Goal: Task Accomplishment & Management: Manage account settings

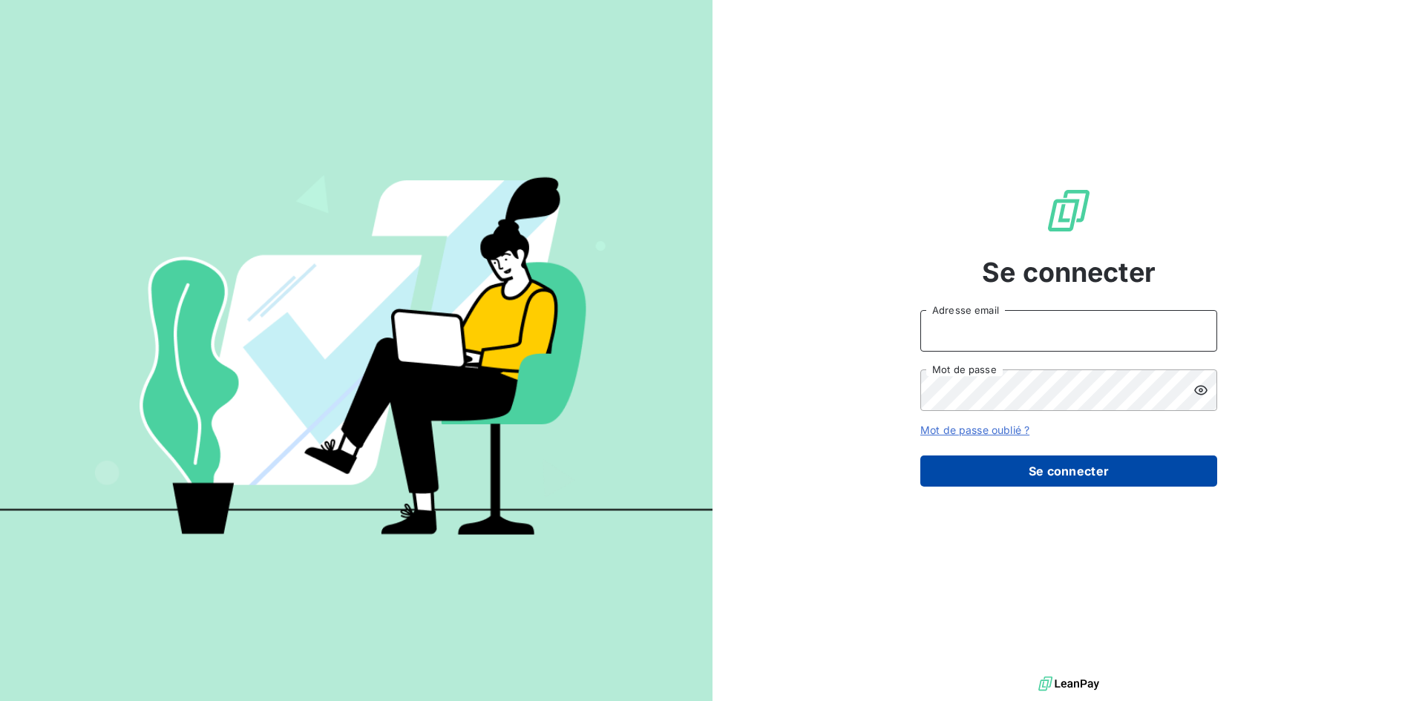
type input "[EMAIL_ADDRESS][DOMAIN_NAME]"
click at [1157, 473] on button "Se connecter" at bounding box center [1068, 471] width 297 height 31
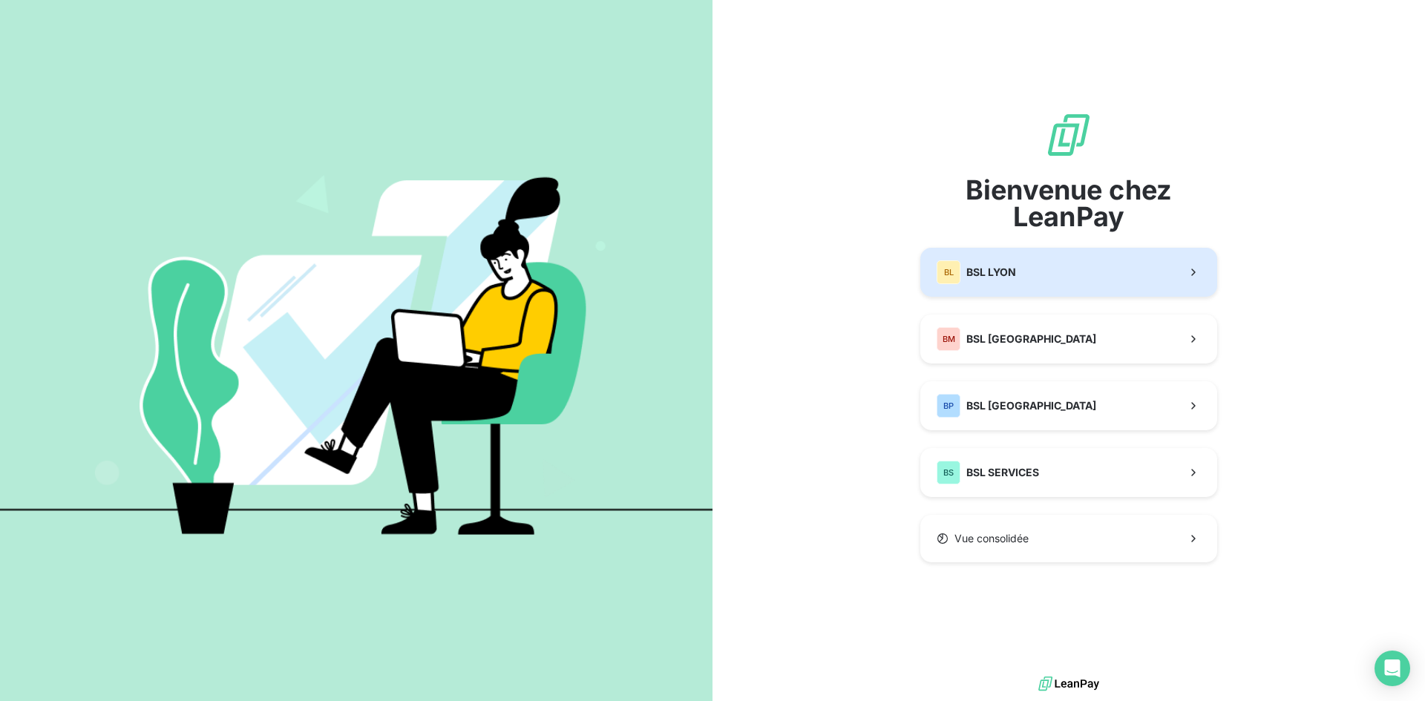
click at [1014, 281] on div "BL BSL LYON" at bounding box center [976, 273] width 79 height 24
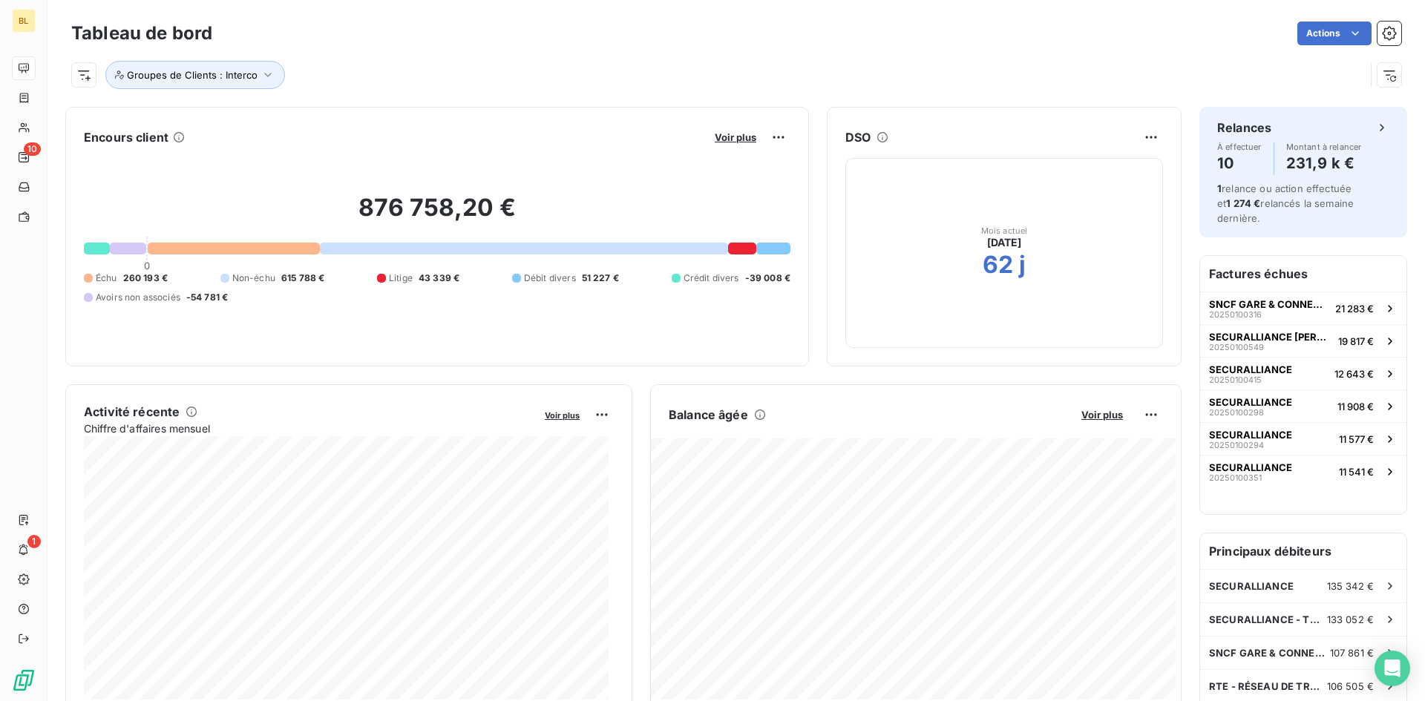
click at [429, 52] on div "Groupes de Clients : Interco" at bounding box center [736, 69] width 1330 height 40
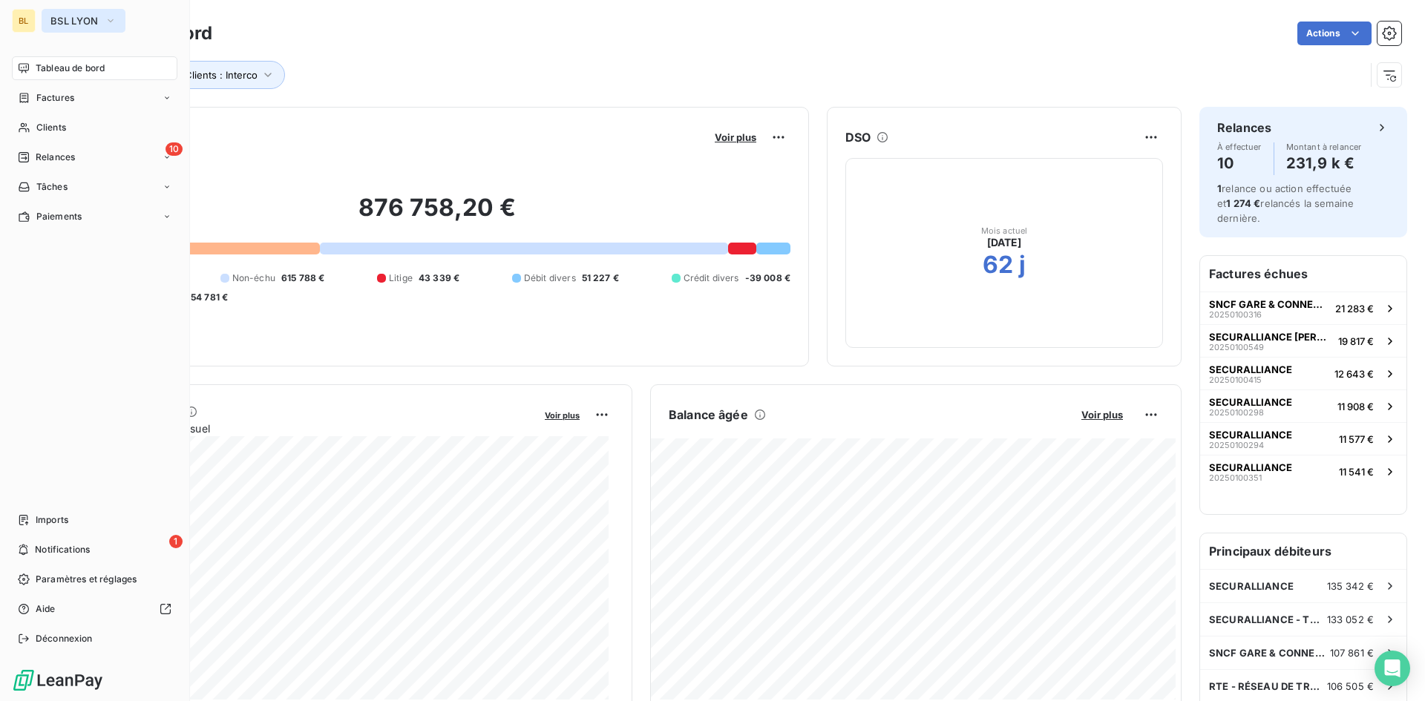
click at [110, 17] on icon "button" at bounding box center [111, 20] width 12 height 15
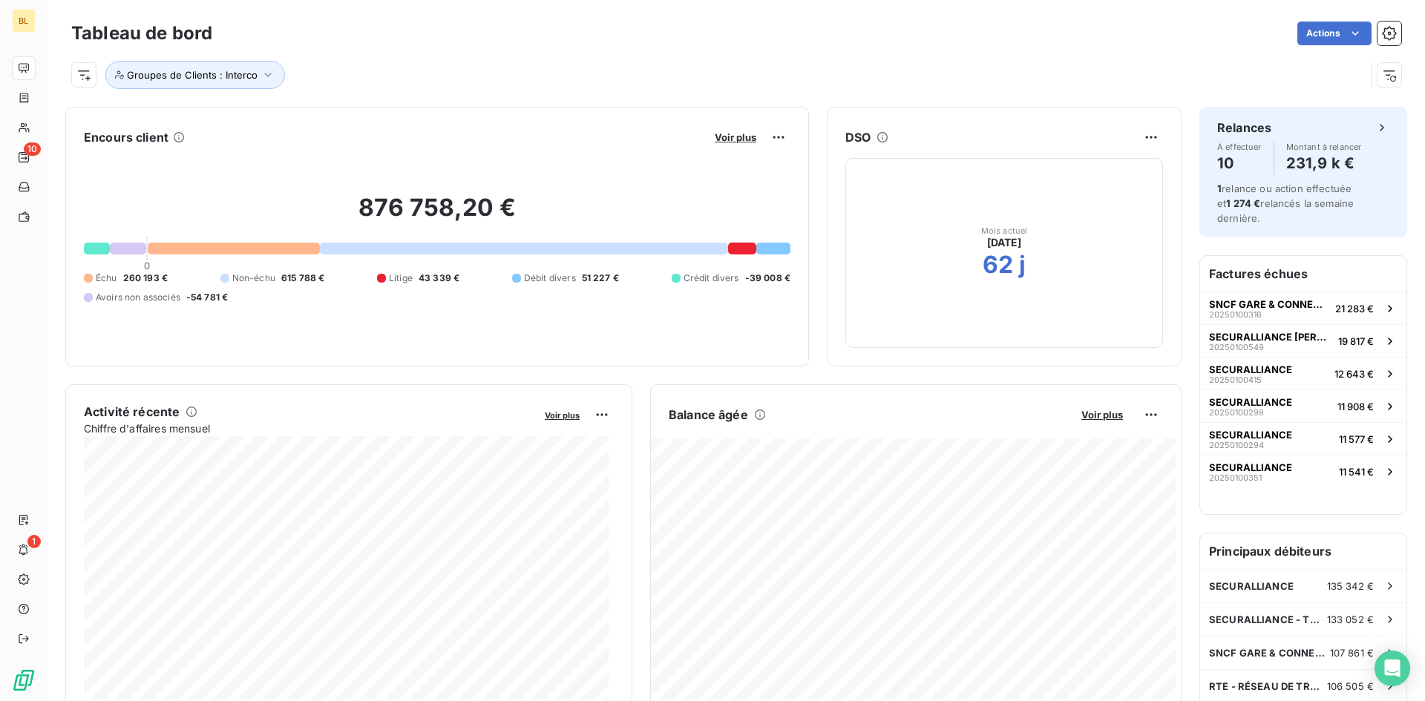
click at [314, 27] on div "Actions" at bounding box center [815, 34] width 1171 height 24
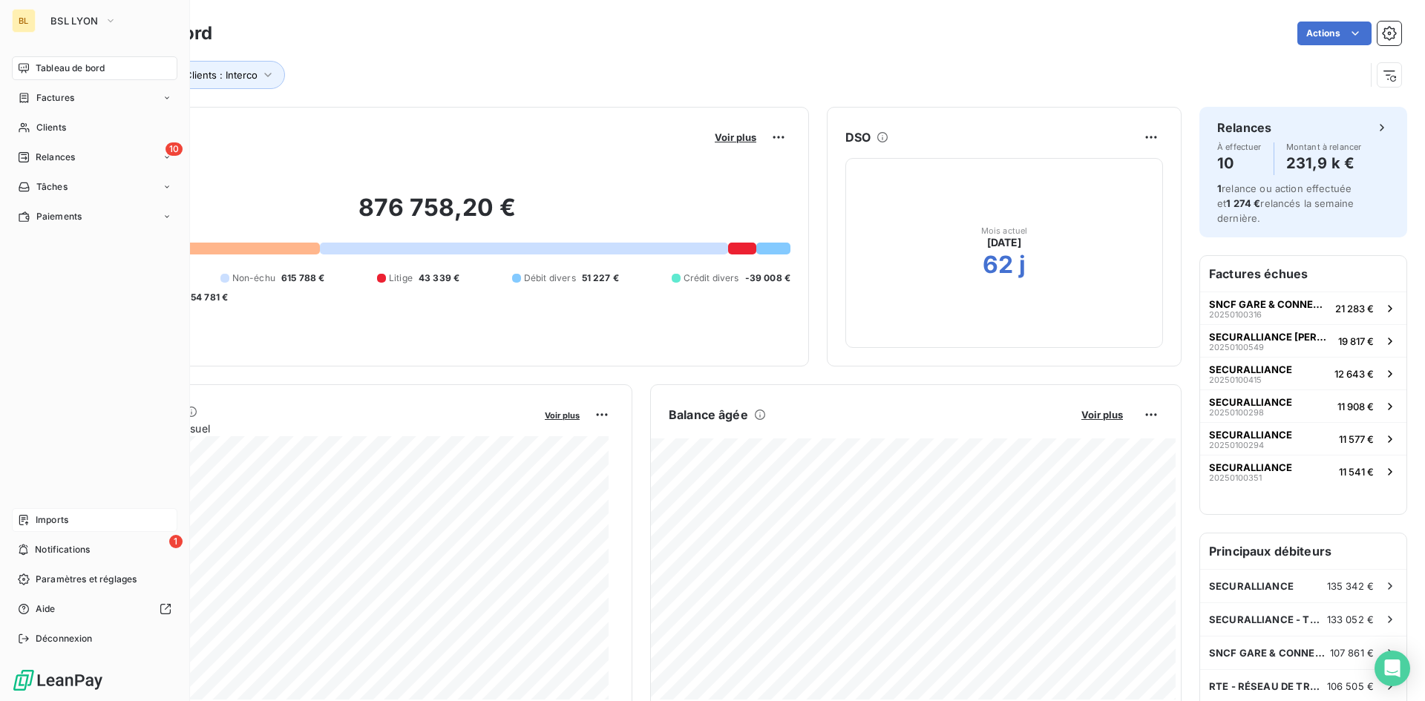
click at [77, 529] on div "Imports" at bounding box center [95, 520] width 166 height 24
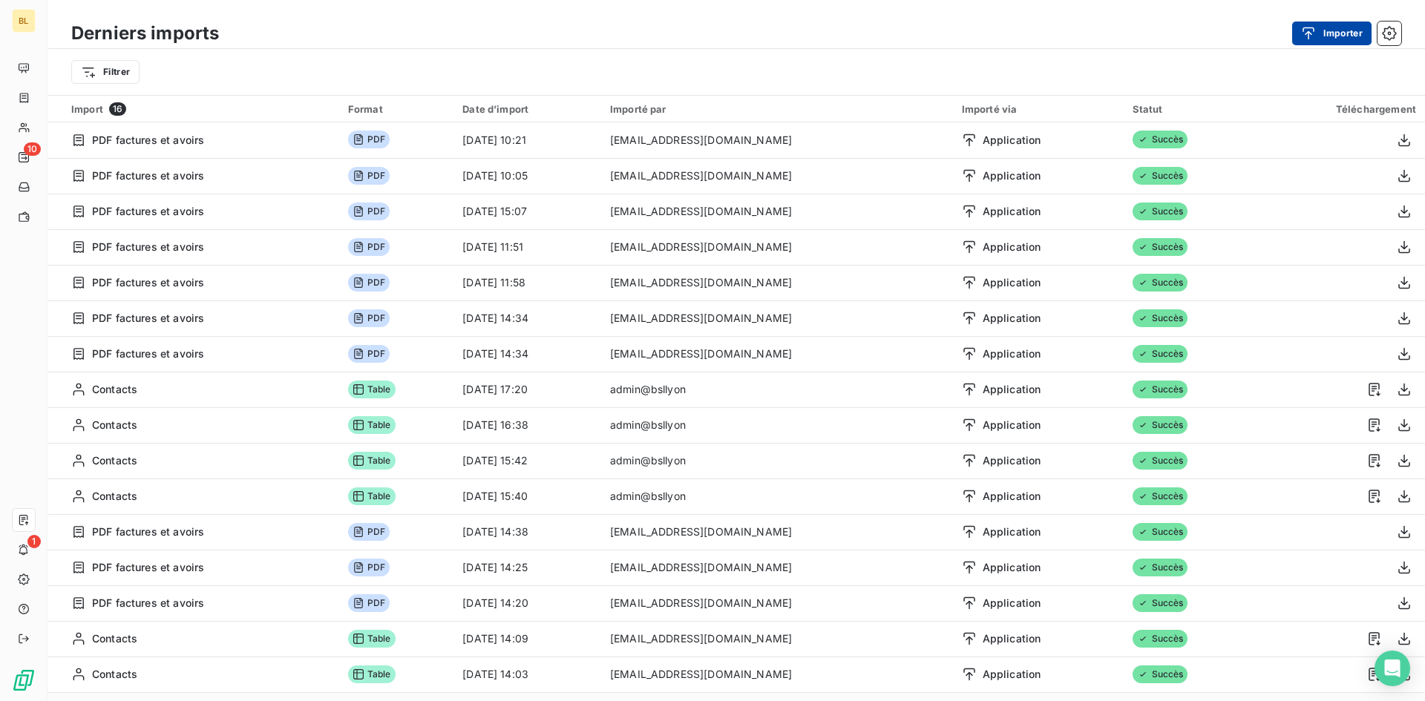
click at [1351, 34] on button "Importer" at bounding box center [1331, 34] width 79 height 24
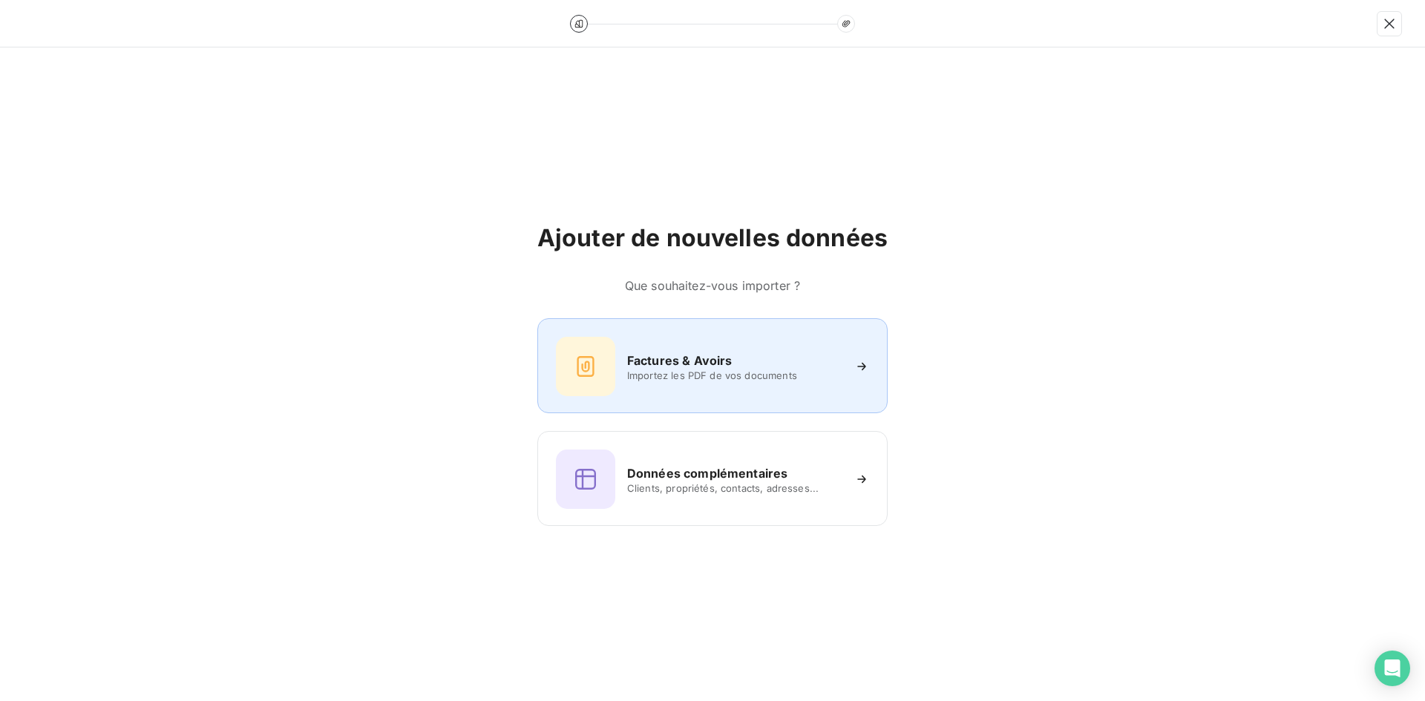
click at [714, 364] on h6 "Factures & Avoirs" at bounding box center [679, 361] width 105 height 18
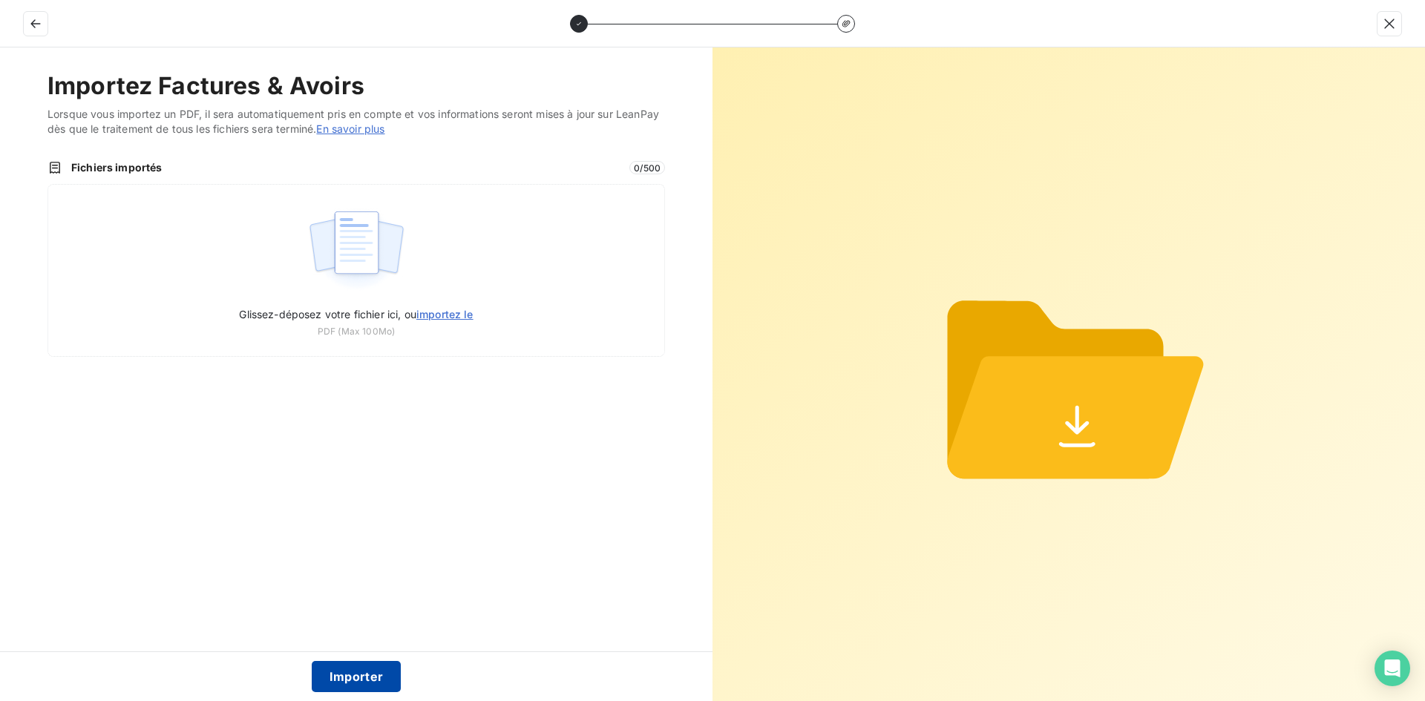
click at [339, 684] on button "Importer" at bounding box center [357, 676] width 90 height 31
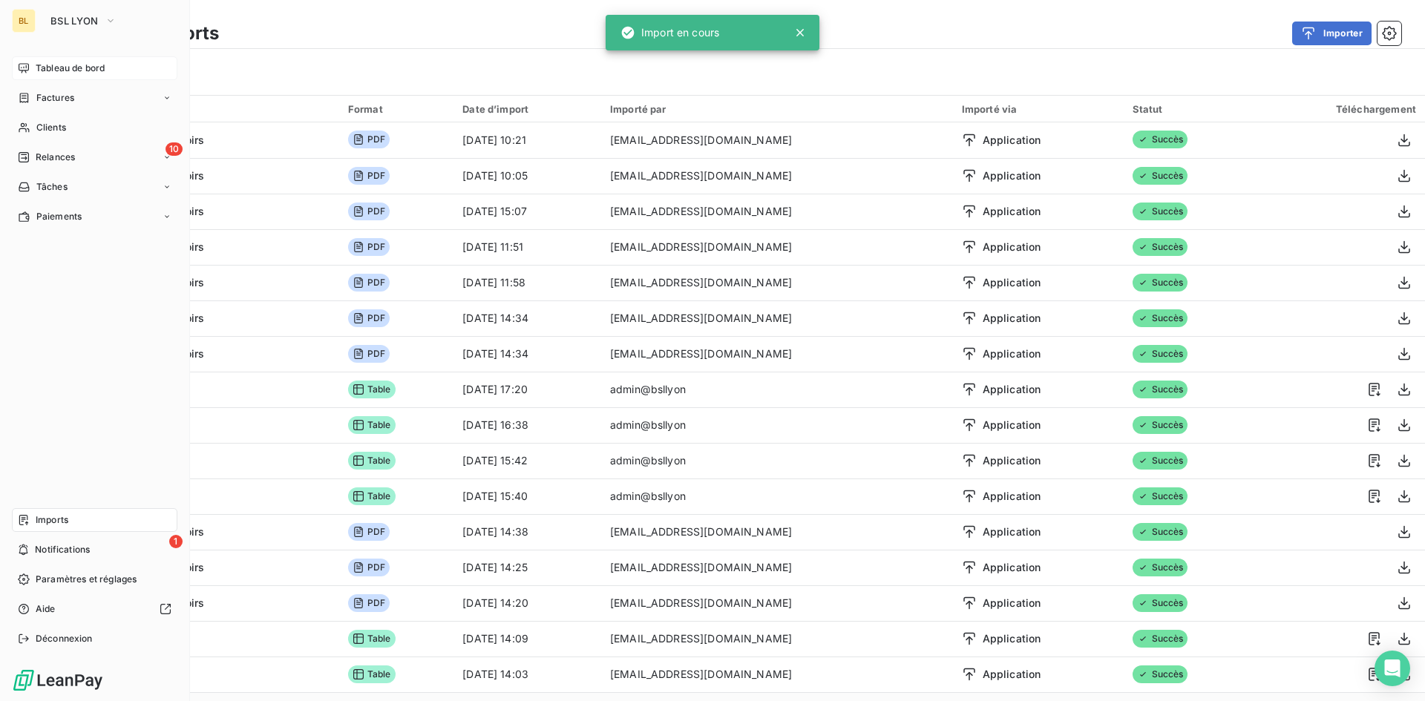
click at [49, 73] on span "Tableau de bord" at bounding box center [70, 68] width 69 height 13
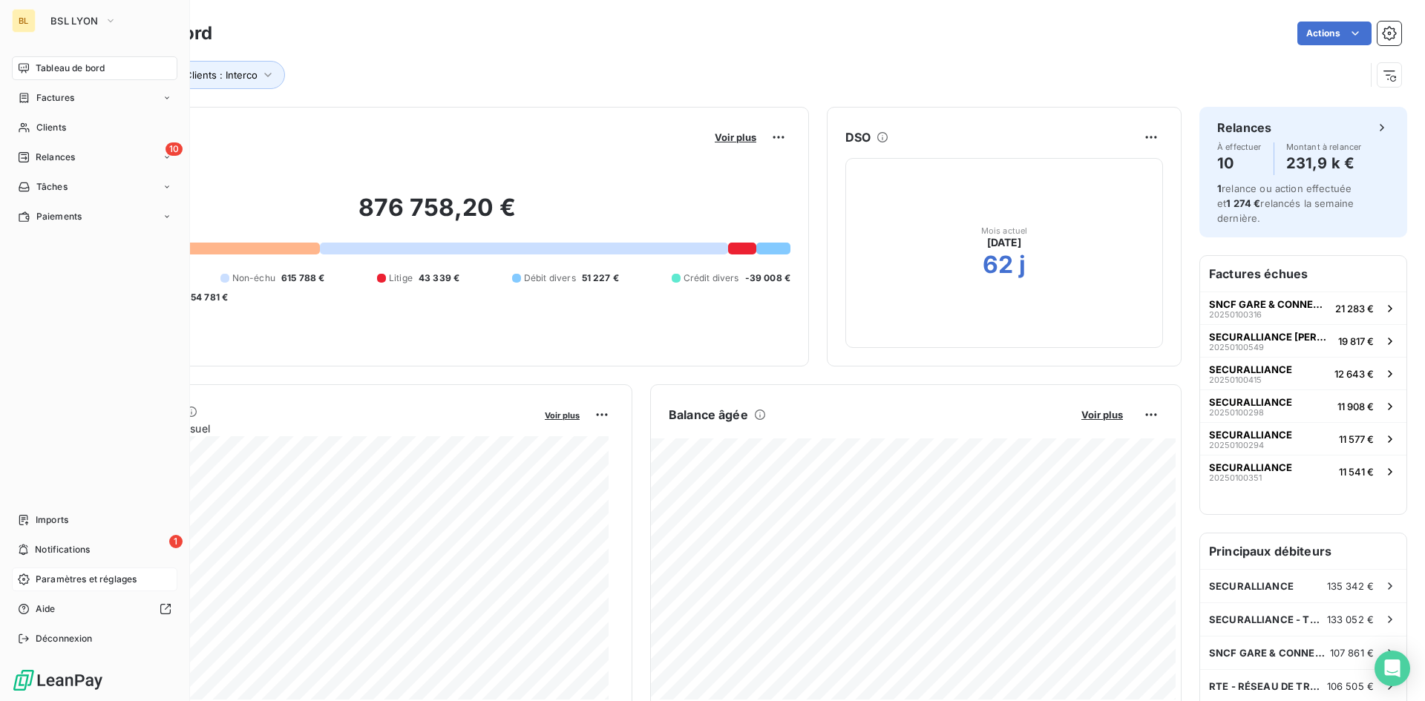
click at [58, 576] on span "Paramètres et réglages" at bounding box center [86, 579] width 101 height 13
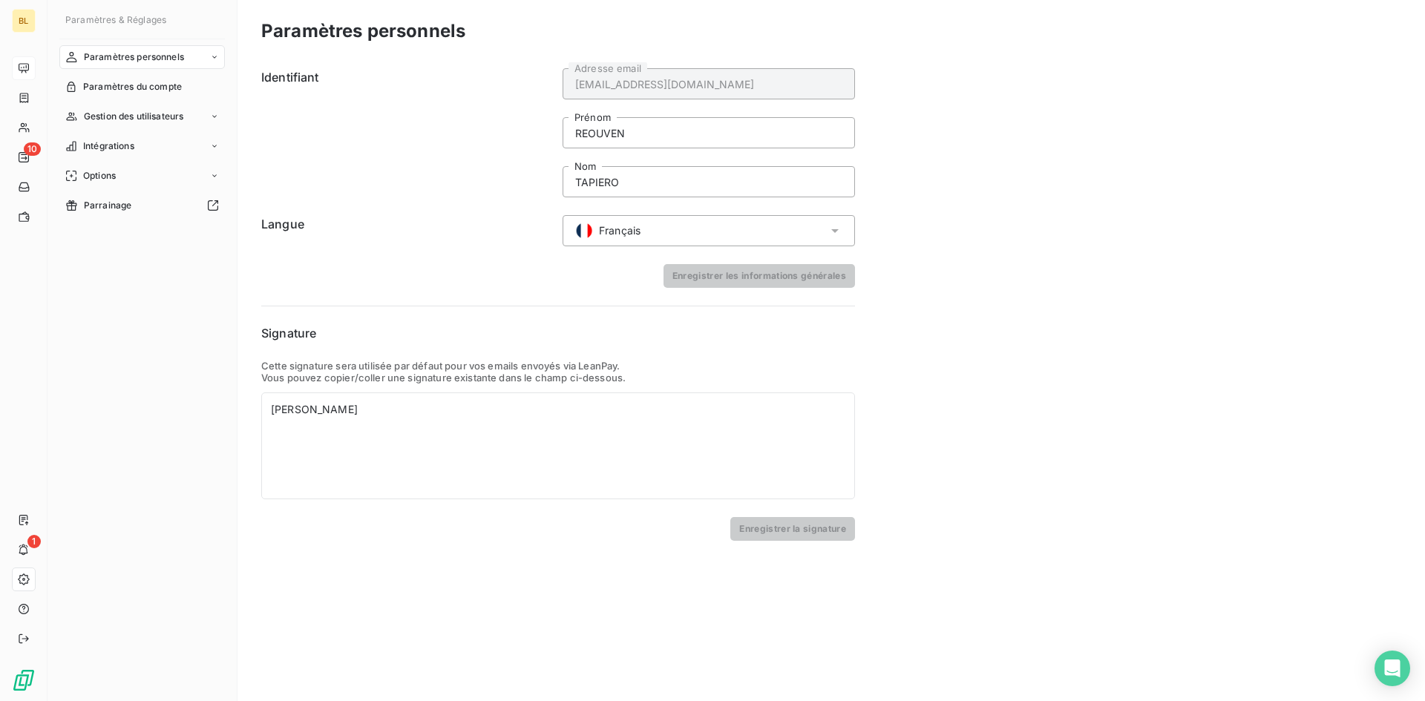
click at [166, 123] on span "Gestion des utilisateurs" at bounding box center [134, 116] width 100 height 13
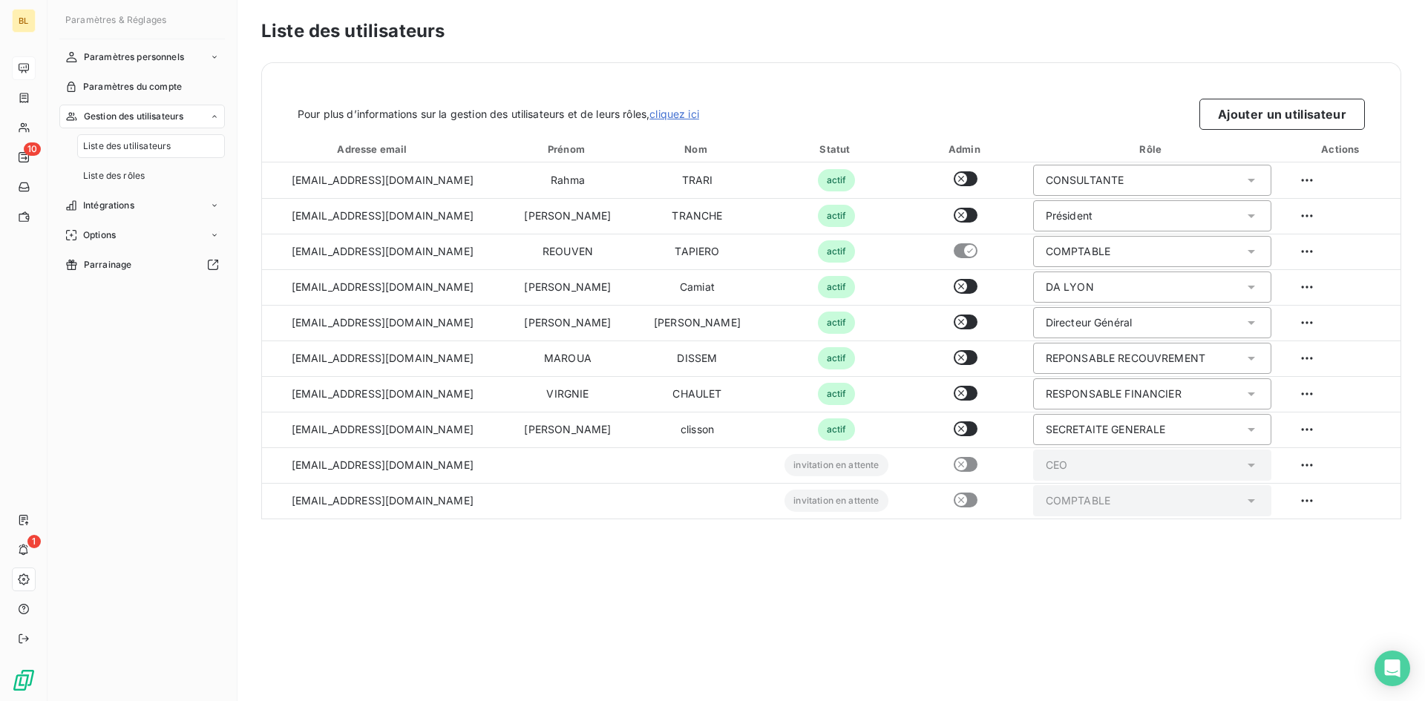
click at [142, 152] on span "Liste des utilisateurs" at bounding box center [127, 146] width 88 height 13
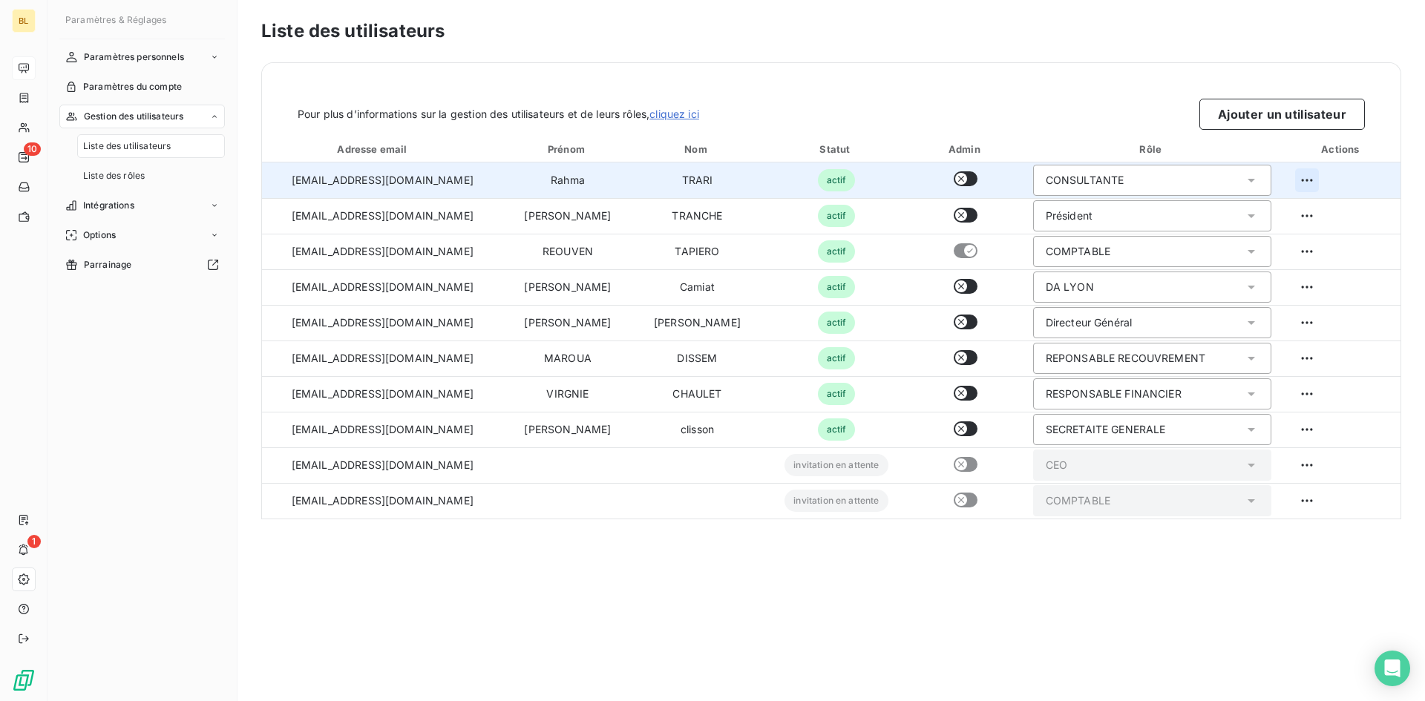
click at [1304, 171] on html "BL 10 1 Paramètres & Réglages Paramètres personnels Paramètres du compte Gestio…" at bounding box center [712, 350] width 1425 height 701
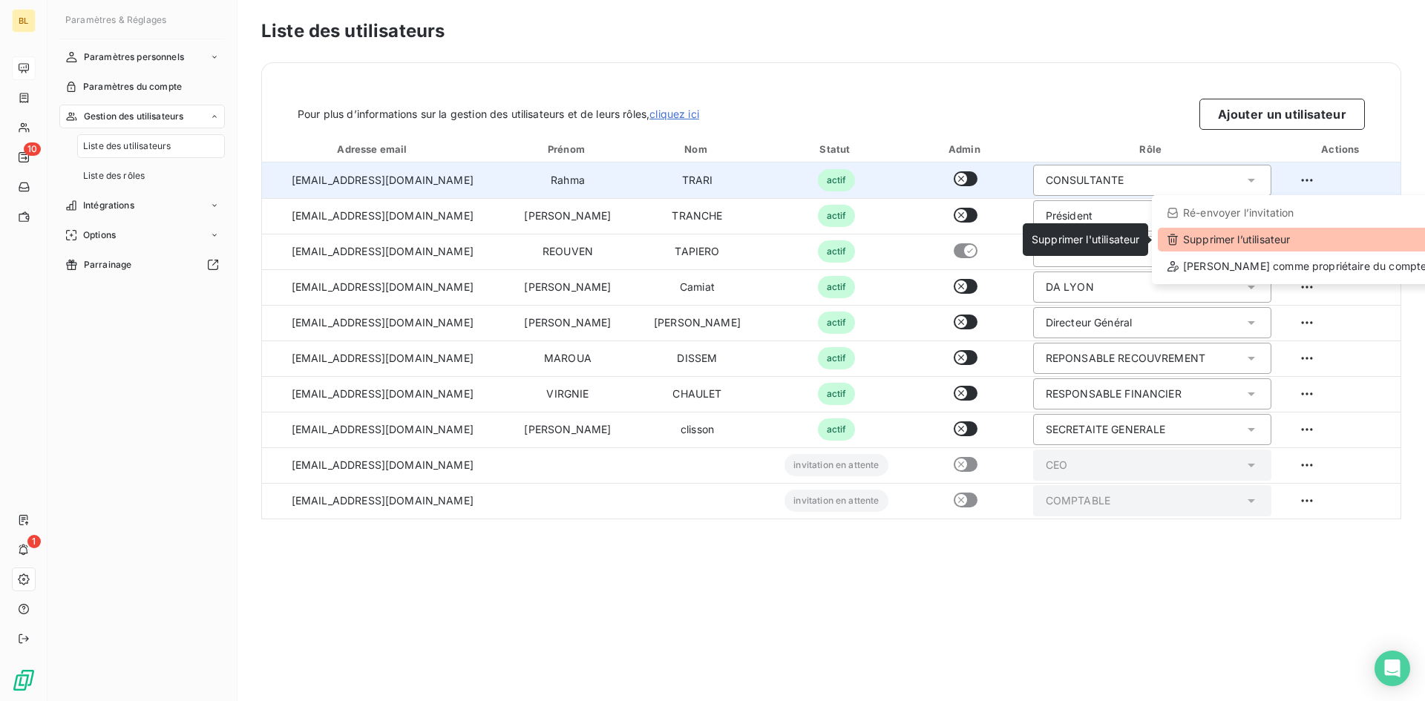
click at [1259, 246] on div "Supprimer l’utilisateur" at bounding box center [1297, 240] width 278 height 24
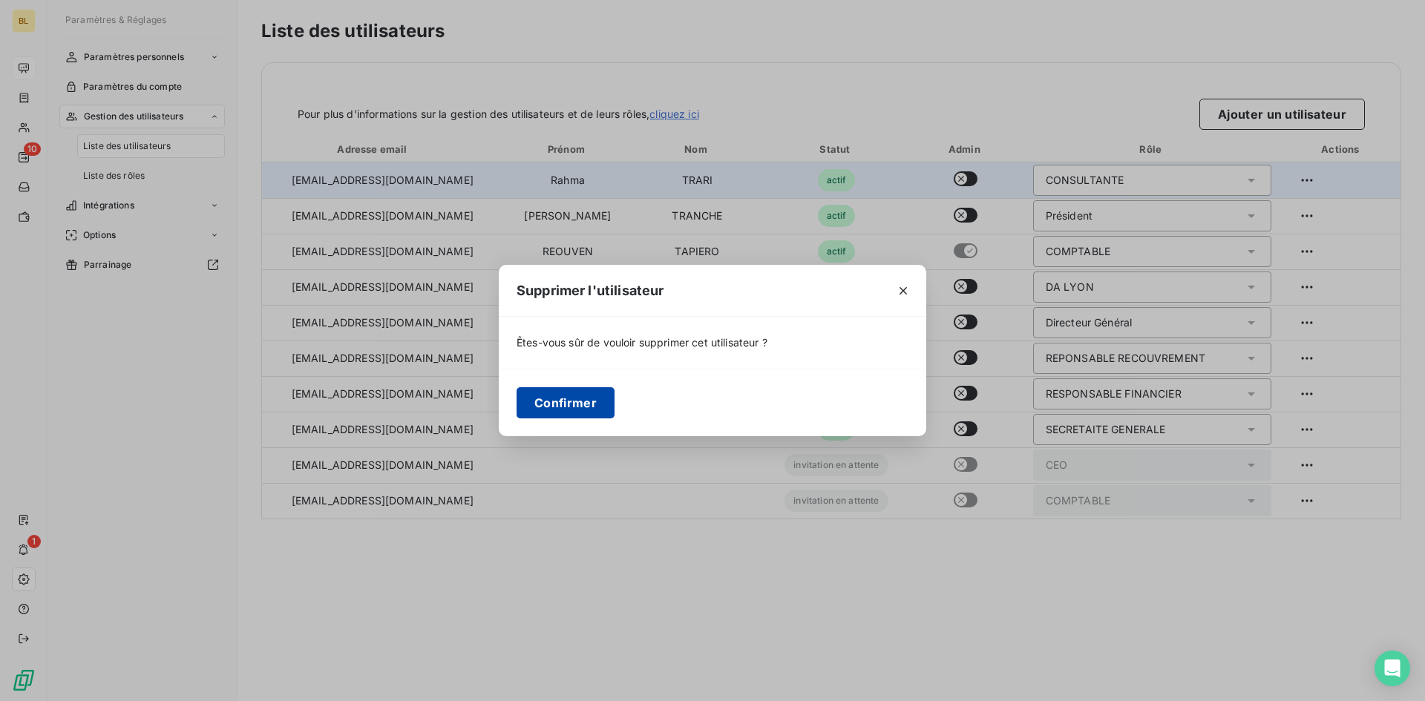
click at [559, 409] on button "Confirmer" at bounding box center [566, 402] width 98 height 31
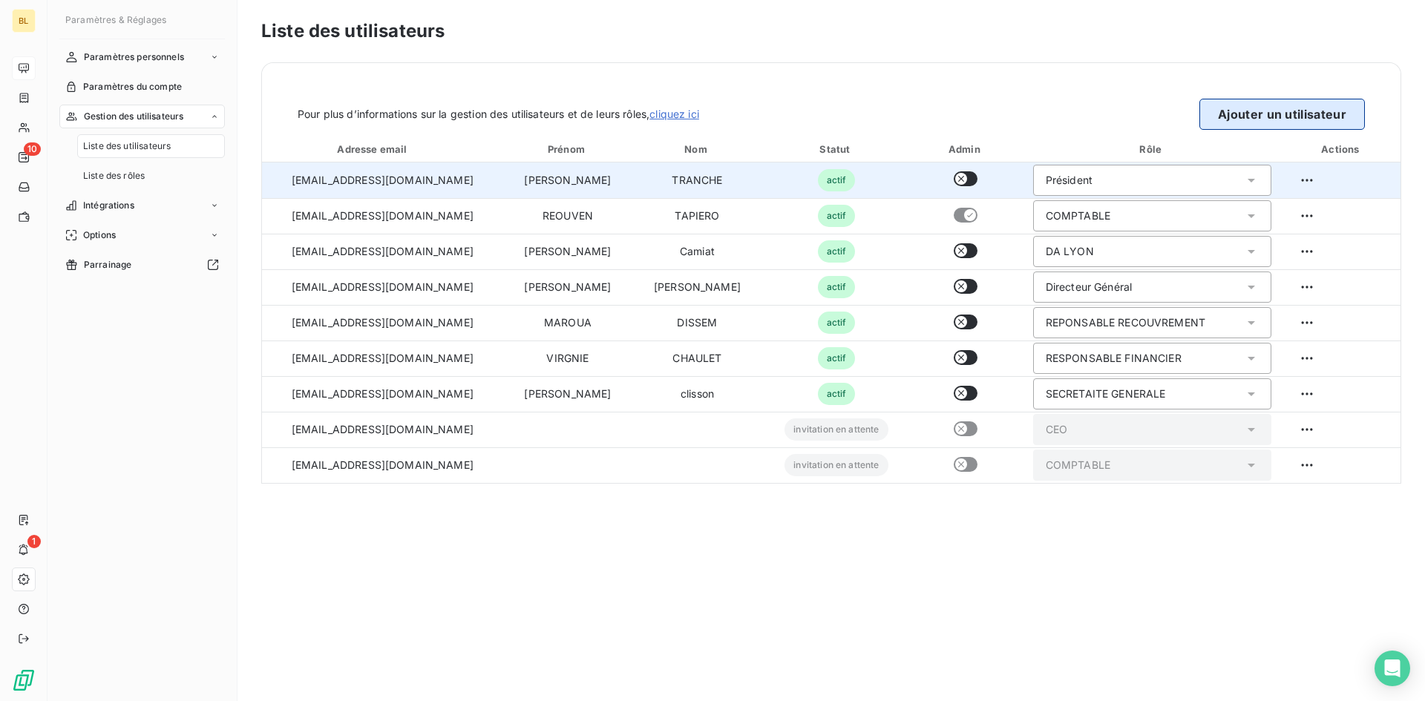
click at [1280, 119] on button "Ajouter un utilisateur" at bounding box center [1283, 114] width 166 height 31
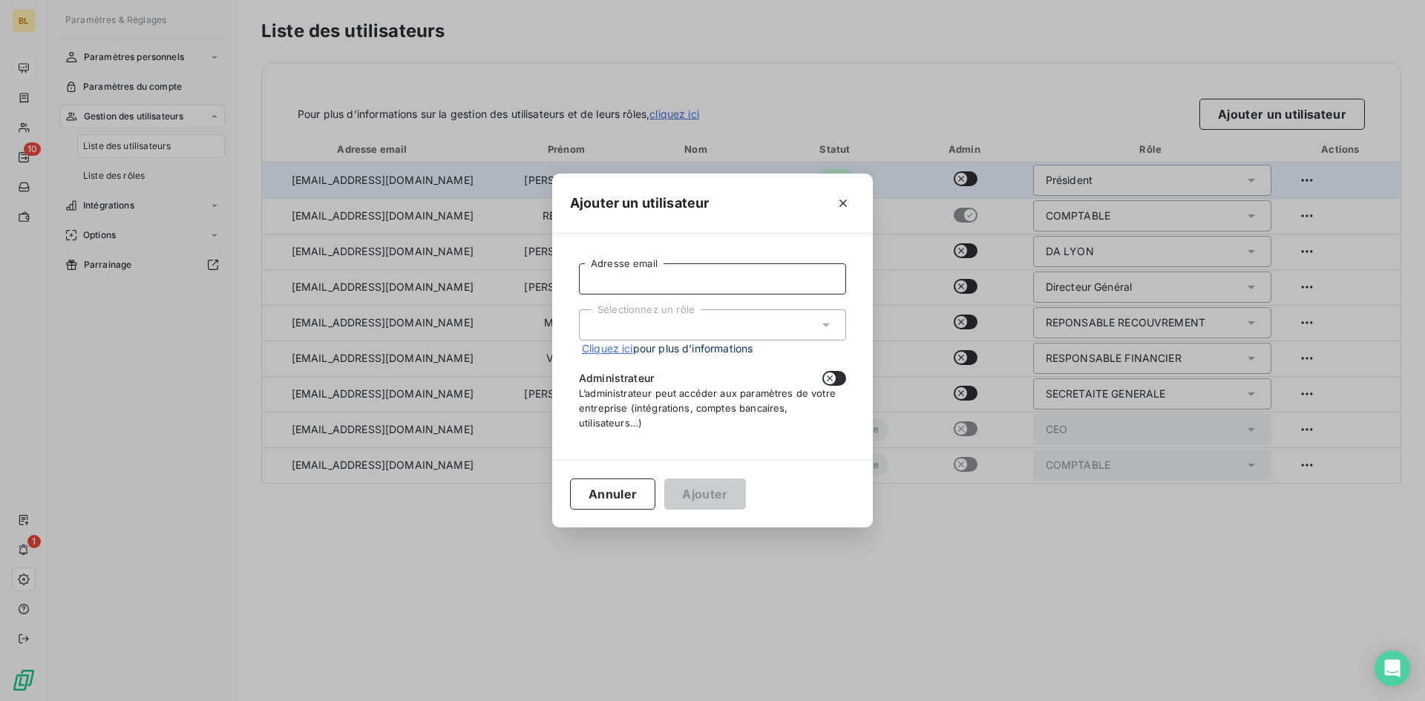
click at [642, 275] on input "Adresse email" at bounding box center [712, 279] width 267 height 31
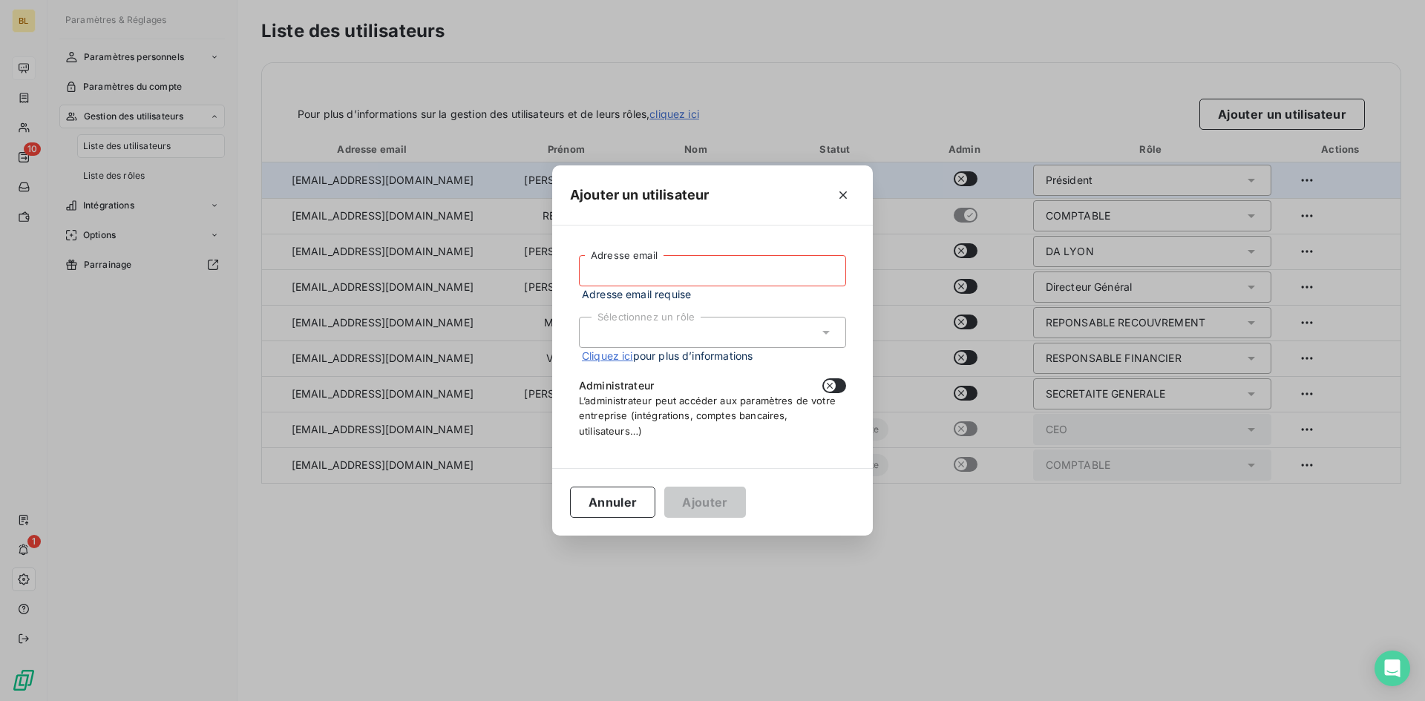
click at [729, 258] on input "Adresse email" at bounding box center [712, 270] width 267 height 31
paste input "[EMAIL_ADDRESS][DOMAIN_NAME]"
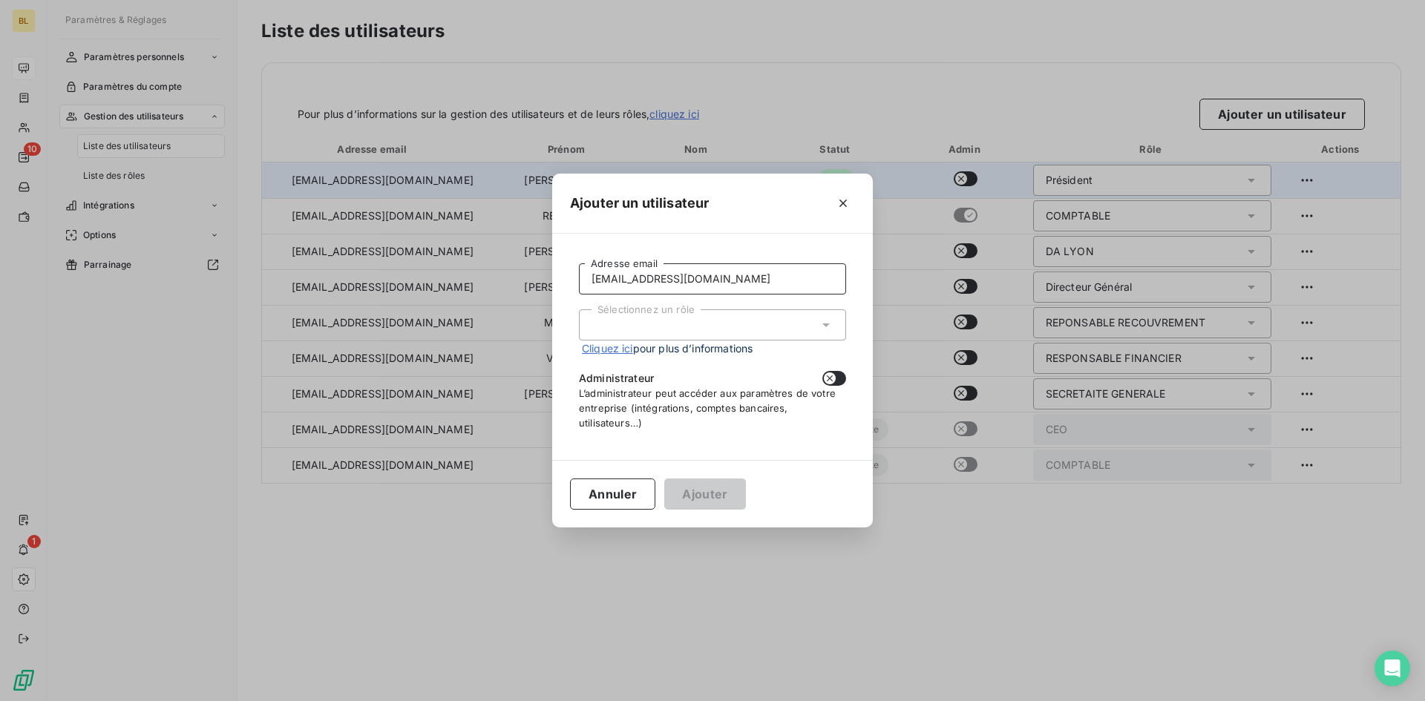
type input "[EMAIL_ADDRESS][DOMAIN_NAME]"
click at [710, 317] on div "Sélectionnez un rôle" at bounding box center [712, 325] width 267 height 31
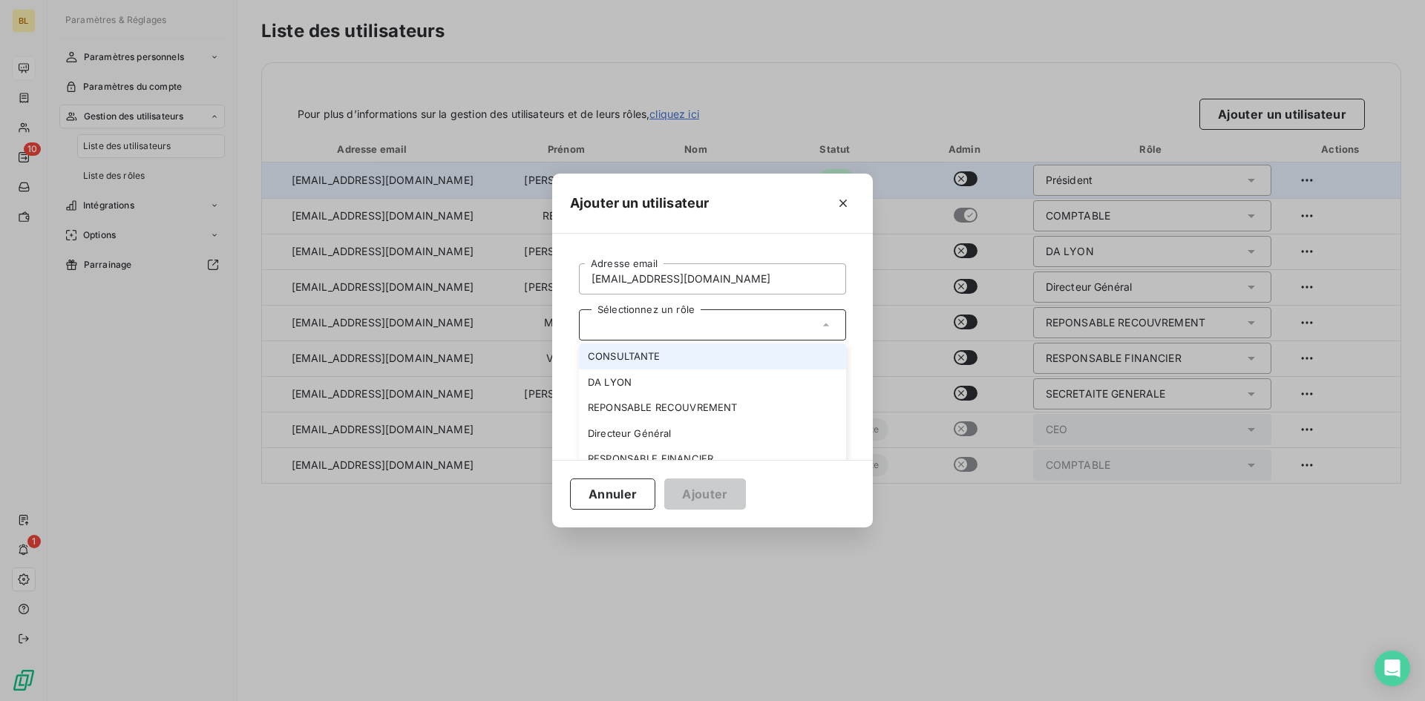
click at [653, 186] on div "Ajouter un utilisateur" at bounding box center [712, 204] width 321 height 60
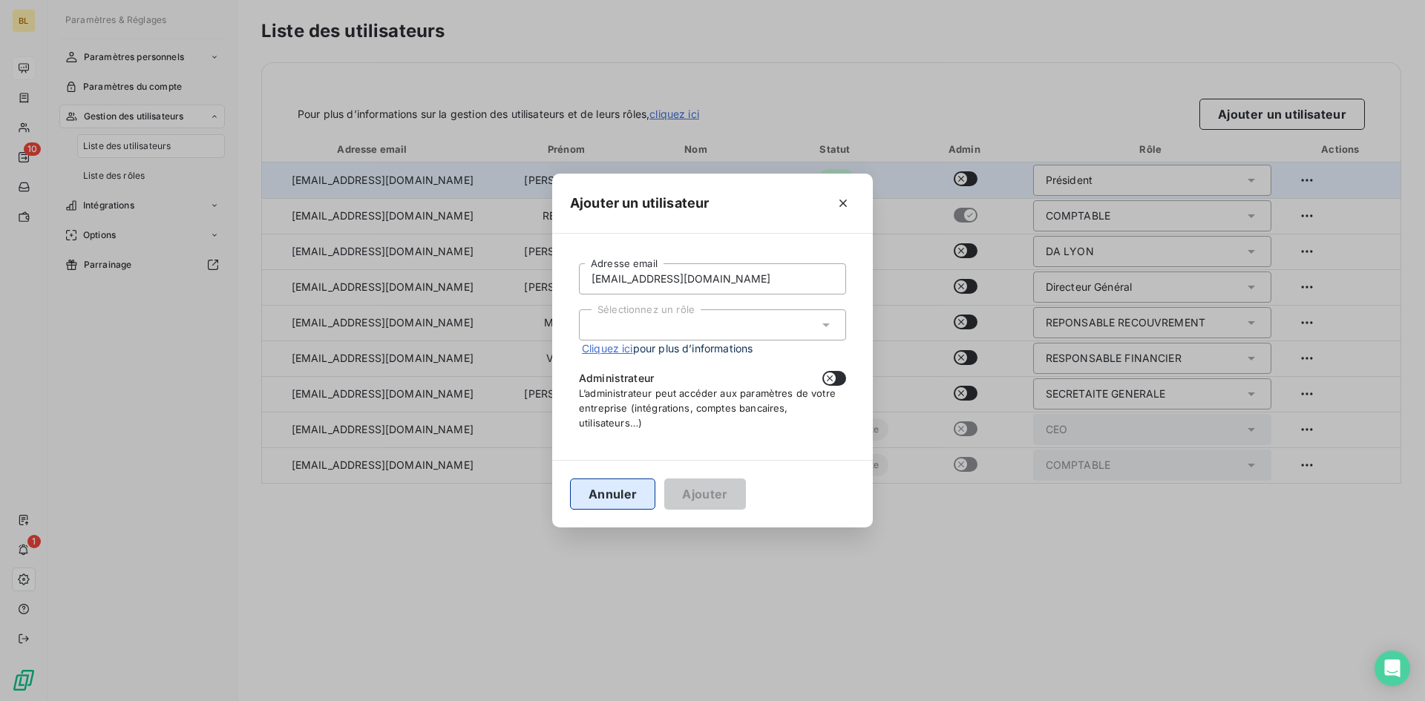
click at [624, 492] on button "Annuler" at bounding box center [612, 494] width 85 height 31
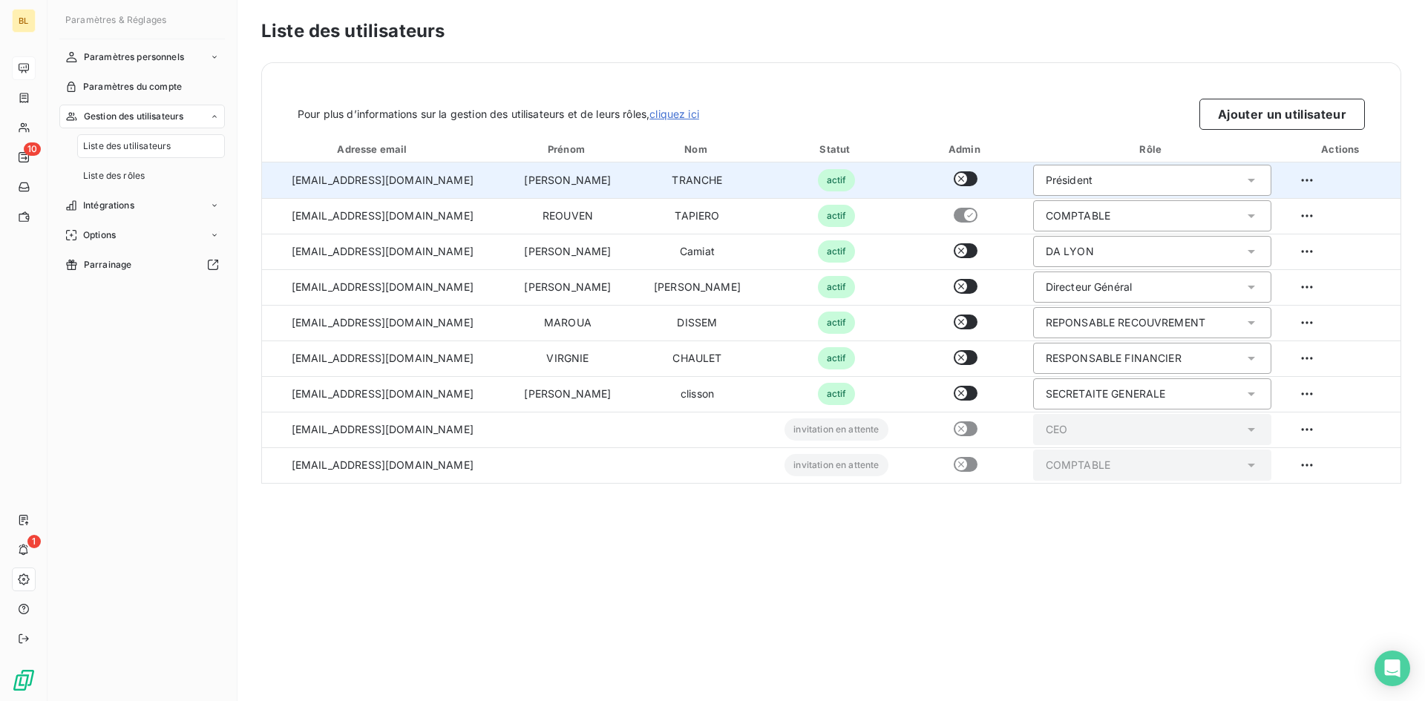
drag, startPoint x: 134, startPoint y: 171, endPoint x: 206, endPoint y: 157, distance: 74.2
click at [134, 171] on span "Liste des rôles" at bounding box center [114, 175] width 62 height 13
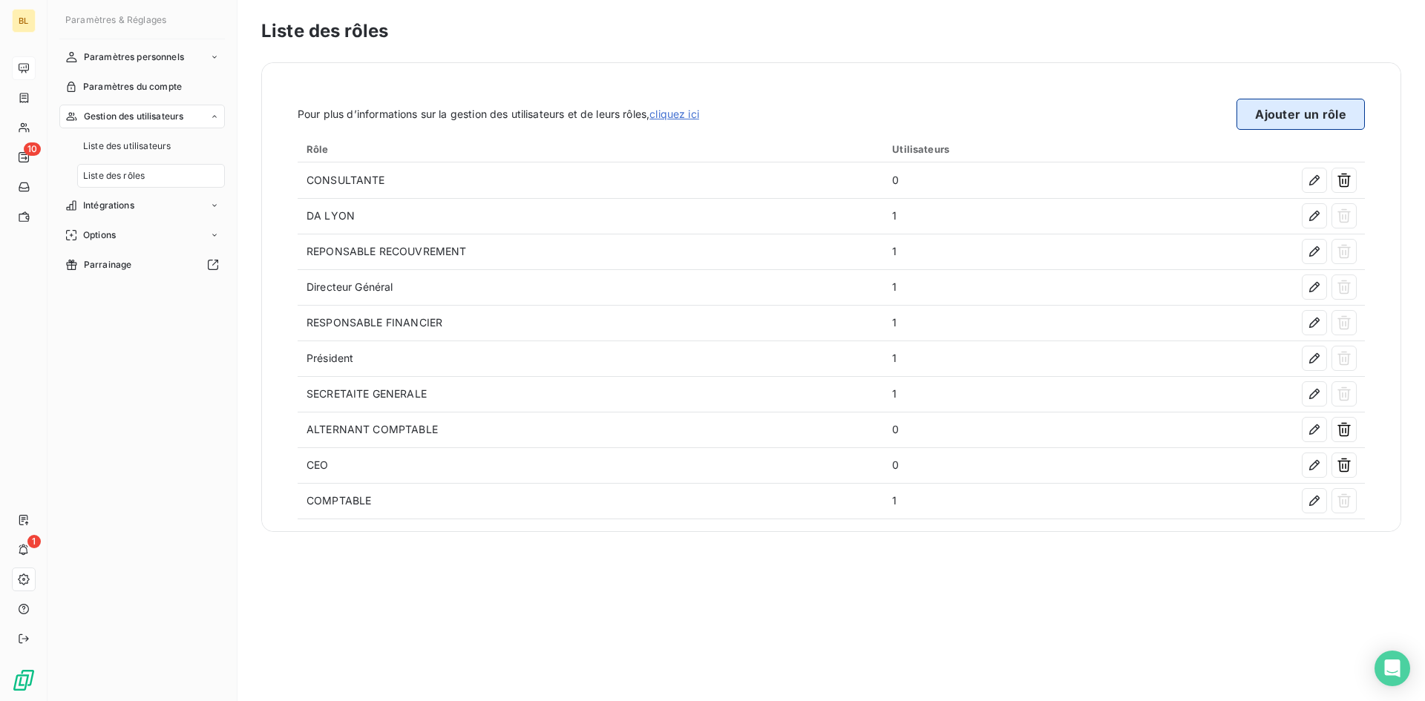
click at [1305, 111] on button "Ajouter un rôle" at bounding box center [1301, 114] width 128 height 31
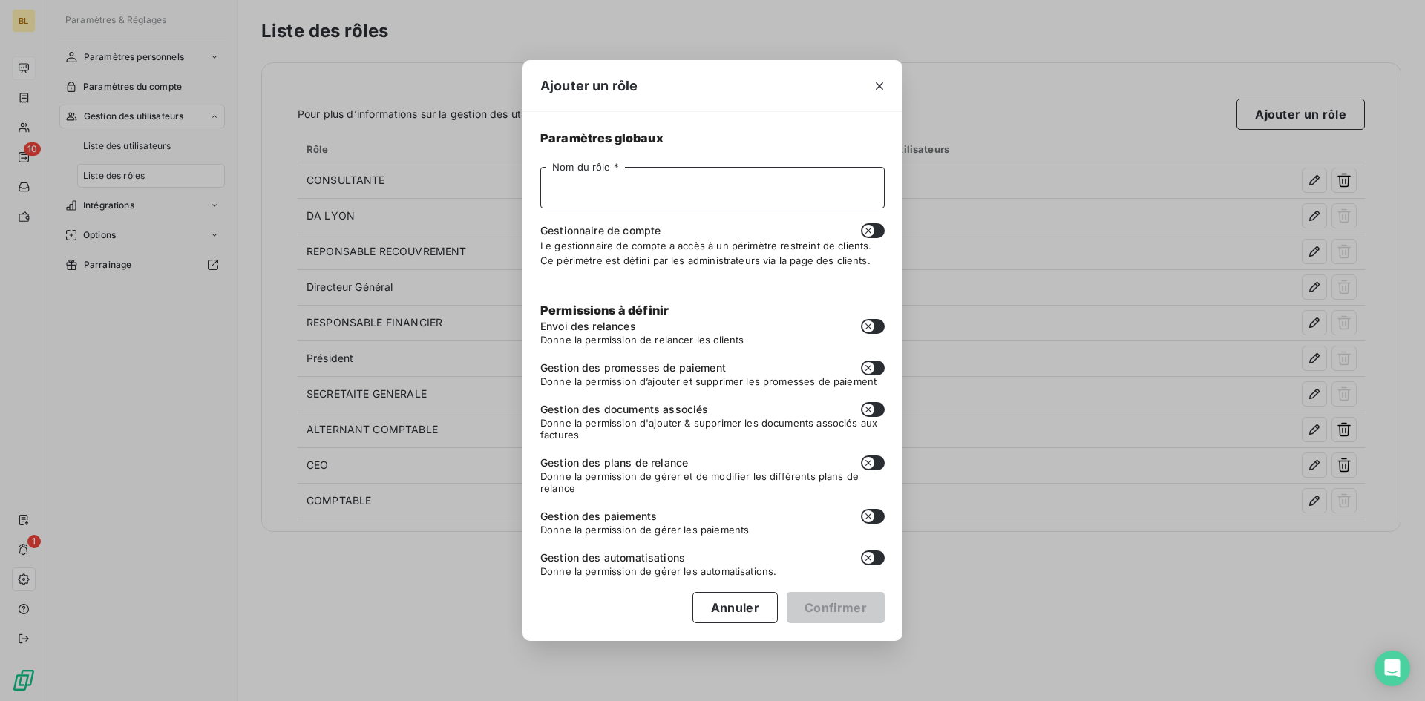
click at [596, 192] on input "Nom du rôle *" at bounding box center [712, 188] width 344 height 42
type input "DAF"
click at [819, 609] on button "Confirmer" at bounding box center [836, 607] width 98 height 31
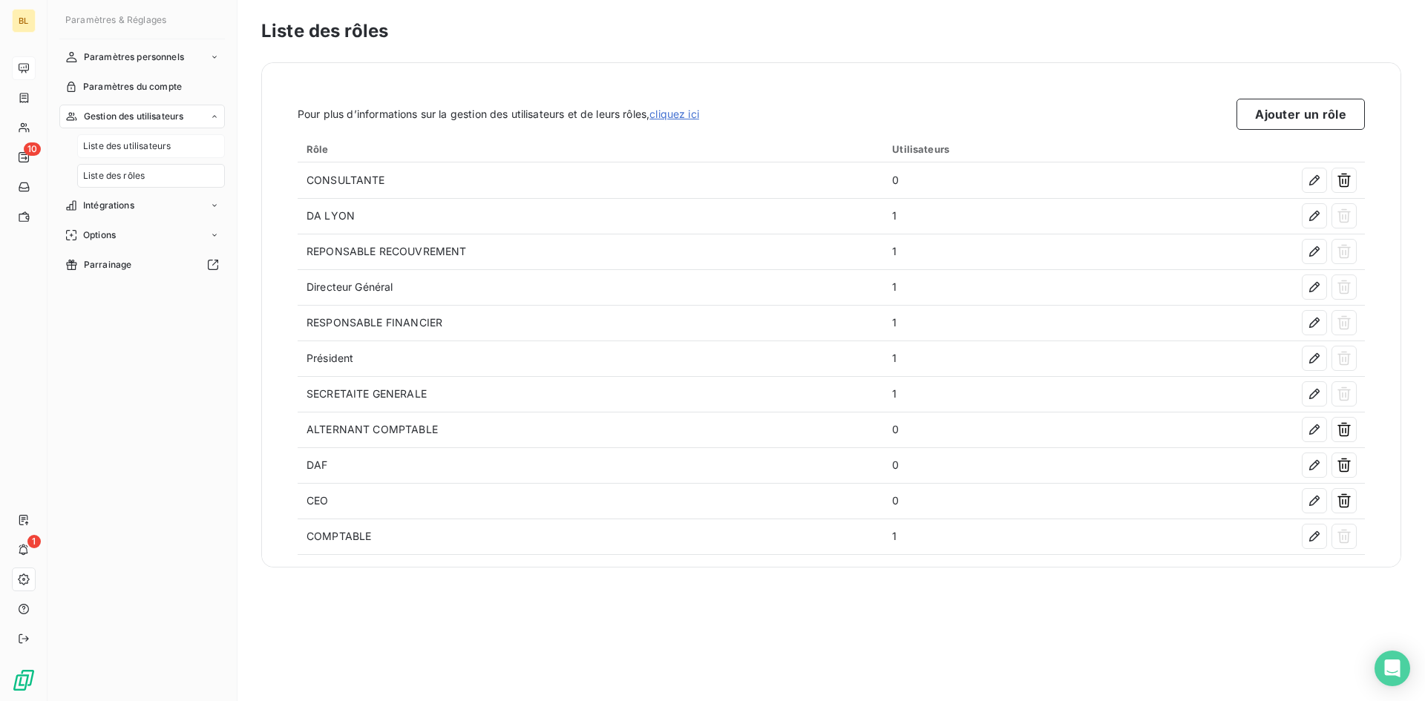
click at [117, 145] on span "Liste des utilisateurs" at bounding box center [127, 146] width 88 height 13
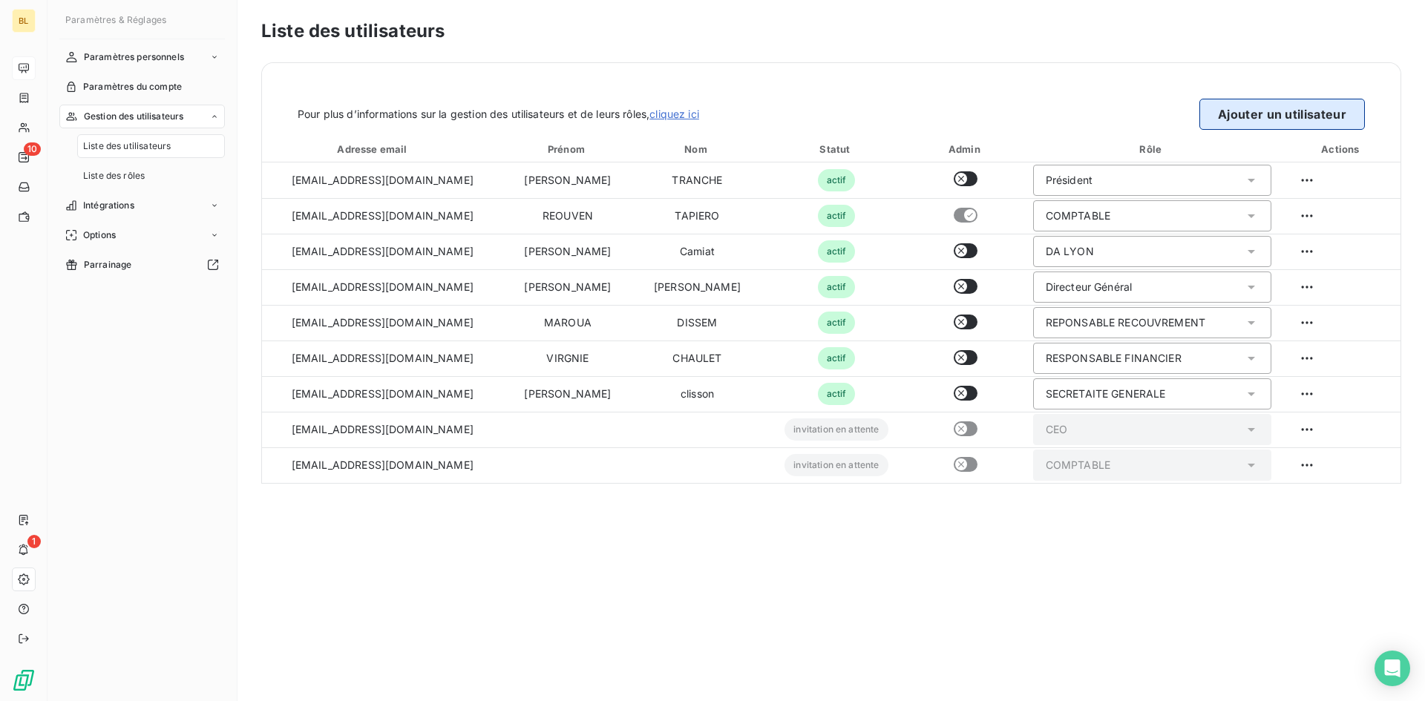
click at [1319, 113] on button "Ajouter un utilisateur" at bounding box center [1283, 114] width 166 height 31
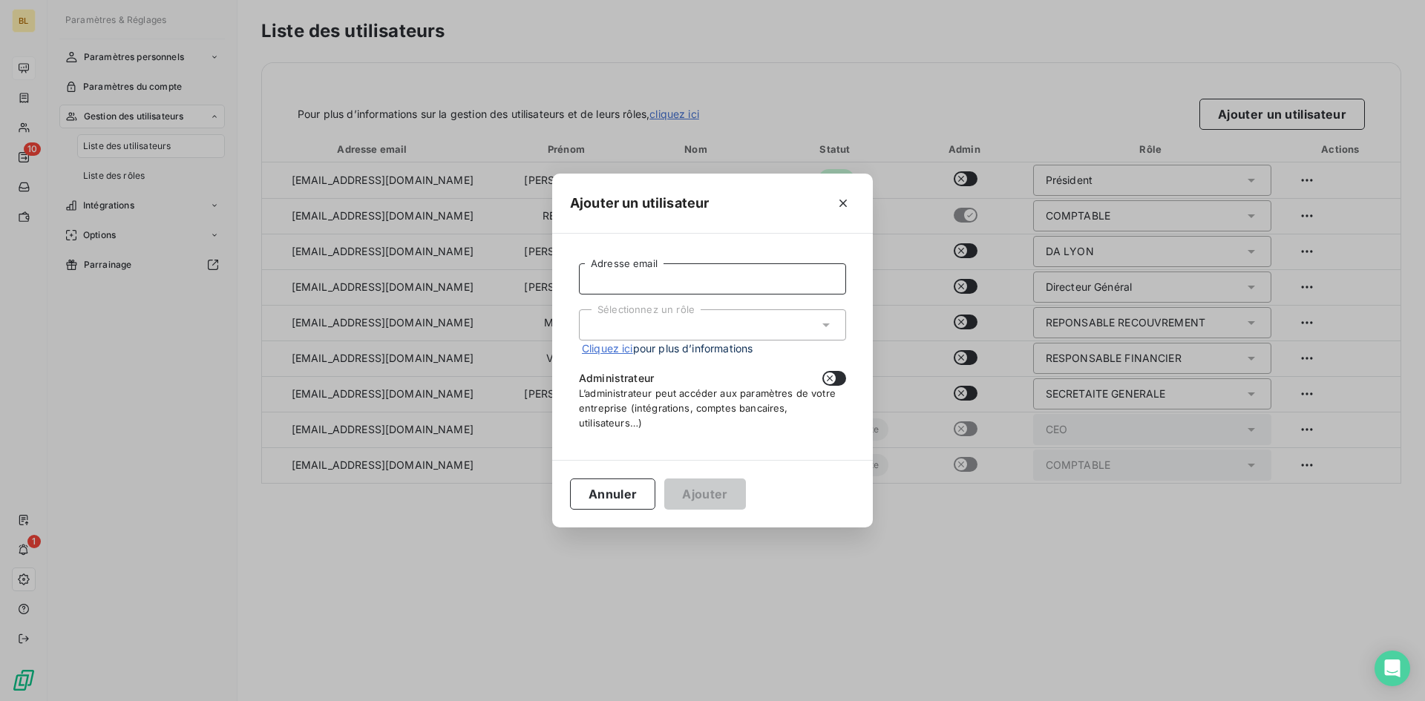
click at [685, 282] on input "Adresse email" at bounding box center [712, 279] width 267 height 31
paste input "[EMAIL_ADDRESS][DOMAIN_NAME]"
type input "[EMAIL_ADDRESS][DOMAIN_NAME]"
click at [669, 318] on div "Sélectionnez un rôle" at bounding box center [712, 325] width 267 height 31
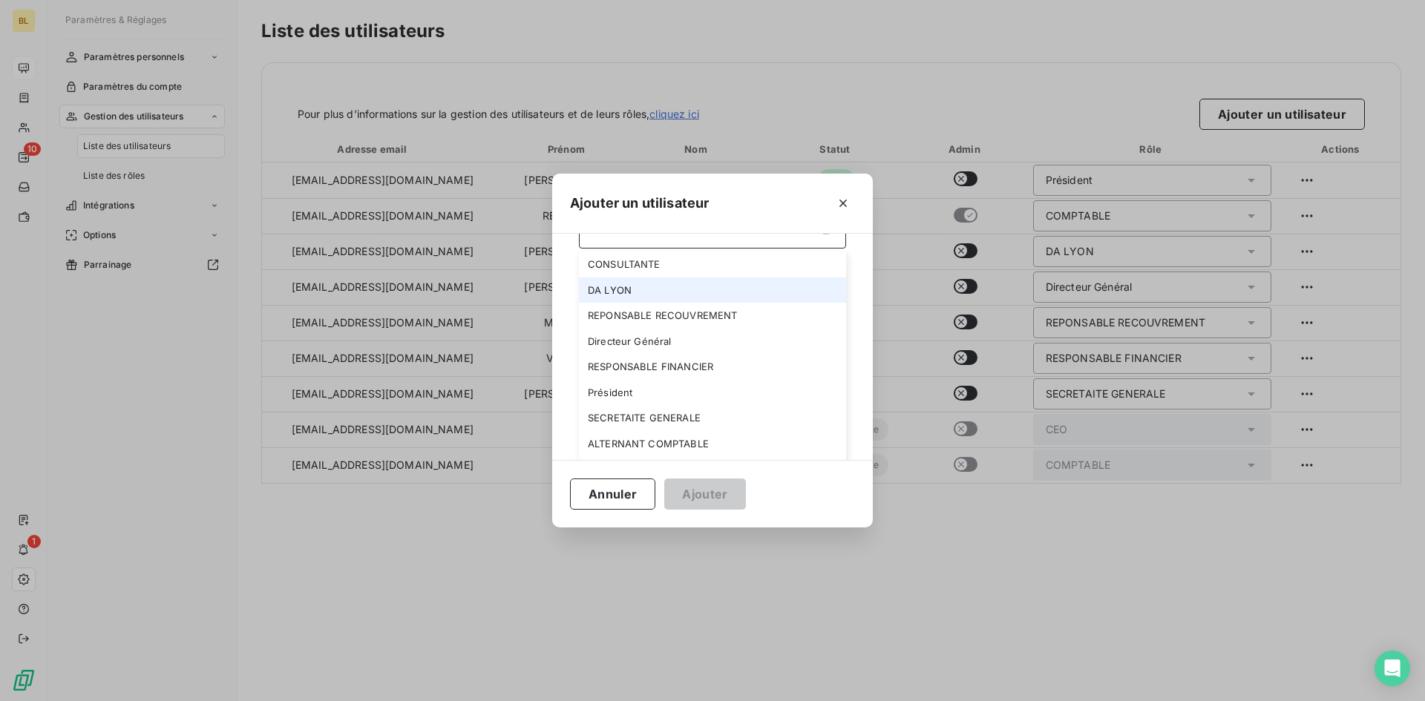
scroll to position [166, 0]
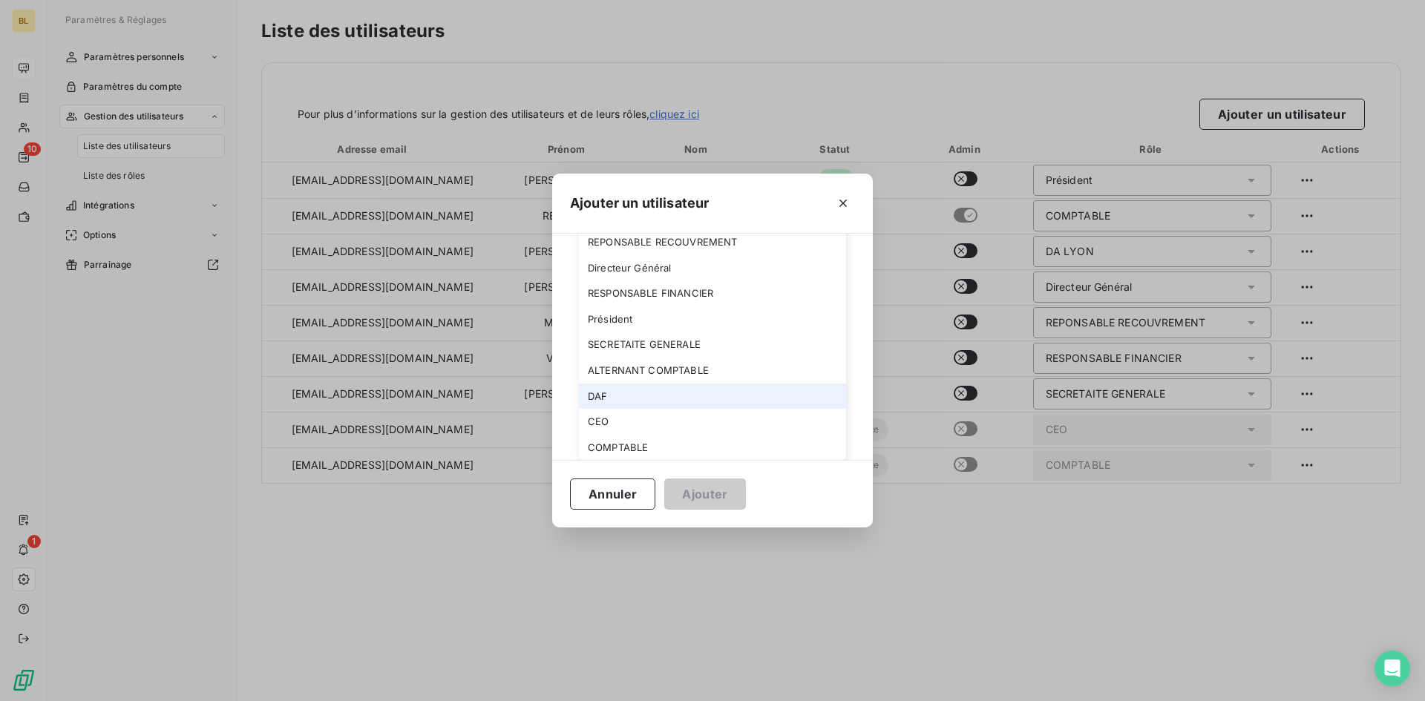
click at [642, 408] on li "DAF" at bounding box center [712, 397] width 267 height 26
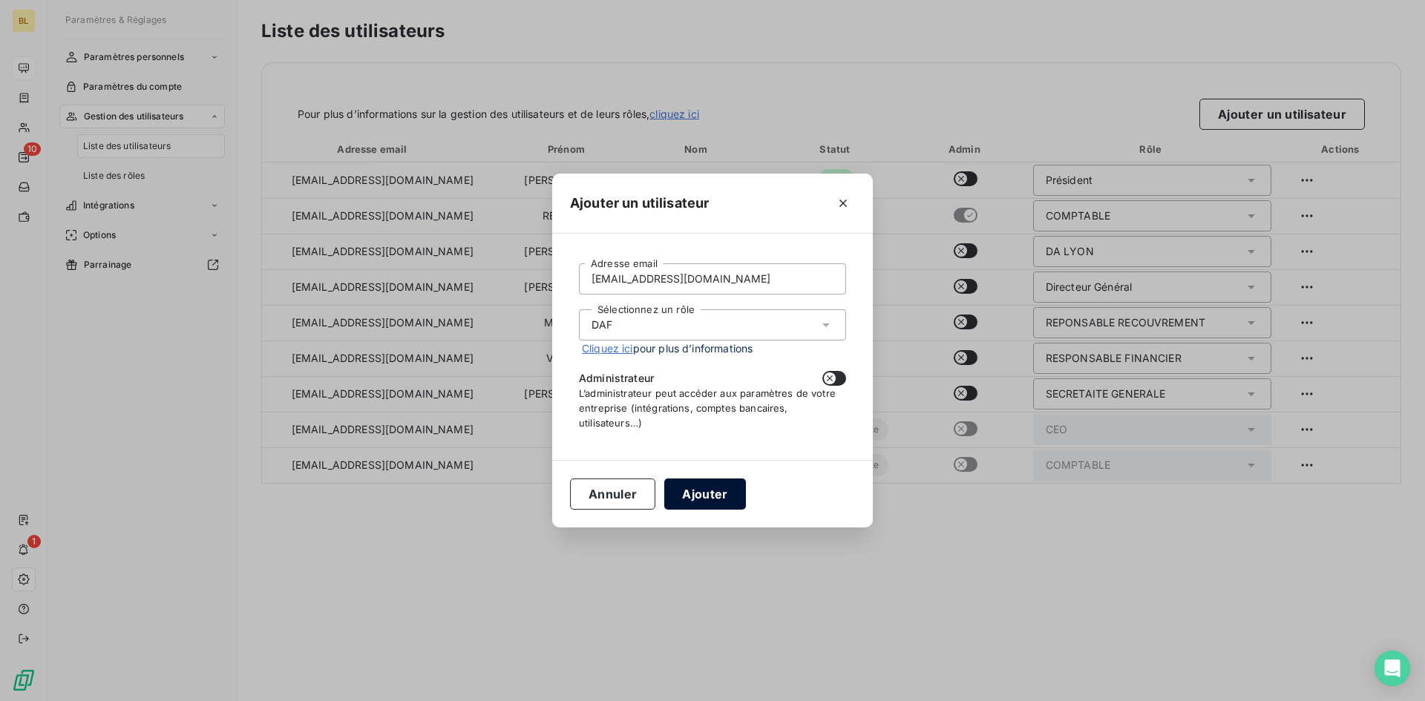
click at [712, 489] on button "Ajouter" at bounding box center [704, 494] width 81 height 31
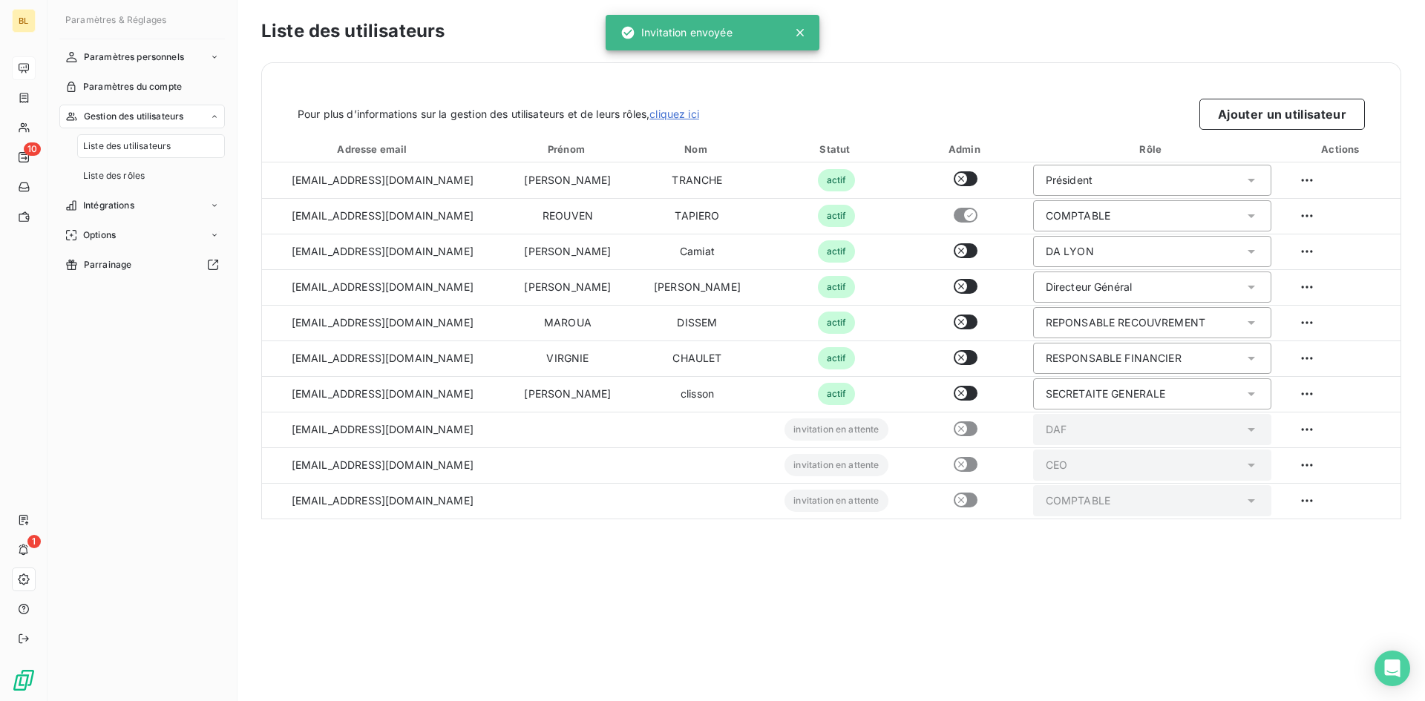
click at [563, 76] on div "Pour plus d’informations sur la gestion des utilisateurs et de leurs rôles, cli…" at bounding box center [831, 96] width 1139 height 67
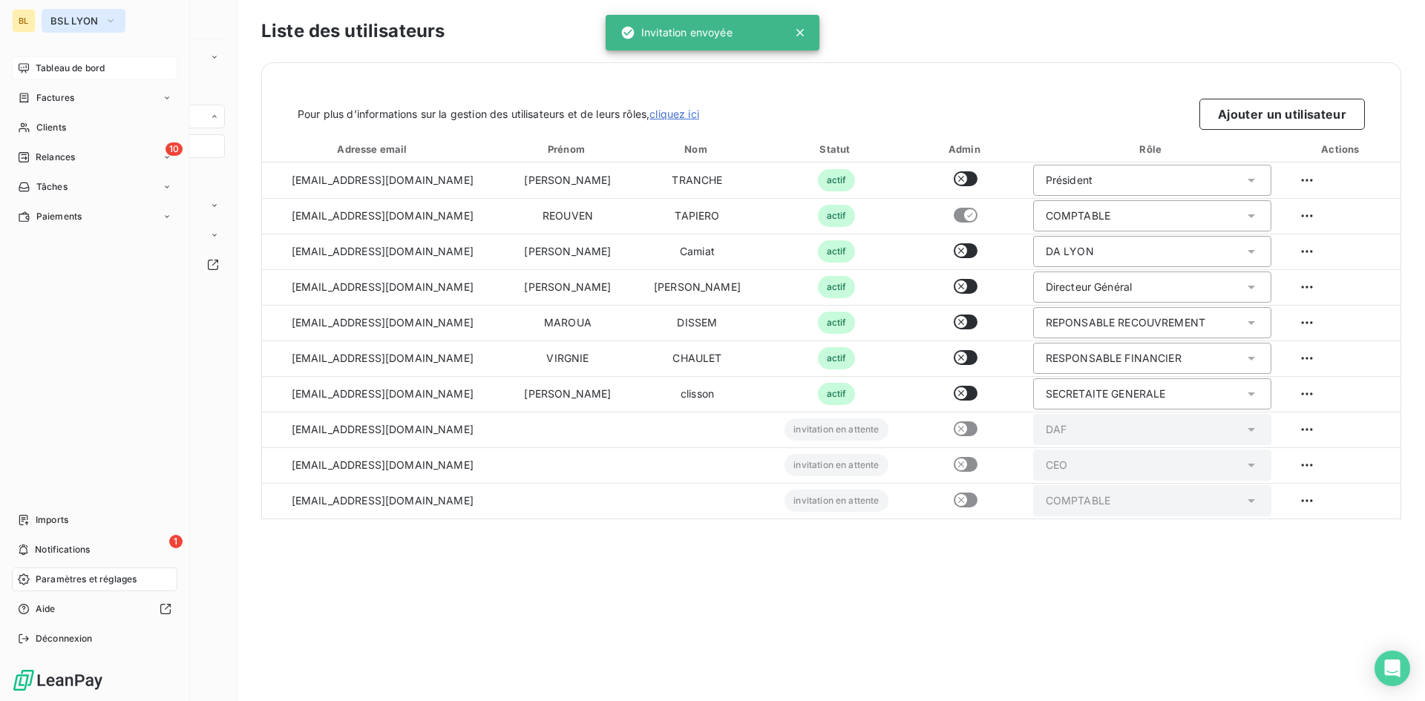
click at [106, 22] on icon "button" at bounding box center [111, 20] width 12 height 15
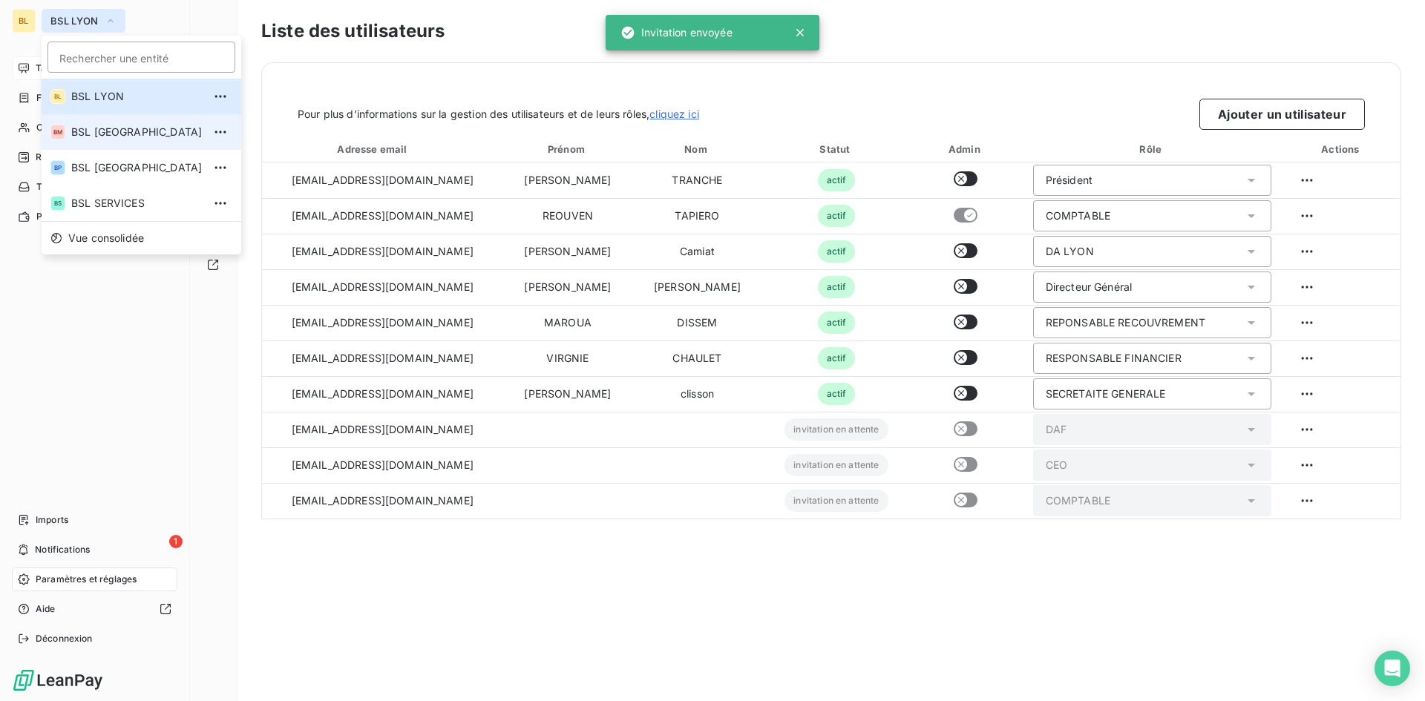
click at [100, 123] on li "BM BSL [GEOGRAPHIC_DATA]" at bounding box center [142, 132] width 200 height 36
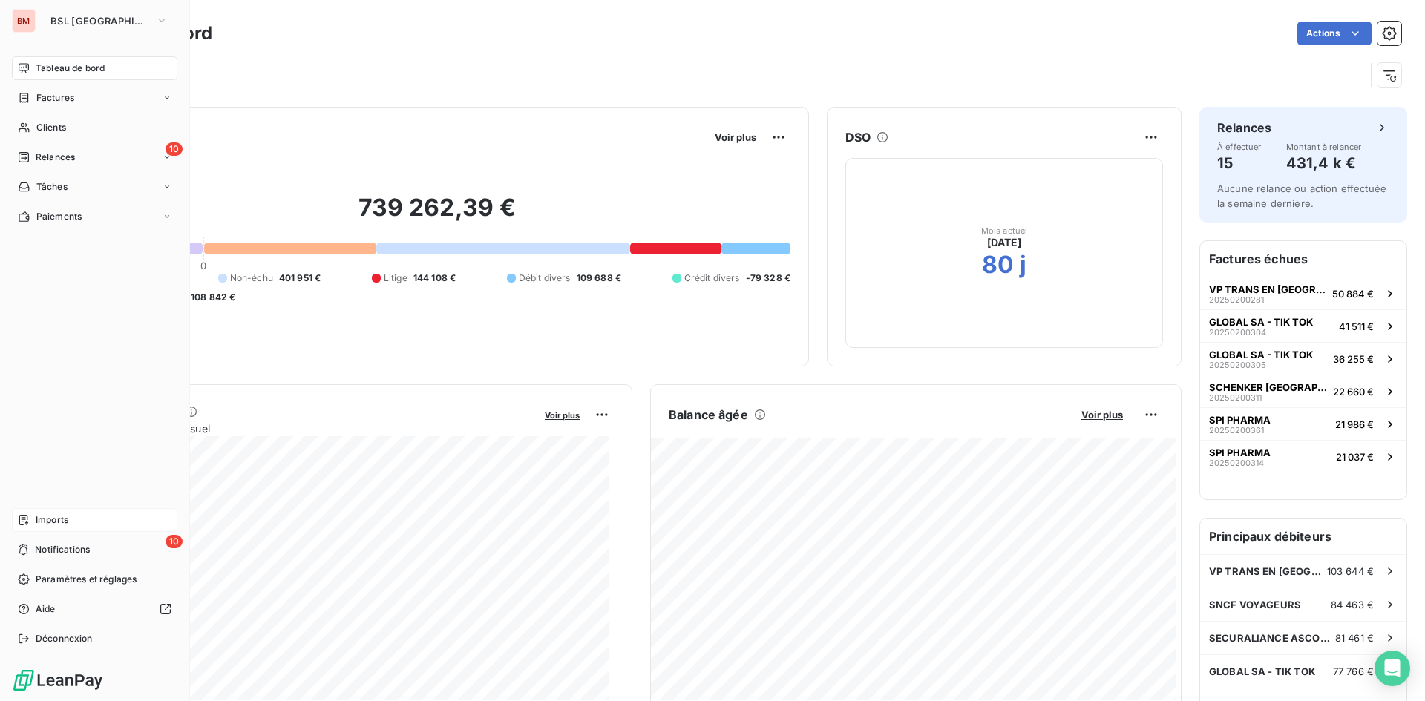
click at [76, 531] on div "Imports" at bounding box center [95, 520] width 166 height 24
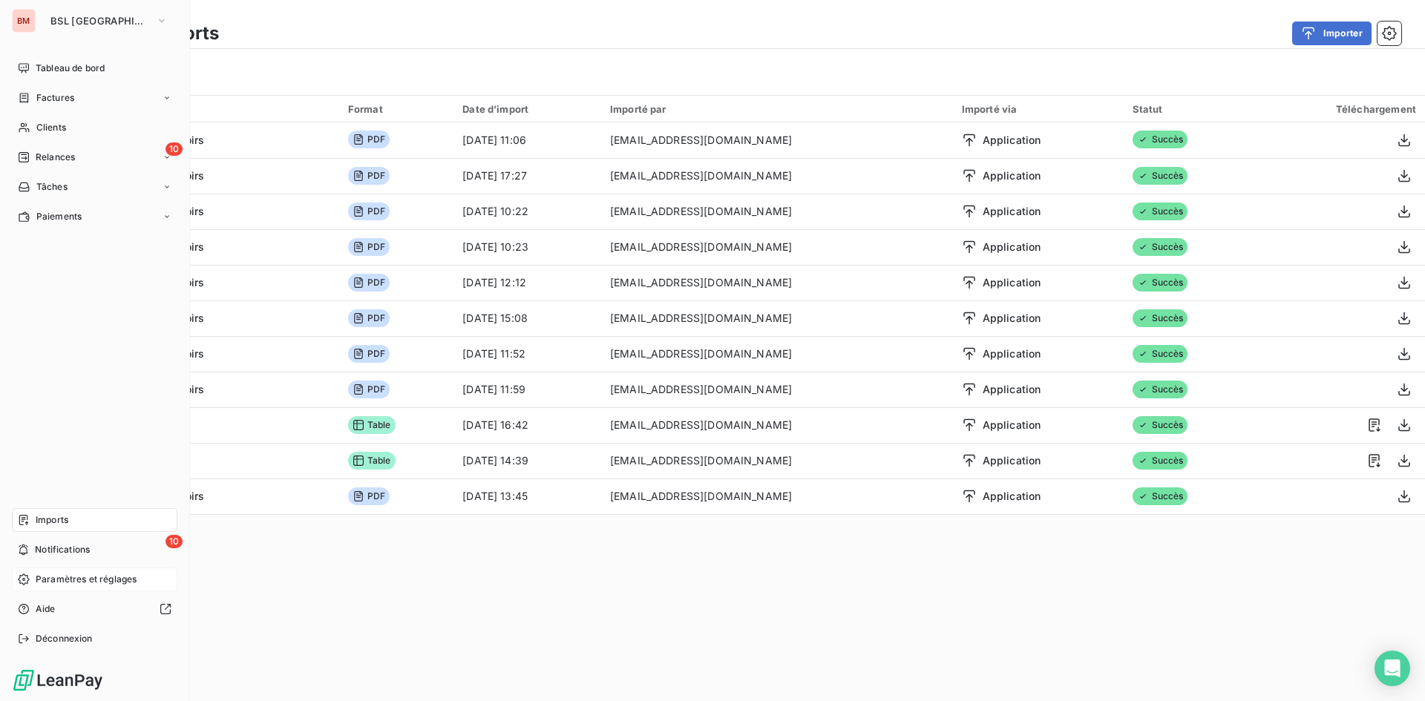
click at [77, 578] on span "Paramètres et réglages" at bounding box center [86, 579] width 101 height 13
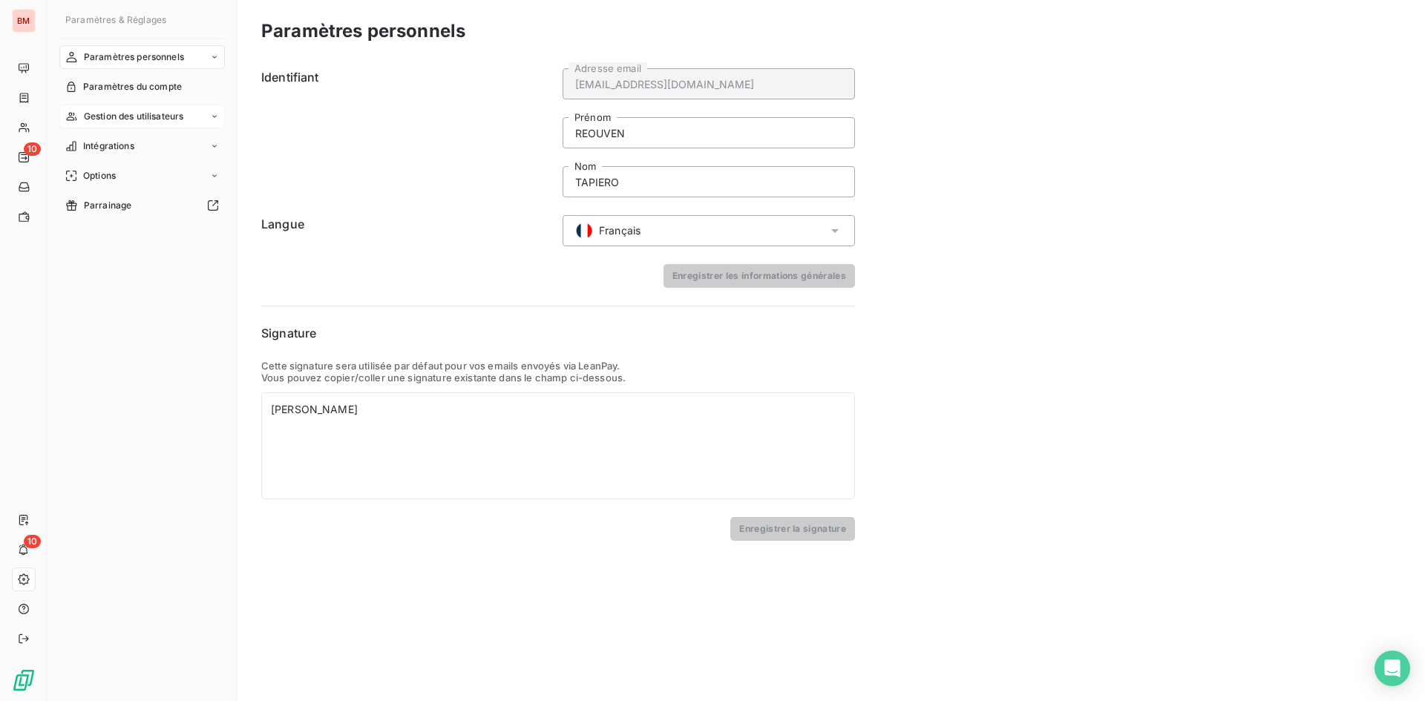
click at [104, 121] on span "Gestion des utilisateurs" at bounding box center [134, 116] width 100 height 13
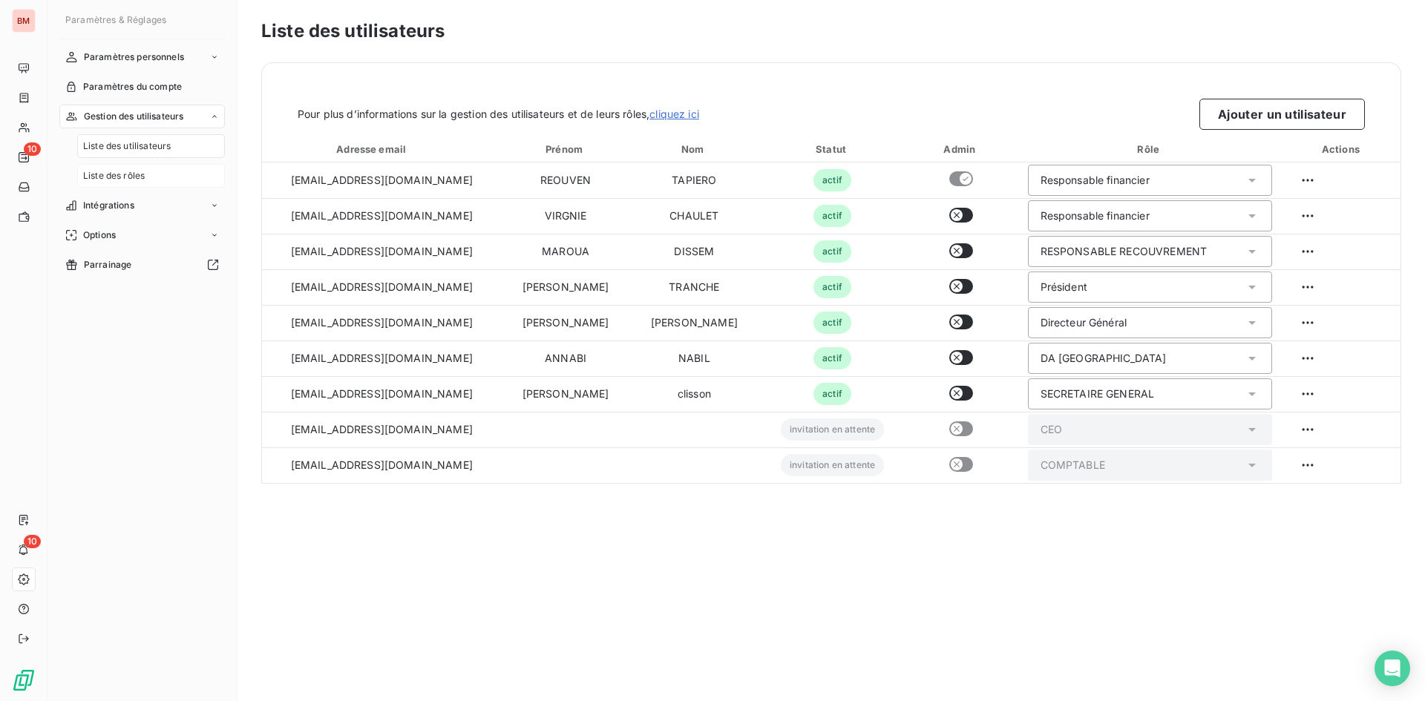
click at [127, 166] on div "Liste des rôles" at bounding box center [151, 176] width 148 height 24
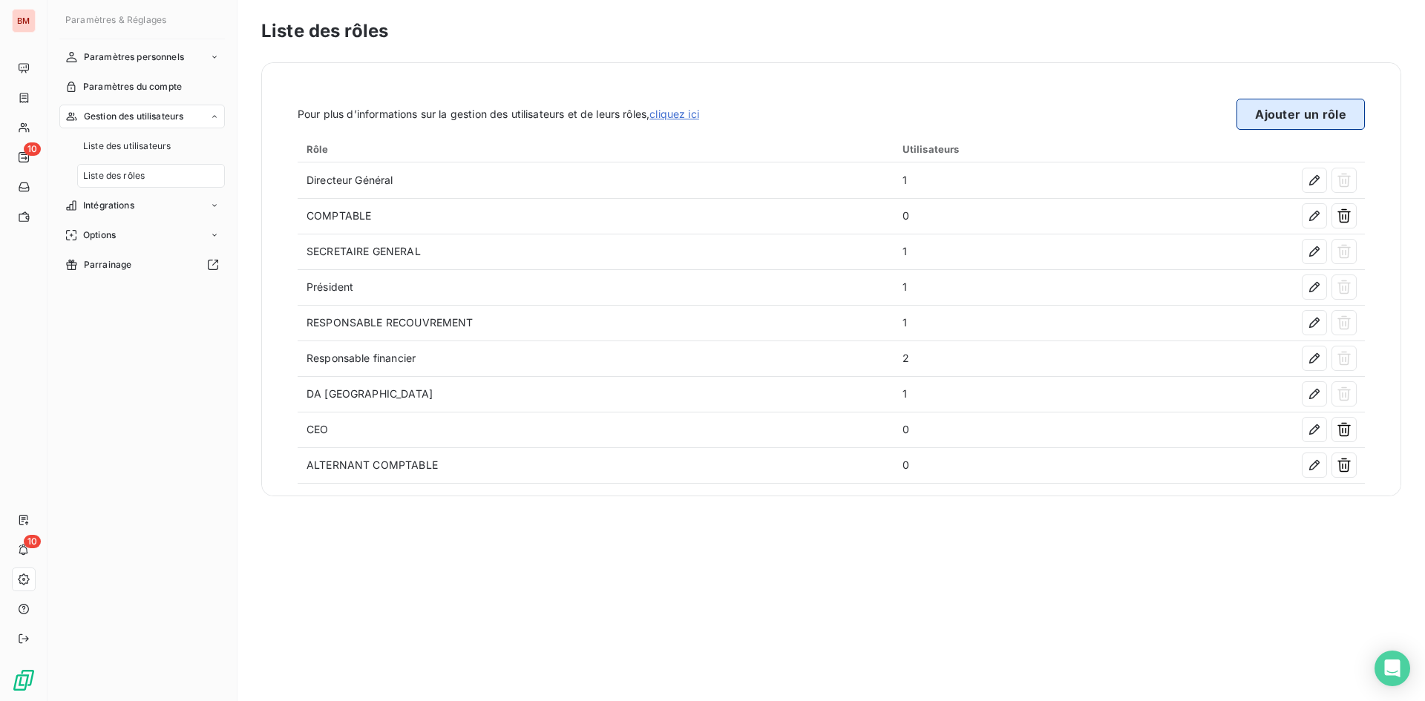
click at [1269, 103] on button "Ajouter un rôle" at bounding box center [1301, 114] width 128 height 31
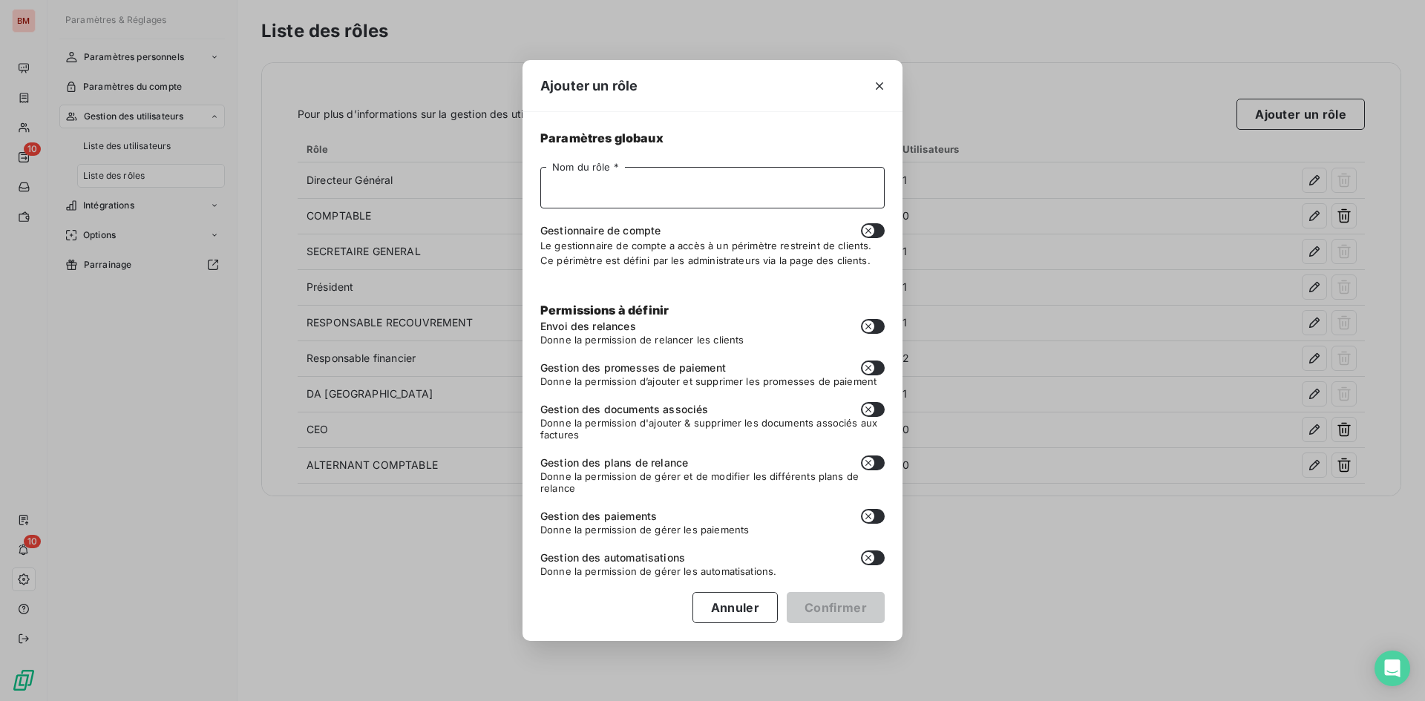
click at [666, 201] on input "Nom du rôle *" at bounding box center [712, 188] width 344 height 42
type input "d"
type input "DAF"
type button "on"
drag, startPoint x: 629, startPoint y: 368, endPoint x: 741, endPoint y: 368, distance: 112.1
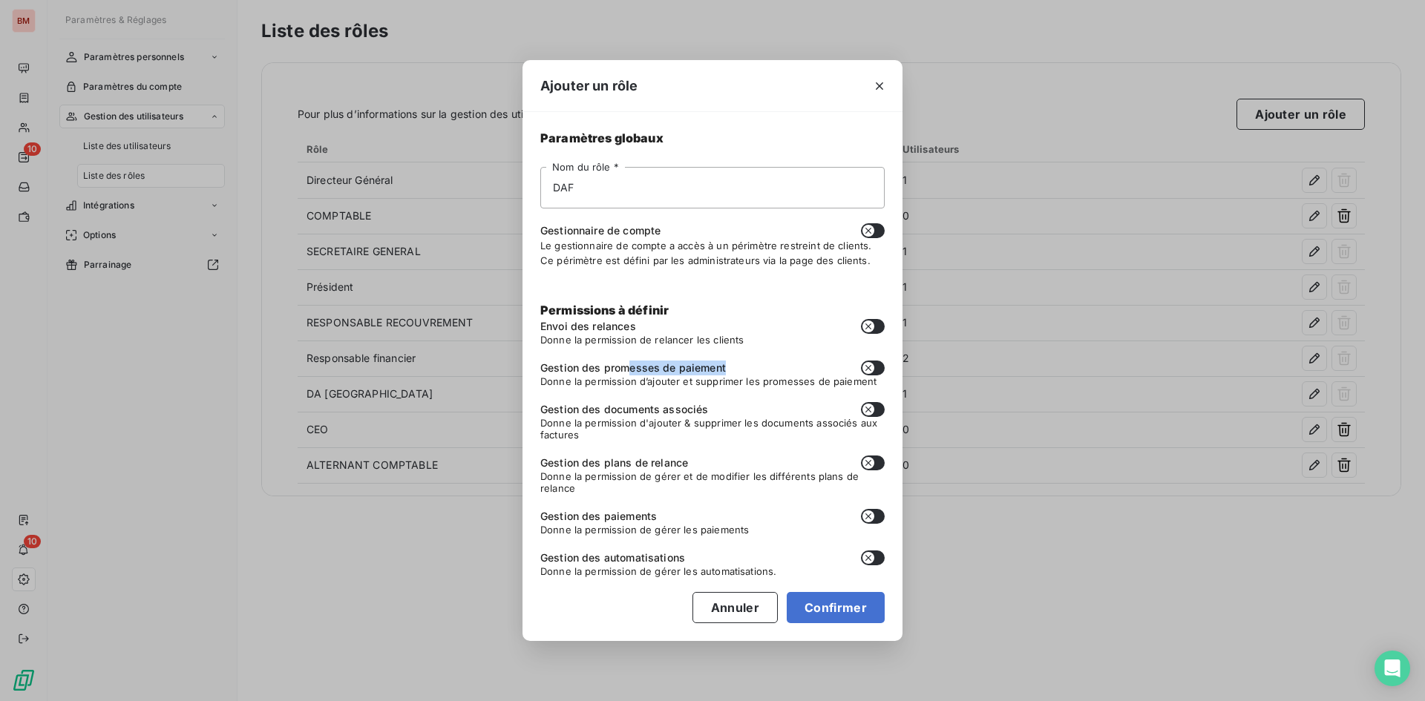
click at [741, 368] on div "Gestion des promesses de paiement" at bounding box center [712, 368] width 344 height 15
click at [802, 387] on div "Permissions à définir Envoi des relances Donne la permission de relancer les cl…" at bounding box center [712, 447] width 344 height 290
drag, startPoint x: 672, startPoint y: 414, endPoint x: 665, endPoint y: 436, distance: 22.5
click at [681, 414] on span "Gestion des documents associés" at bounding box center [624, 409] width 169 height 15
click at [641, 439] on span "Donne la permission d'ajouter & supprimer les documents associés aux factures" at bounding box center [712, 429] width 344 height 24
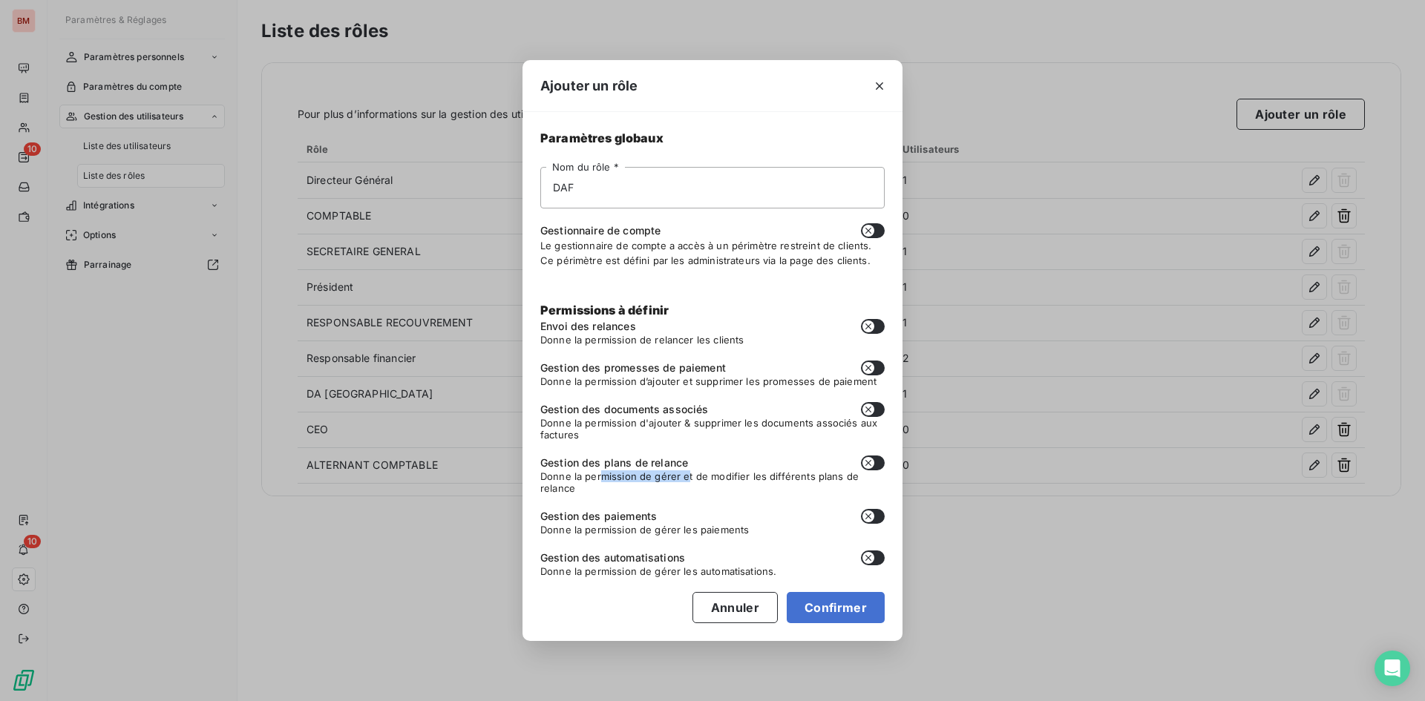
drag, startPoint x: 599, startPoint y: 471, endPoint x: 687, endPoint y: 471, distance: 87.6
click at [687, 471] on span "Donne la permission de gérer et de modifier les différents plans de relance" at bounding box center [712, 483] width 344 height 24
click at [634, 503] on div "Permissions à définir Envoi des relances Donne la permission de relancer les cl…" at bounding box center [712, 447] width 344 height 290
drag, startPoint x: 591, startPoint y: 523, endPoint x: 674, endPoint y: 515, distance: 83.5
click at [674, 515] on div "Permissions à définir Envoi des relances Donne la permission de relancer les cl…" at bounding box center [712, 447] width 344 height 290
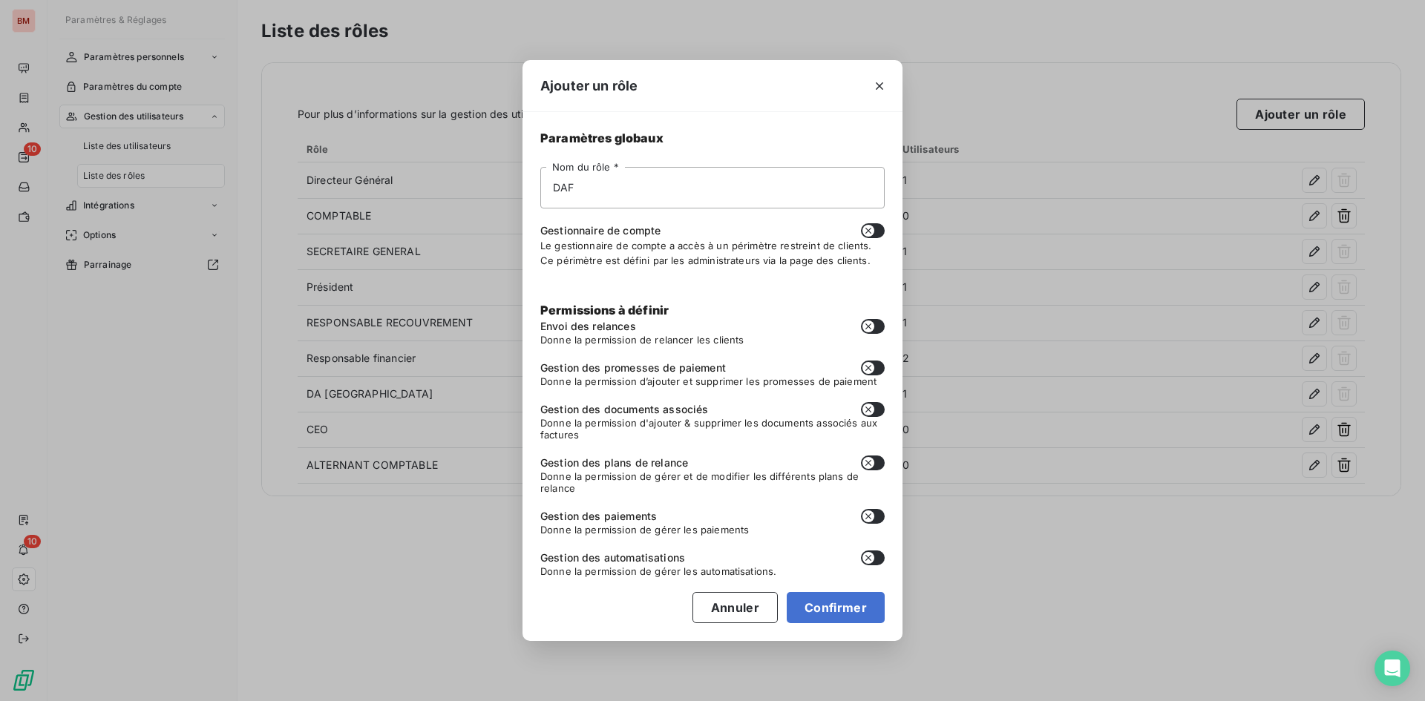
click at [611, 536] on div "Permissions à définir Envoi des relances Donne la permission de relancer les cl…" at bounding box center [712, 447] width 344 height 290
drag, startPoint x: 609, startPoint y: 559, endPoint x: 715, endPoint y: 559, distance: 105.4
click at [715, 559] on div "Gestion des automatisations" at bounding box center [712, 558] width 344 height 15
drag, startPoint x: 635, startPoint y: 581, endPoint x: 822, endPoint y: 601, distance: 188.9
click at [636, 581] on div "Permissions à définir Envoi des relances Donne la permission de relancer les cl…" at bounding box center [712, 447] width 344 height 290
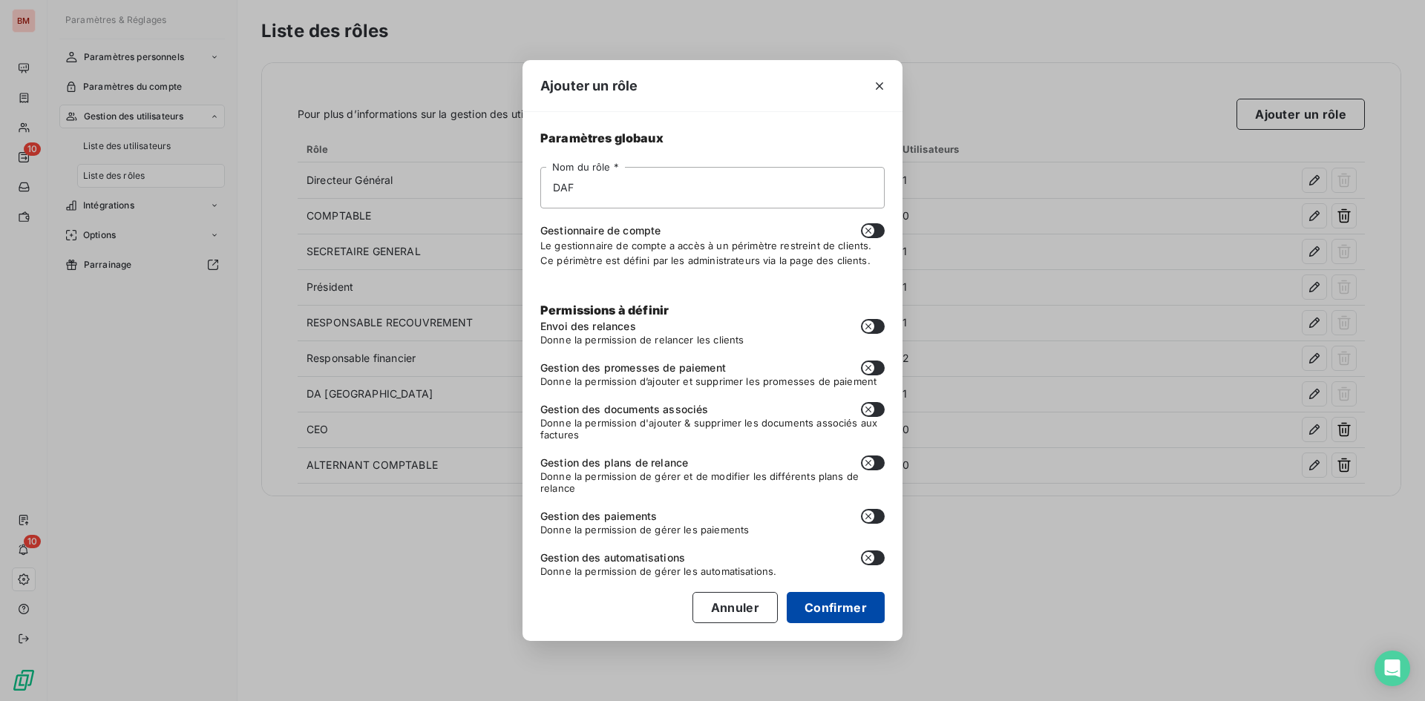
click at [832, 602] on button "Confirmer" at bounding box center [836, 607] width 98 height 31
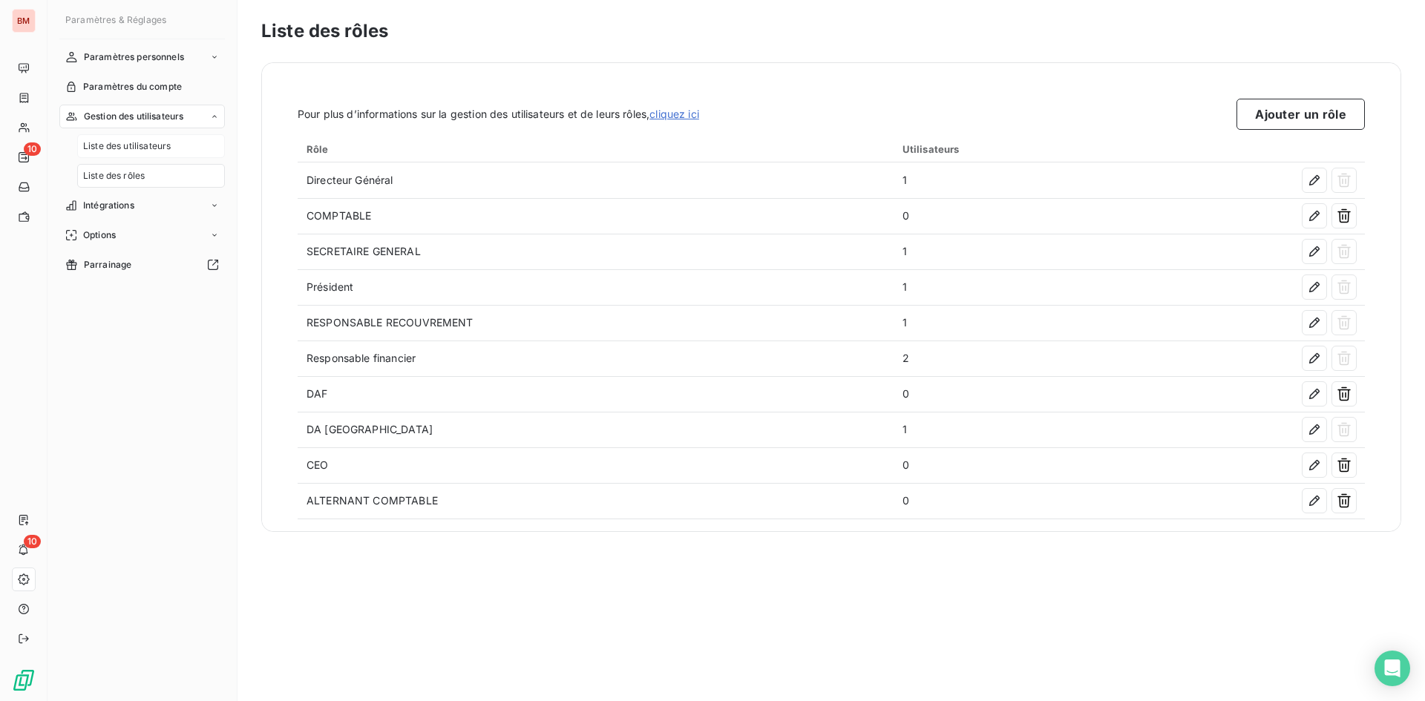
click at [132, 148] on span "Liste des utilisateurs" at bounding box center [127, 146] width 88 height 13
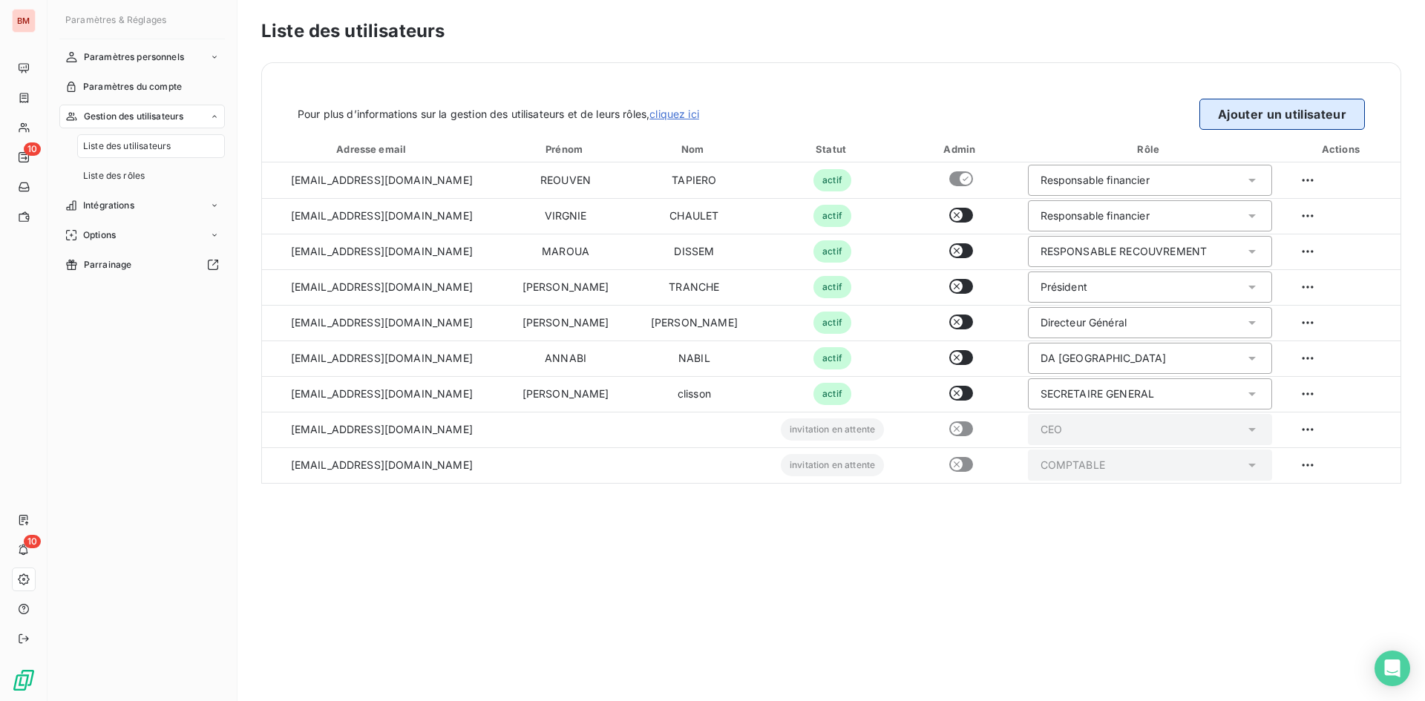
click at [1243, 114] on button "Ajouter un utilisateur" at bounding box center [1283, 114] width 166 height 31
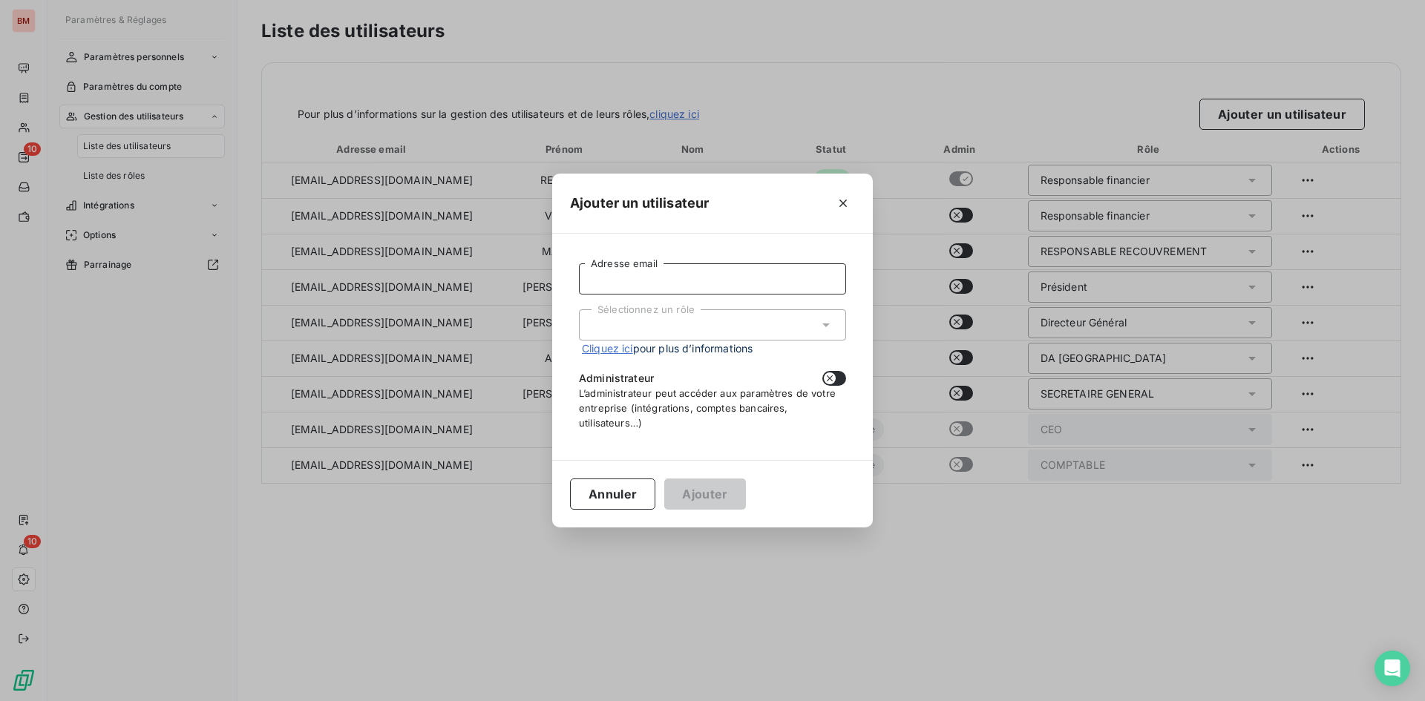
click at [668, 277] on input "Adresse email" at bounding box center [712, 279] width 267 height 31
paste input "[EMAIL_ADDRESS][DOMAIN_NAME]"
type input "[EMAIL_ADDRESS][DOMAIN_NAME]"
click at [673, 315] on div "Sélectionnez un rôle" at bounding box center [712, 325] width 267 height 31
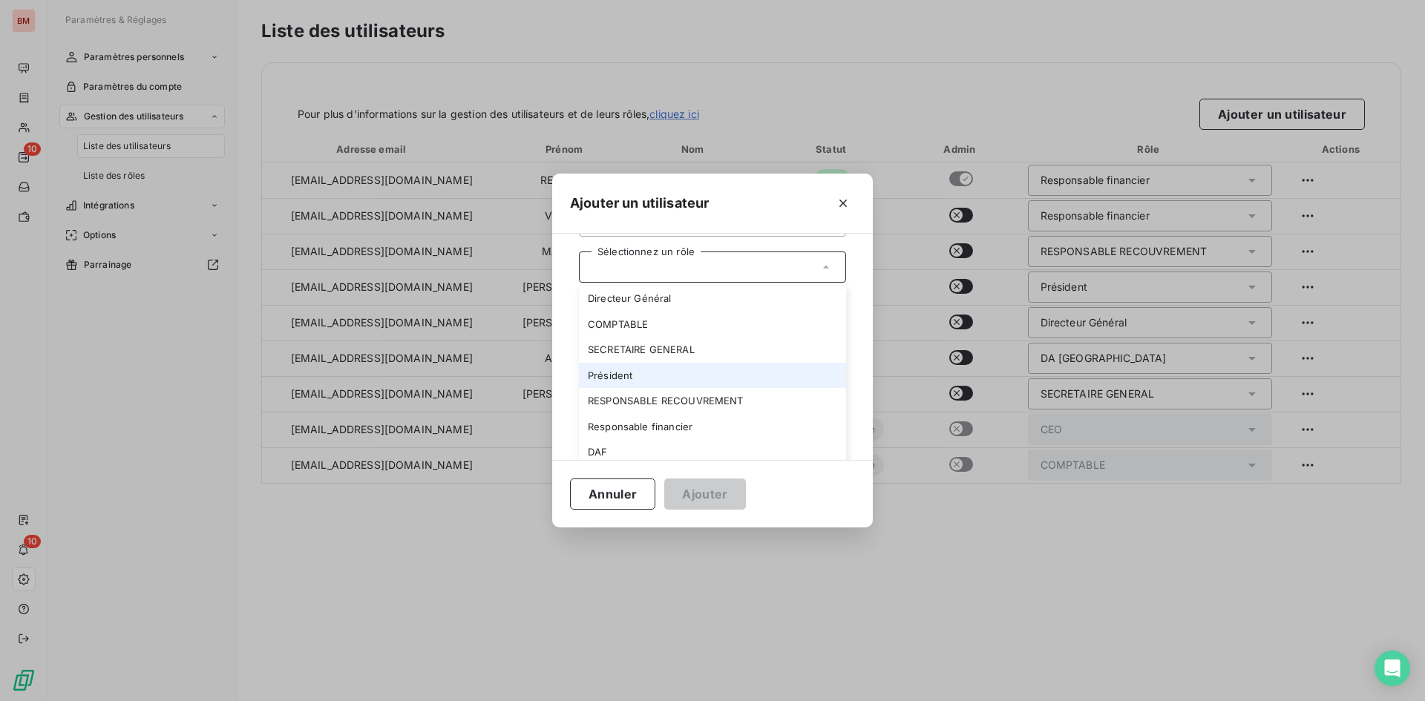
scroll to position [140, 0]
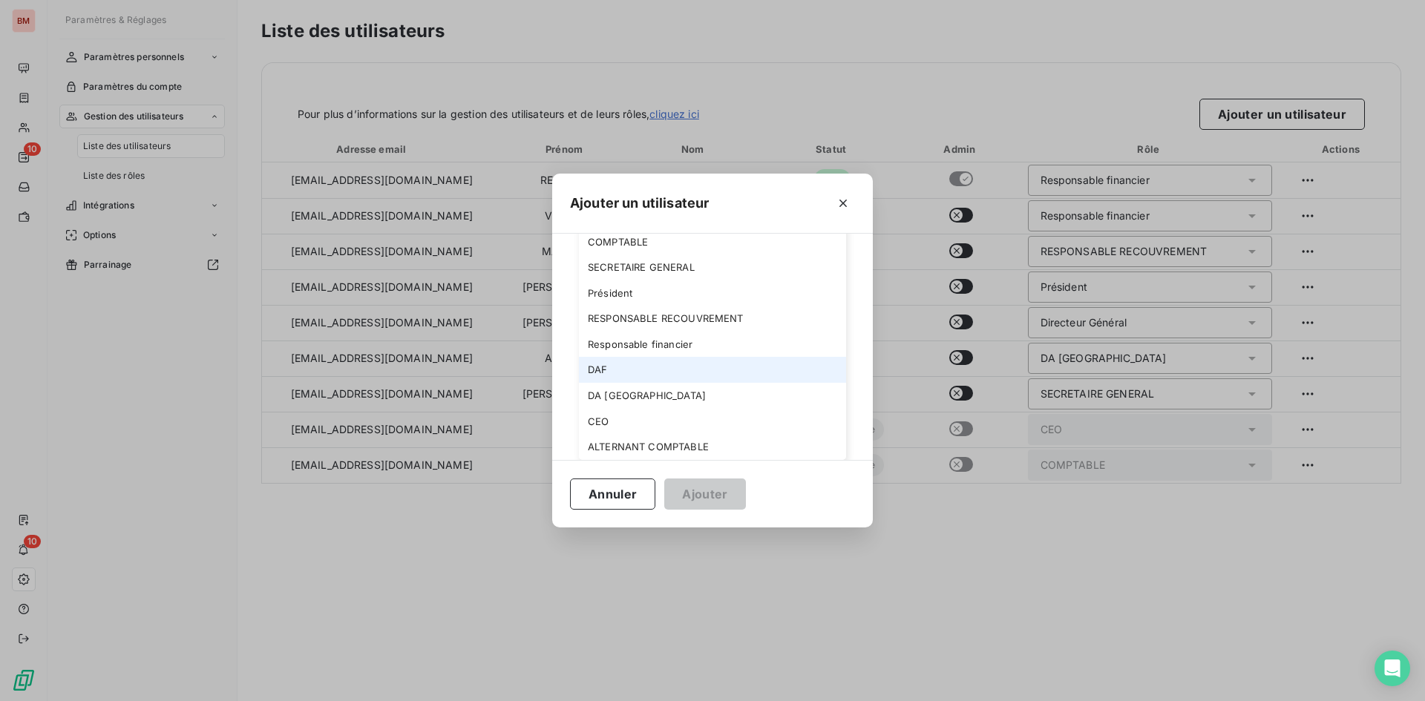
click at [659, 362] on li "DAF" at bounding box center [712, 370] width 267 height 26
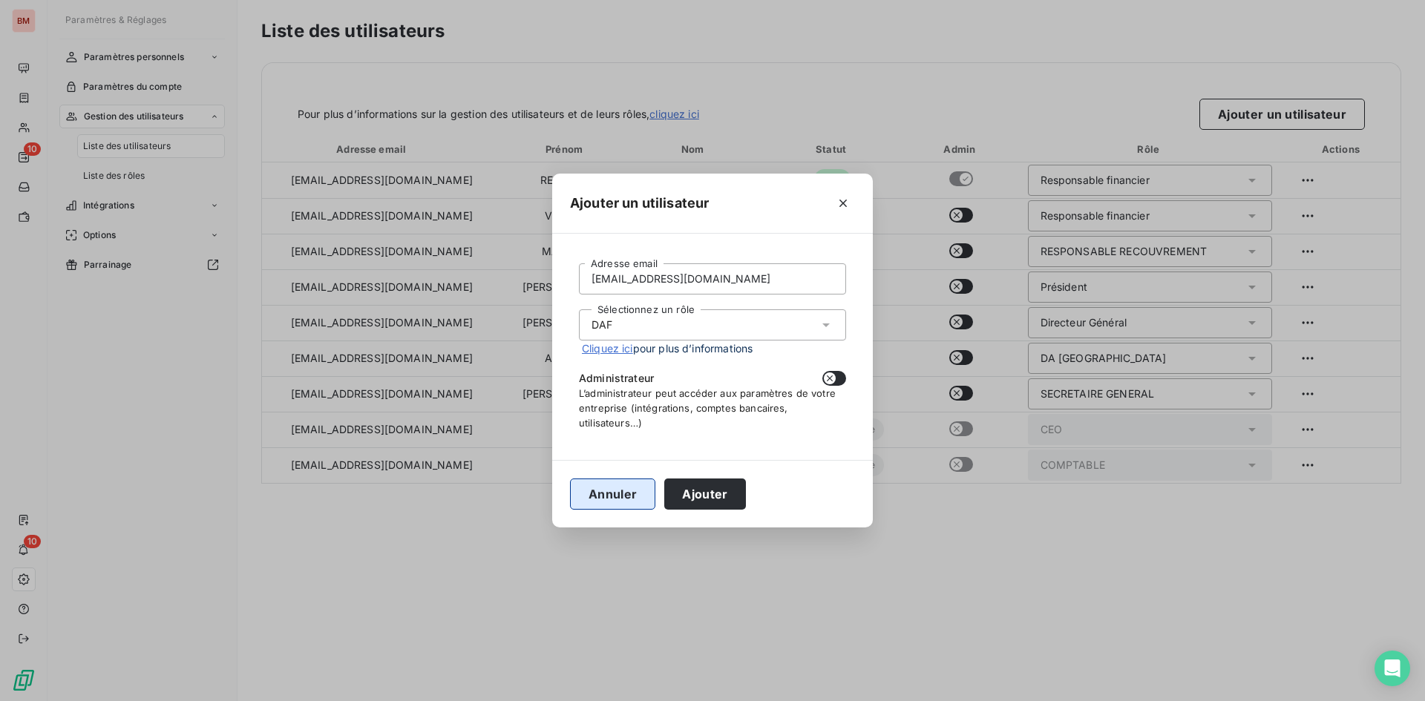
scroll to position [0, 0]
click at [701, 488] on button "Ajouter" at bounding box center [704, 494] width 81 height 31
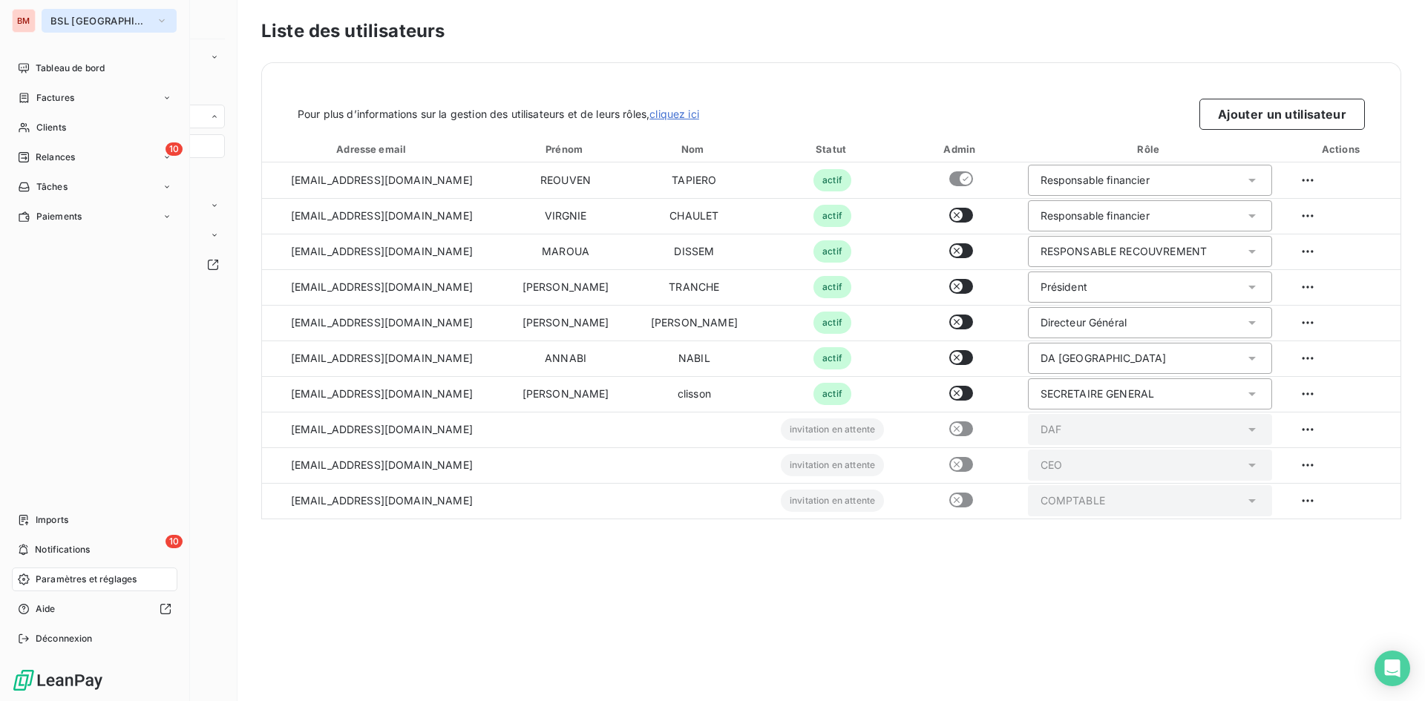
click at [121, 17] on span "BSL [GEOGRAPHIC_DATA]" at bounding box center [99, 21] width 99 height 12
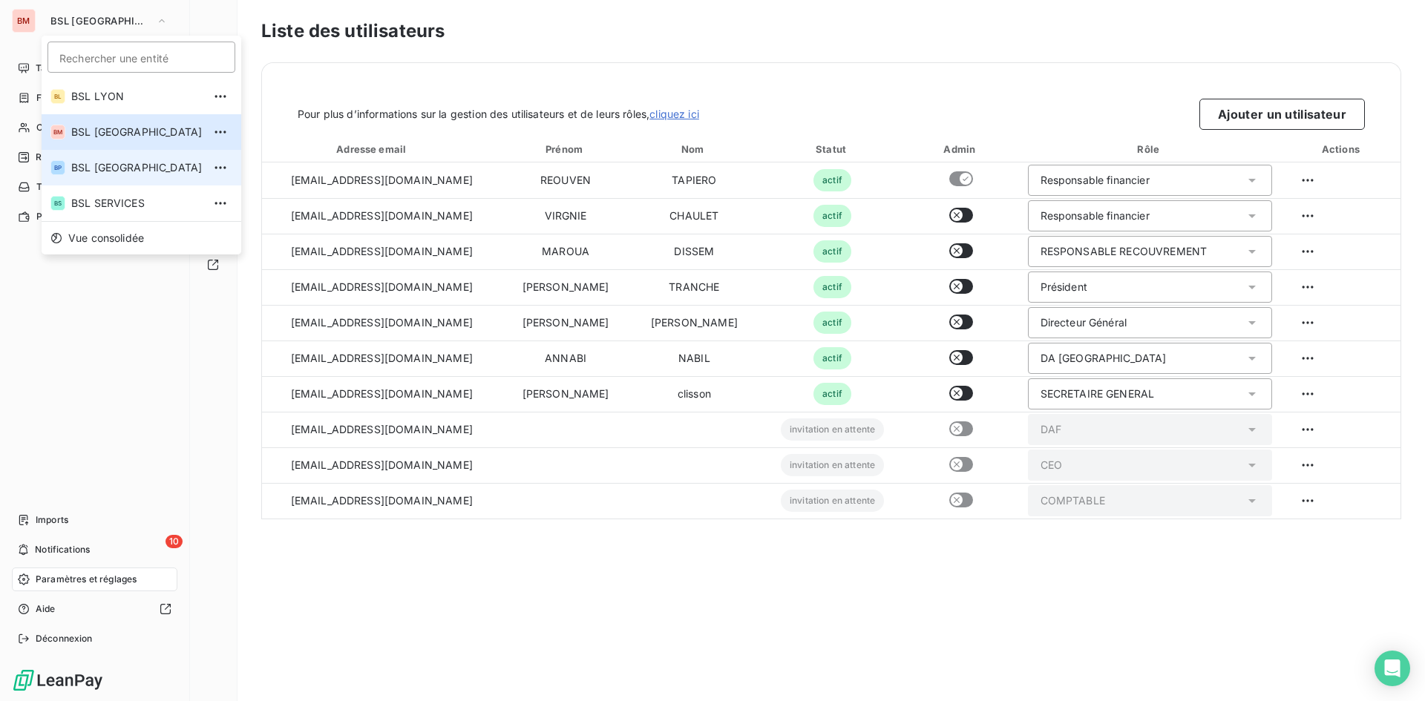
click at [105, 170] on span "BSL [GEOGRAPHIC_DATA]" at bounding box center [136, 167] width 131 height 15
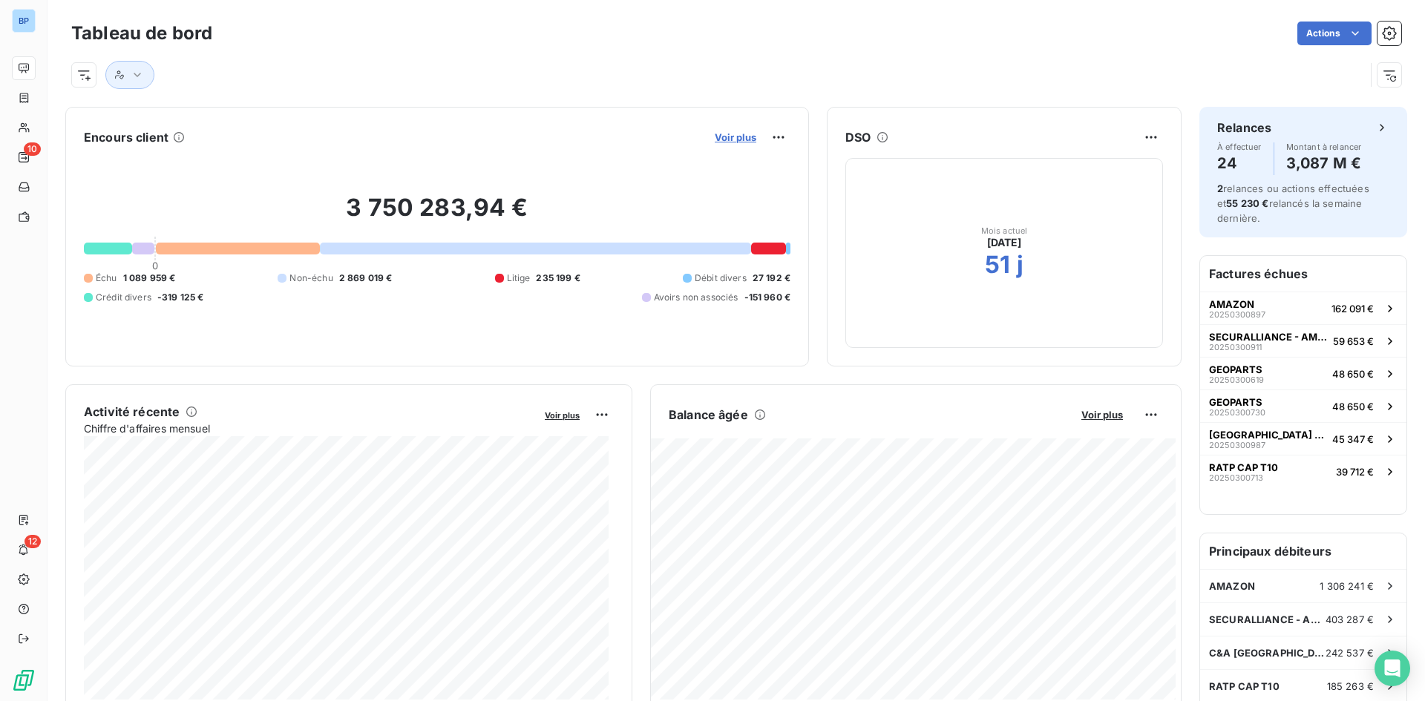
click at [737, 133] on span "Voir plus" at bounding box center [736, 137] width 42 height 12
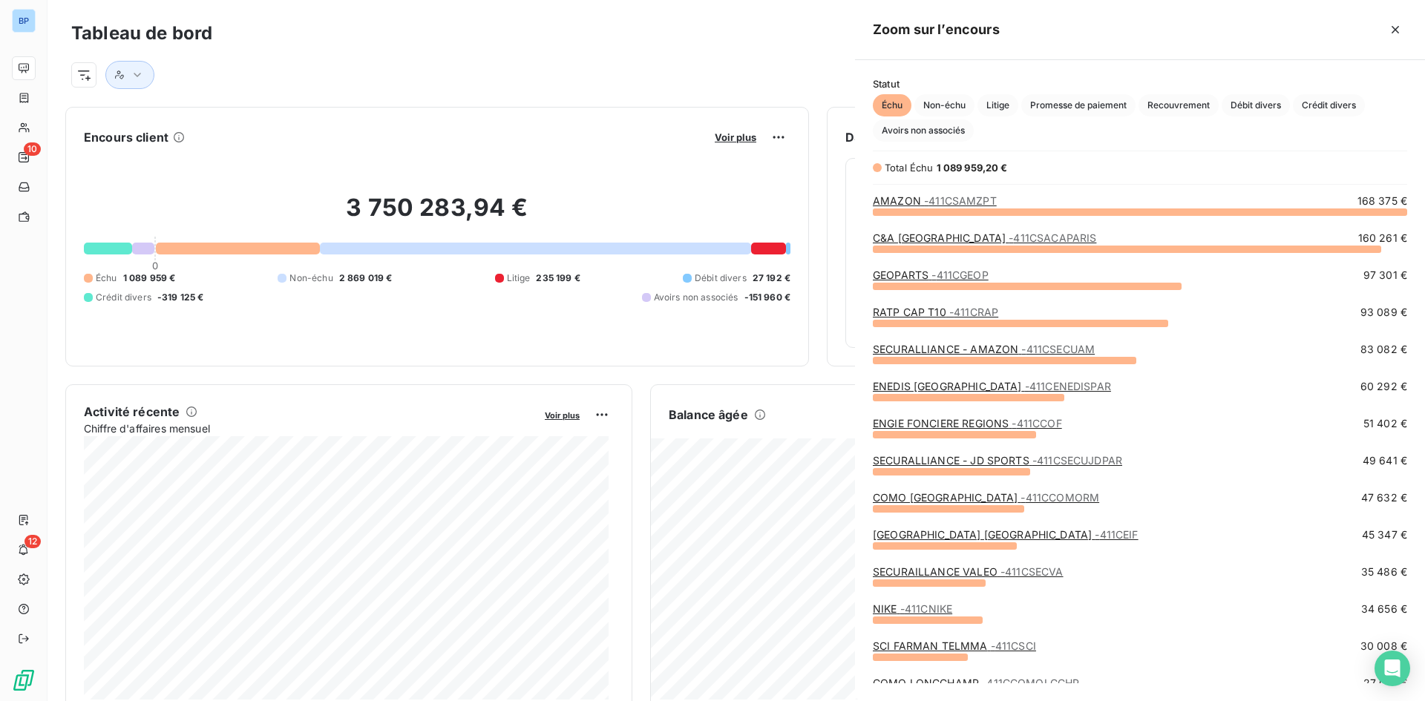
scroll to position [479, 559]
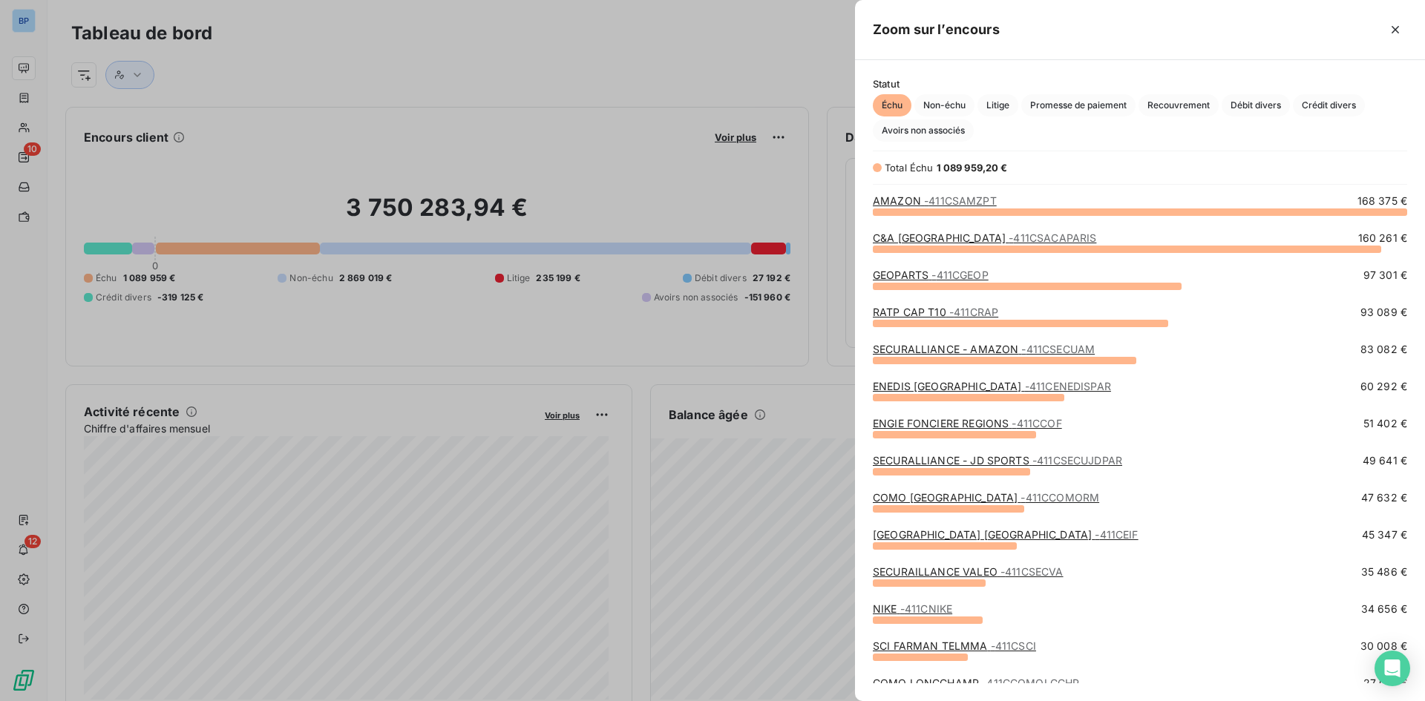
click at [428, 99] on div at bounding box center [712, 350] width 1425 height 701
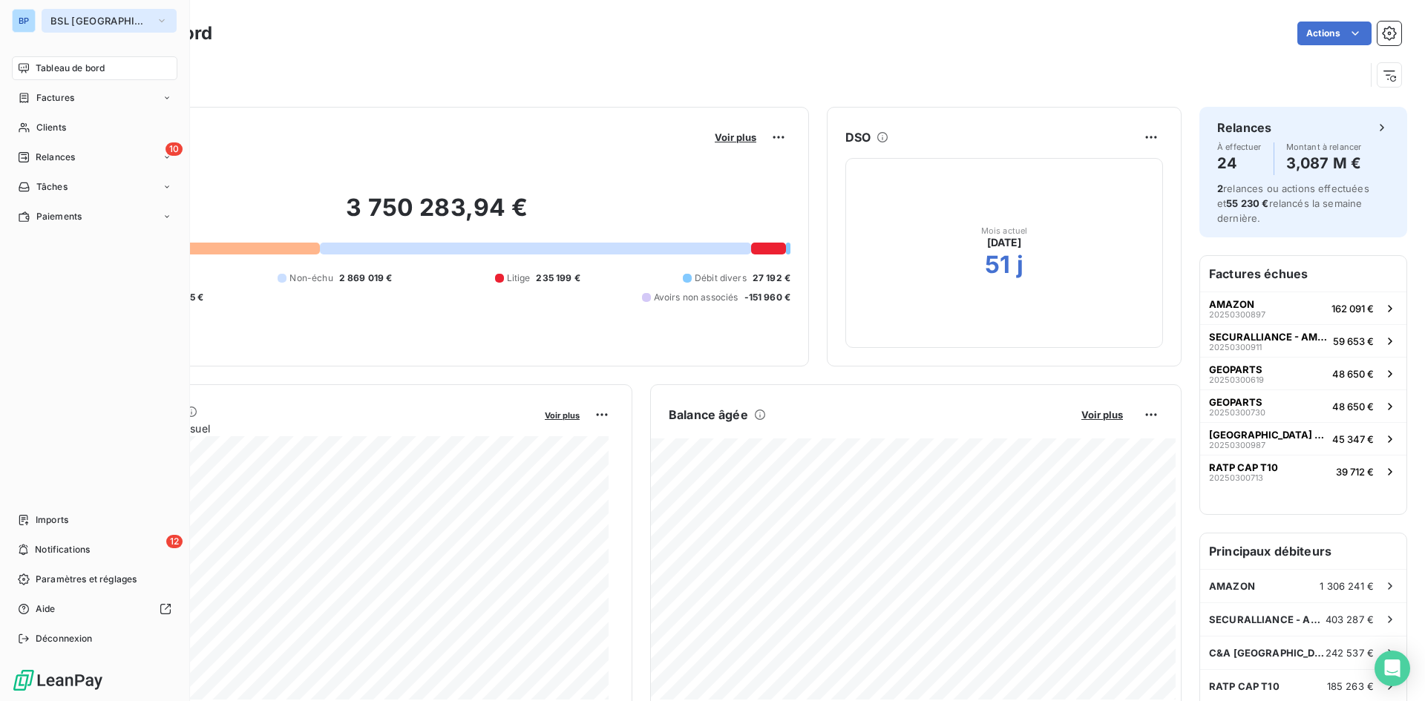
click at [156, 26] on icon "button" at bounding box center [162, 20] width 12 height 15
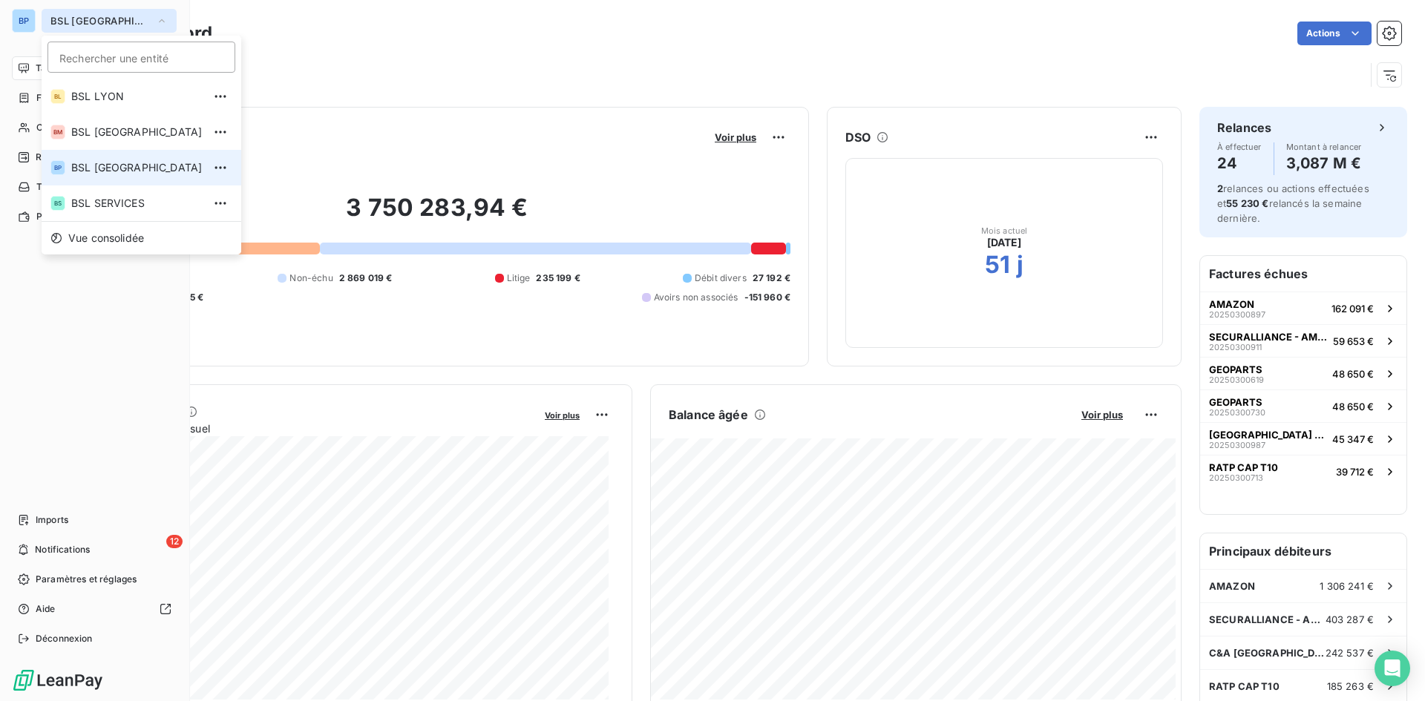
click at [156, 23] on icon "button" at bounding box center [162, 20] width 12 height 15
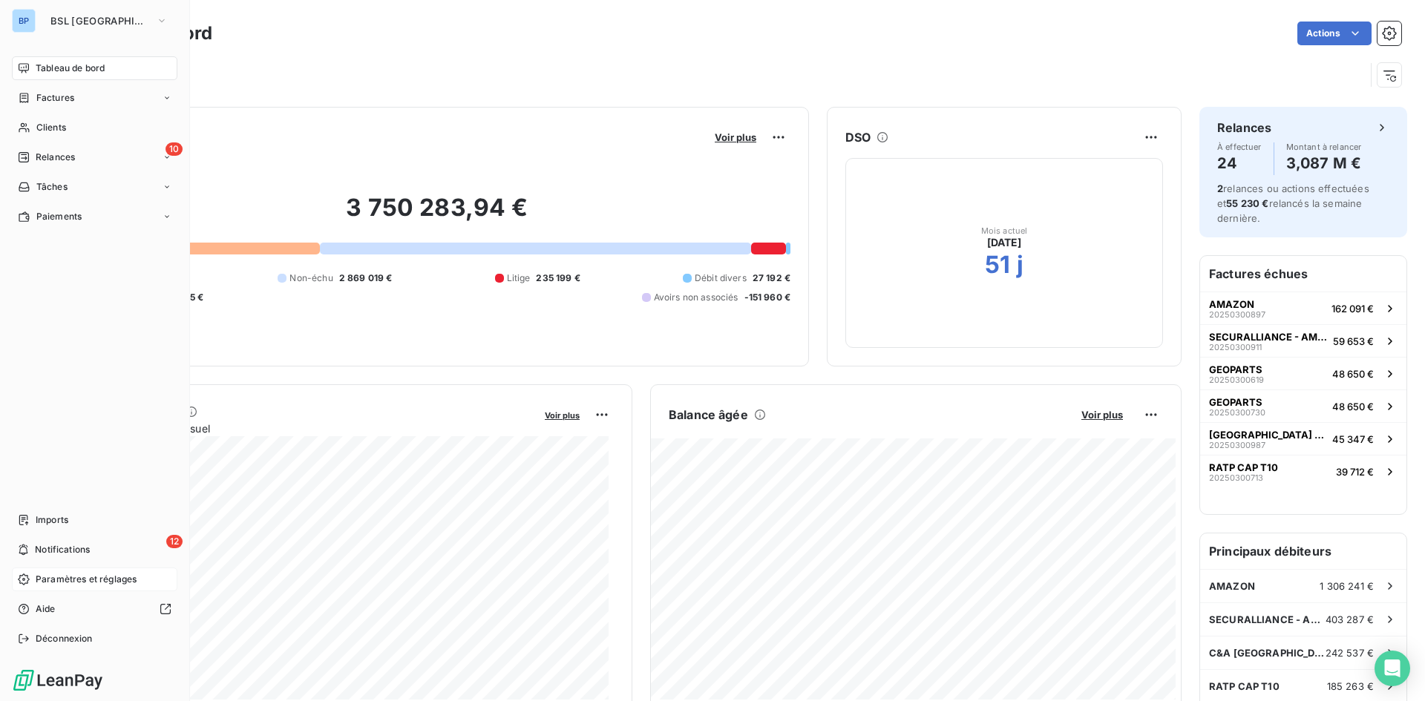
click at [69, 589] on div "Paramètres et réglages" at bounding box center [95, 580] width 166 height 24
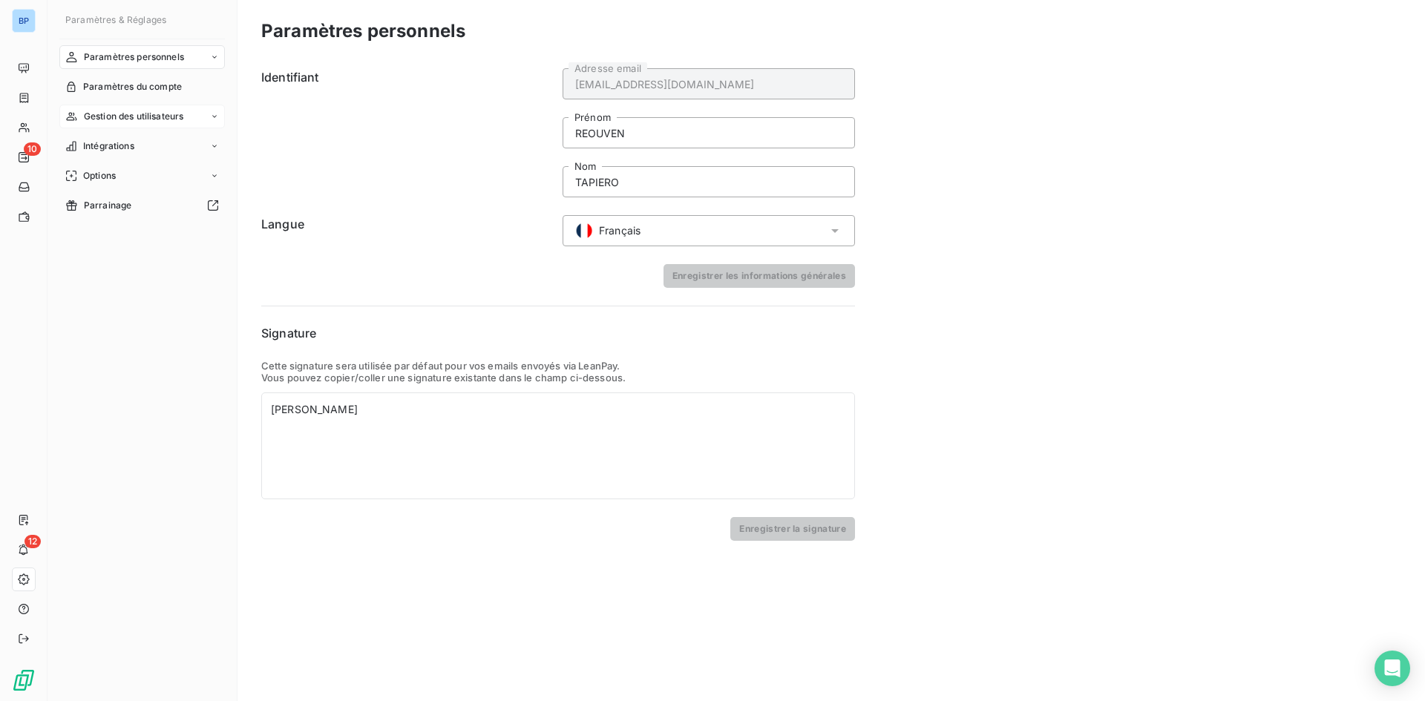
click at [116, 122] on span "Gestion des utilisateurs" at bounding box center [134, 116] width 100 height 13
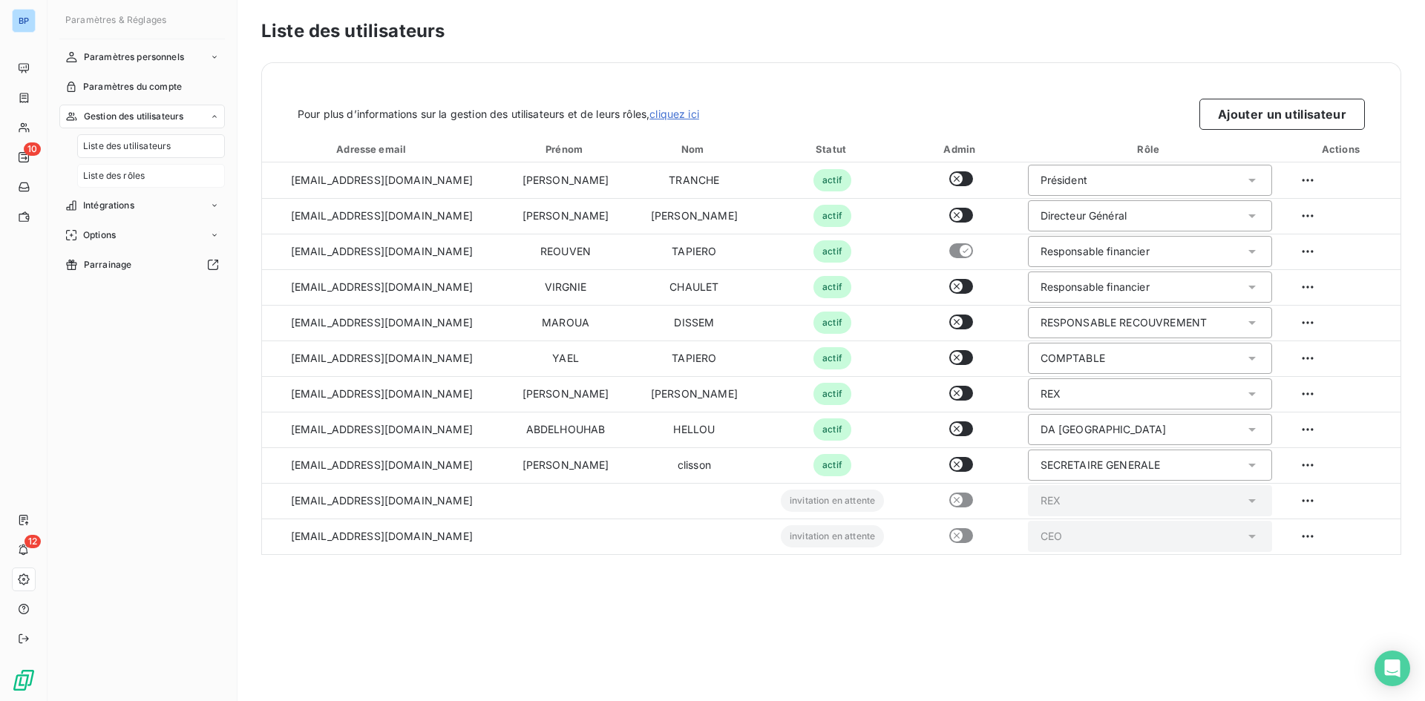
click at [117, 182] on span "Liste des rôles" at bounding box center [114, 175] width 62 height 13
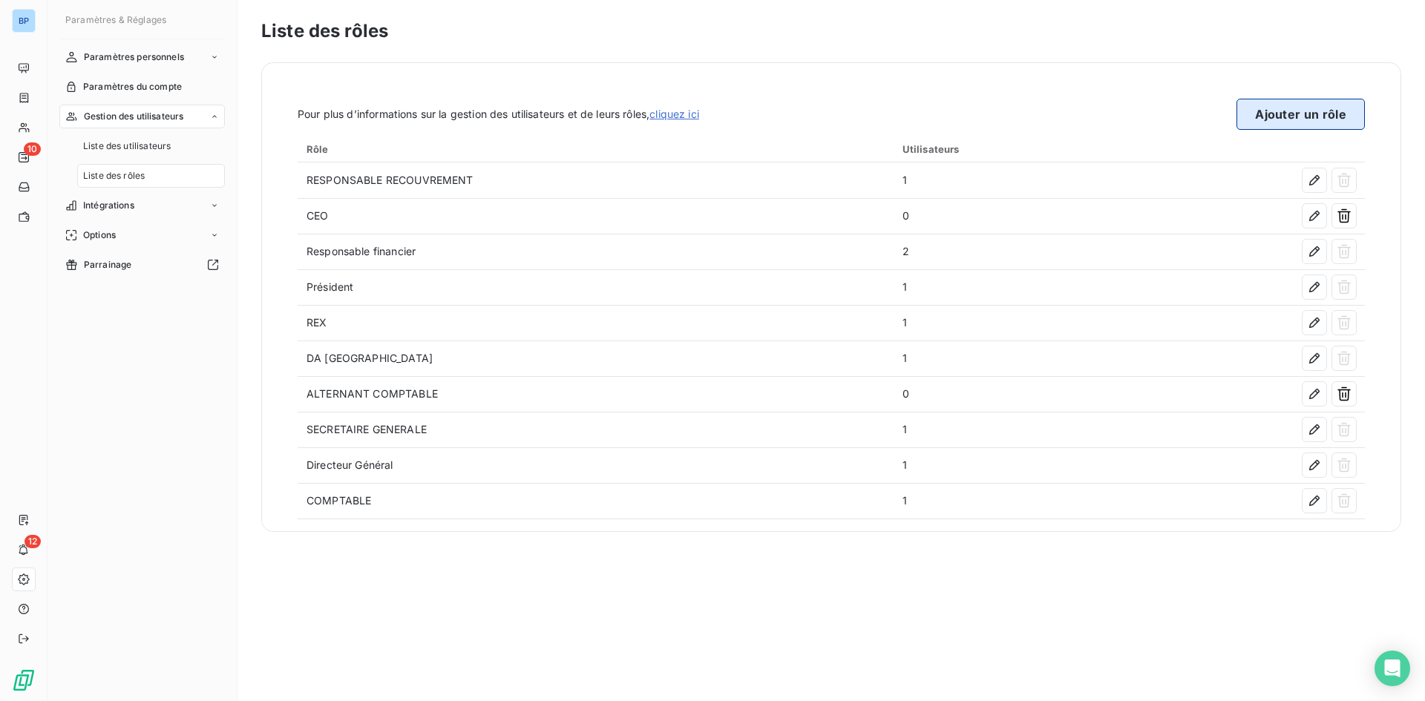
click at [1264, 107] on button "Ajouter un rôle" at bounding box center [1301, 114] width 128 height 31
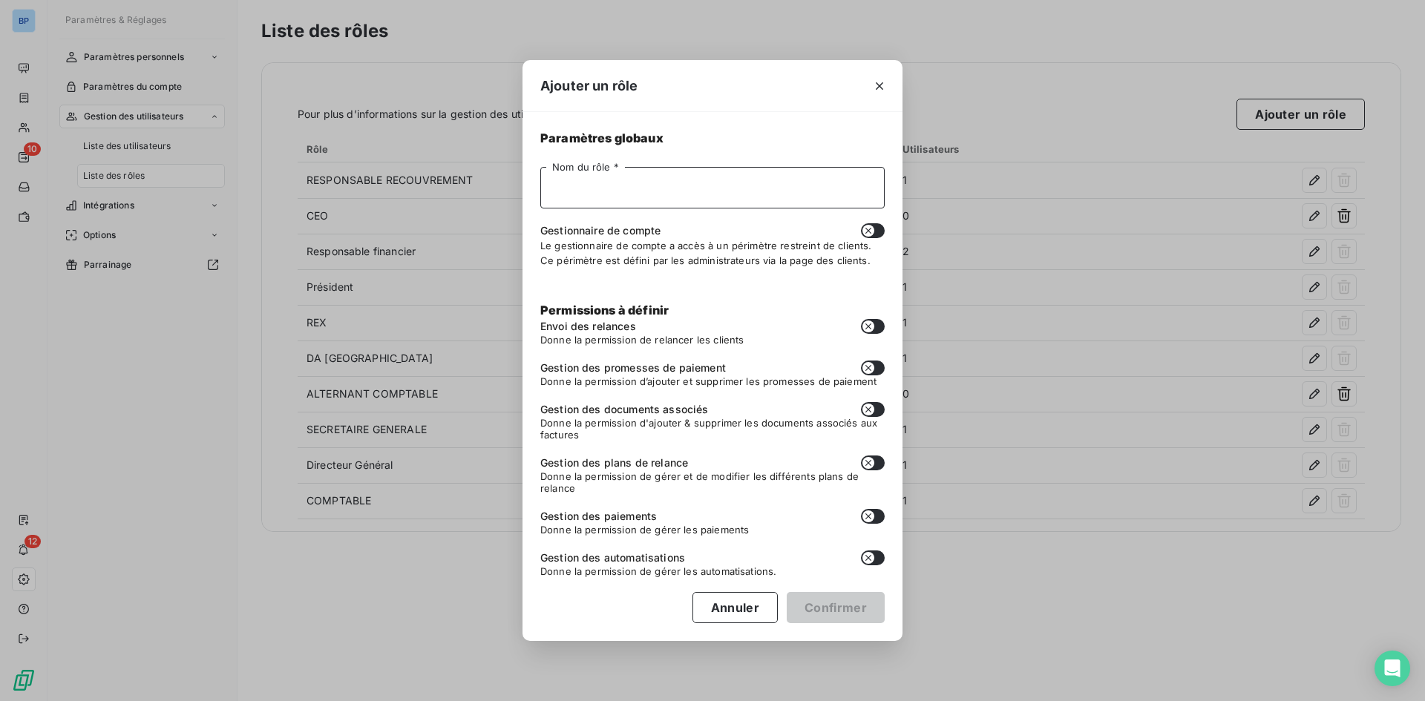
click at [569, 200] on input "Nom du rôle *" at bounding box center [712, 188] width 344 height 42
type input "DAF"
click at [837, 604] on button "Confirmer" at bounding box center [836, 607] width 98 height 31
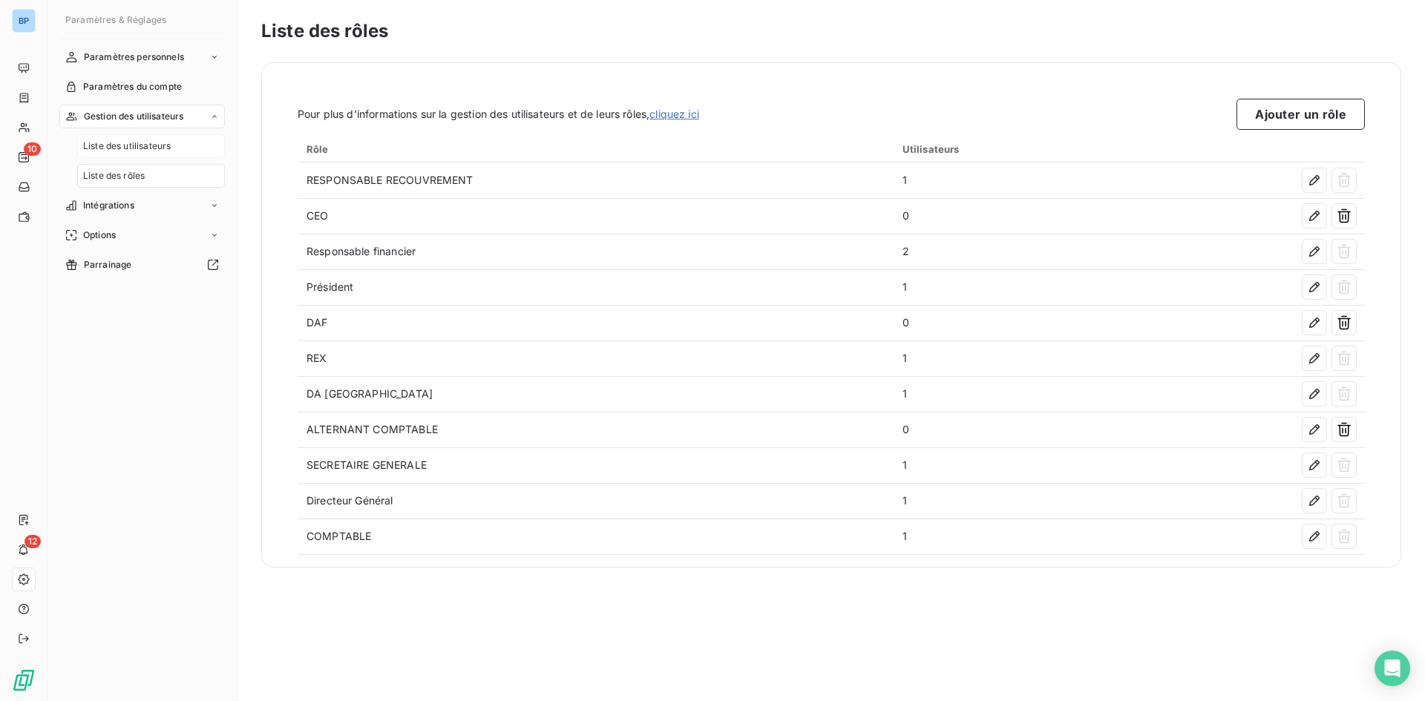
click at [150, 143] on span "Liste des utilisateurs" at bounding box center [127, 146] width 88 height 13
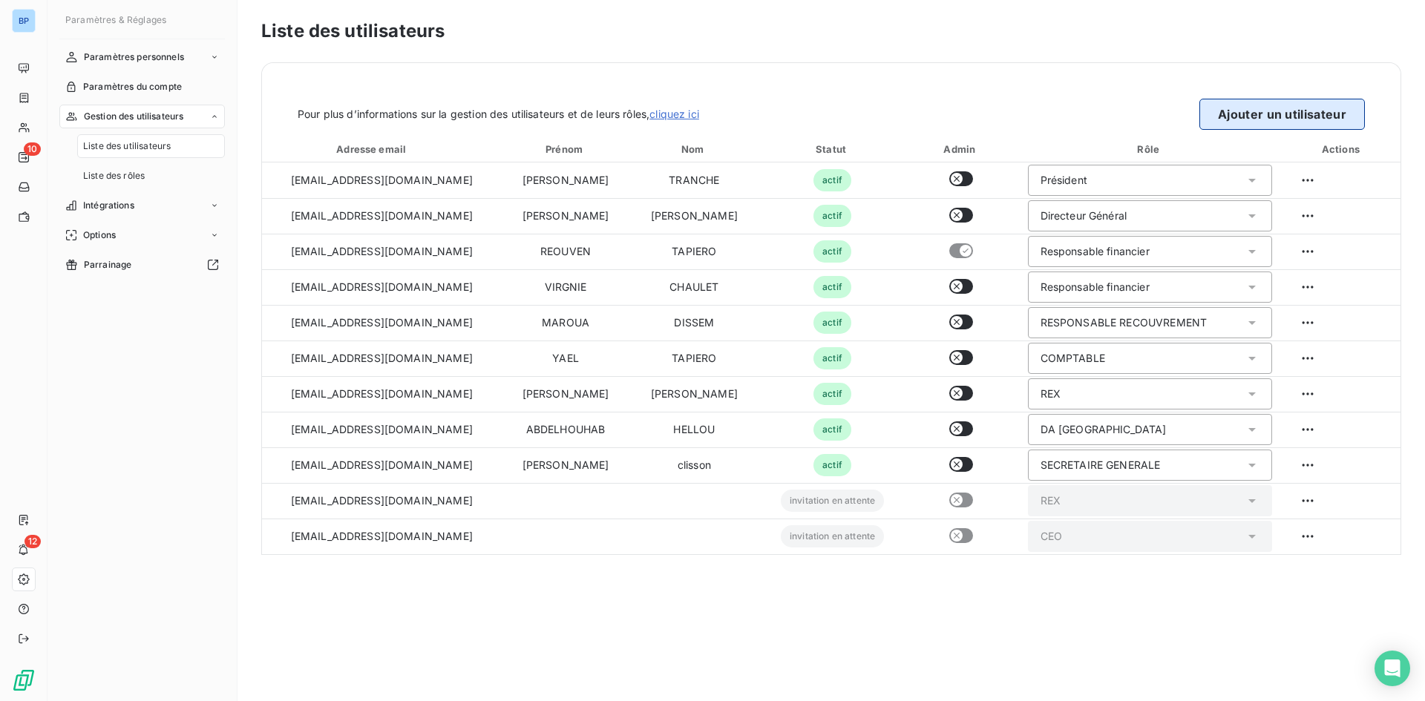
click at [1229, 120] on button "Ajouter un utilisateur" at bounding box center [1283, 114] width 166 height 31
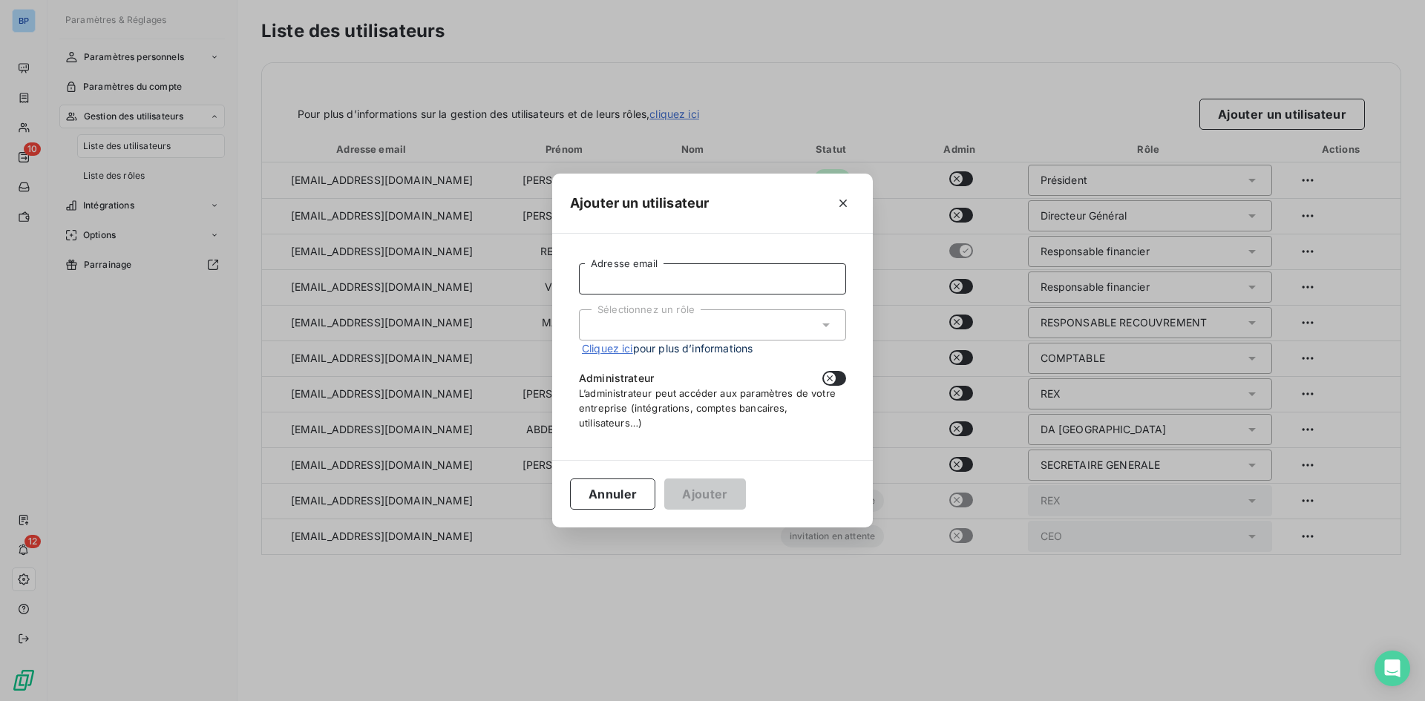
click at [625, 284] on input "Adresse email" at bounding box center [712, 279] width 267 height 31
paste input "[EMAIL_ADDRESS][DOMAIN_NAME]"
type input "[EMAIL_ADDRESS][DOMAIN_NAME]"
click at [765, 324] on div "Sélectionnez un rôle" at bounding box center [712, 325] width 267 height 31
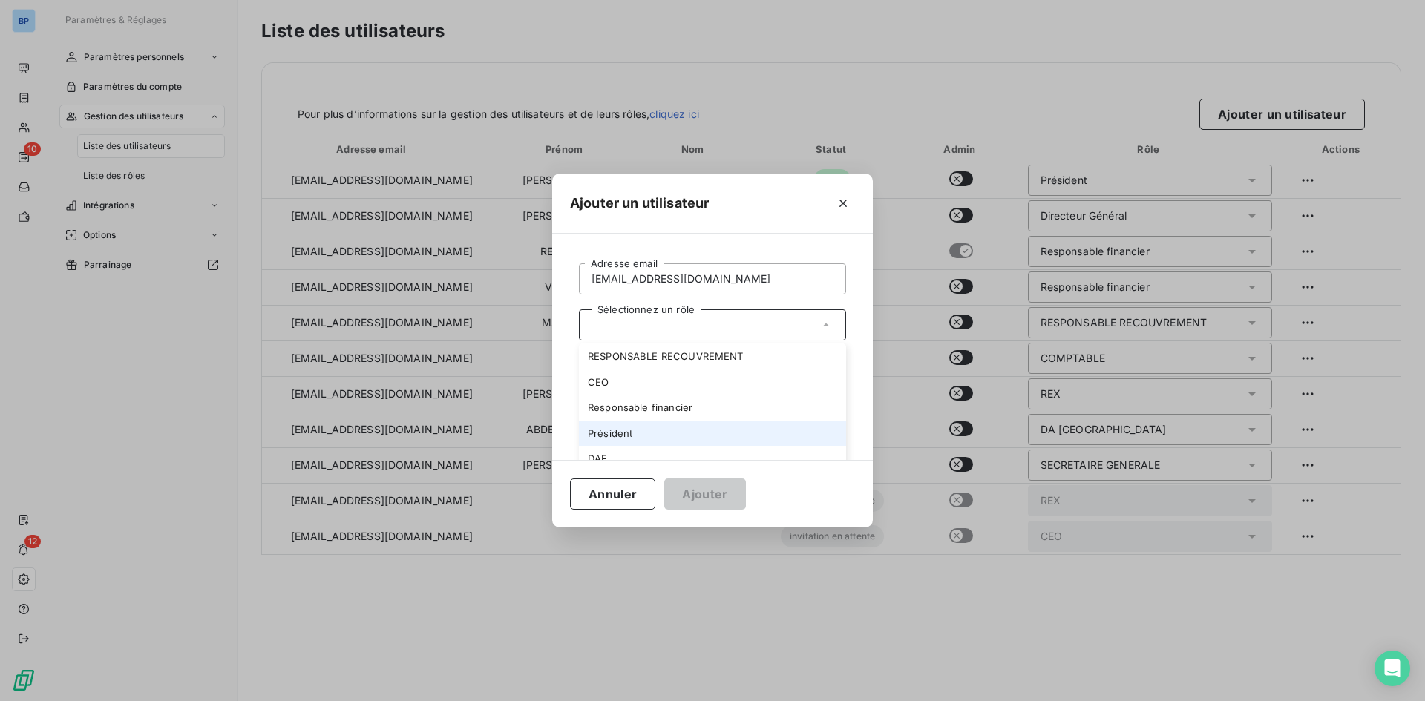
scroll to position [166, 0]
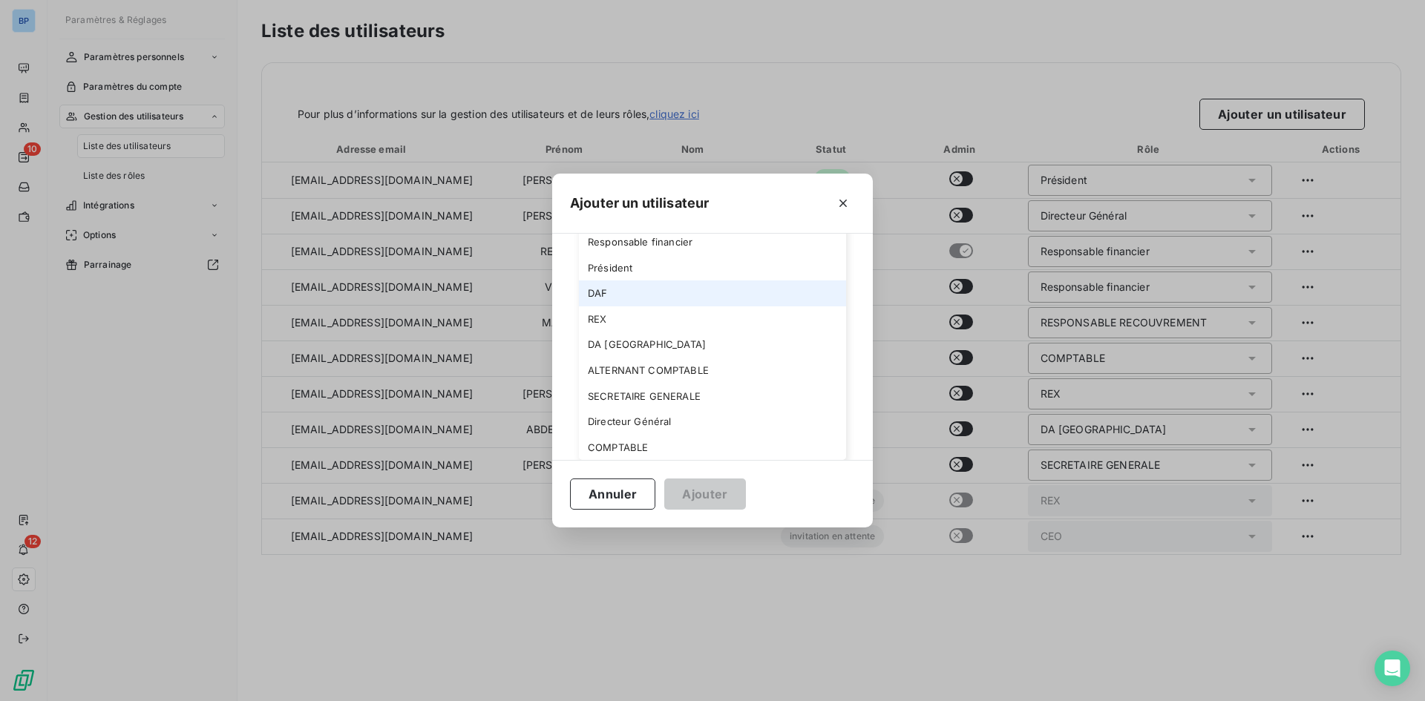
click at [621, 304] on li "DAF" at bounding box center [712, 294] width 267 height 26
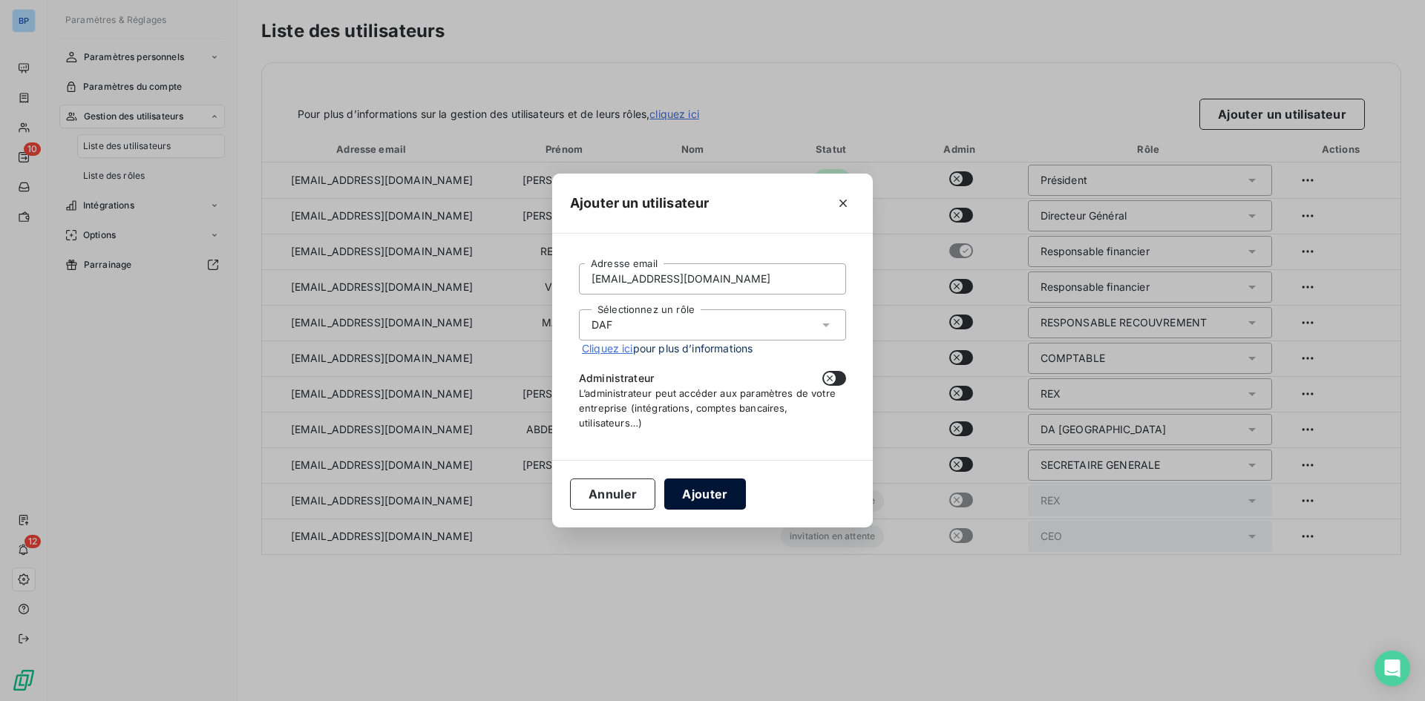
click at [715, 495] on button "Ajouter" at bounding box center [704, 494] width 81 height 31
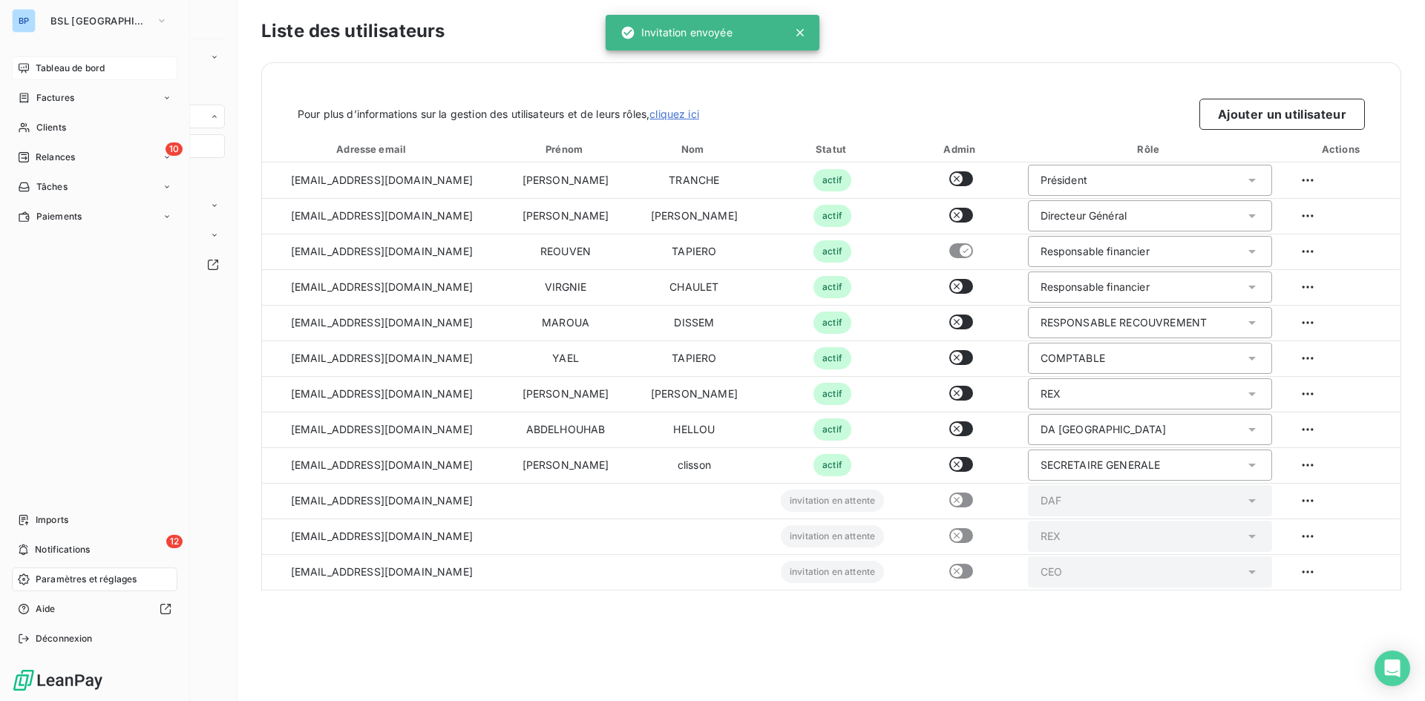
click at [45, 65] on span "Tableau de bord" at bounding box center [70, 68] width 69 height 13
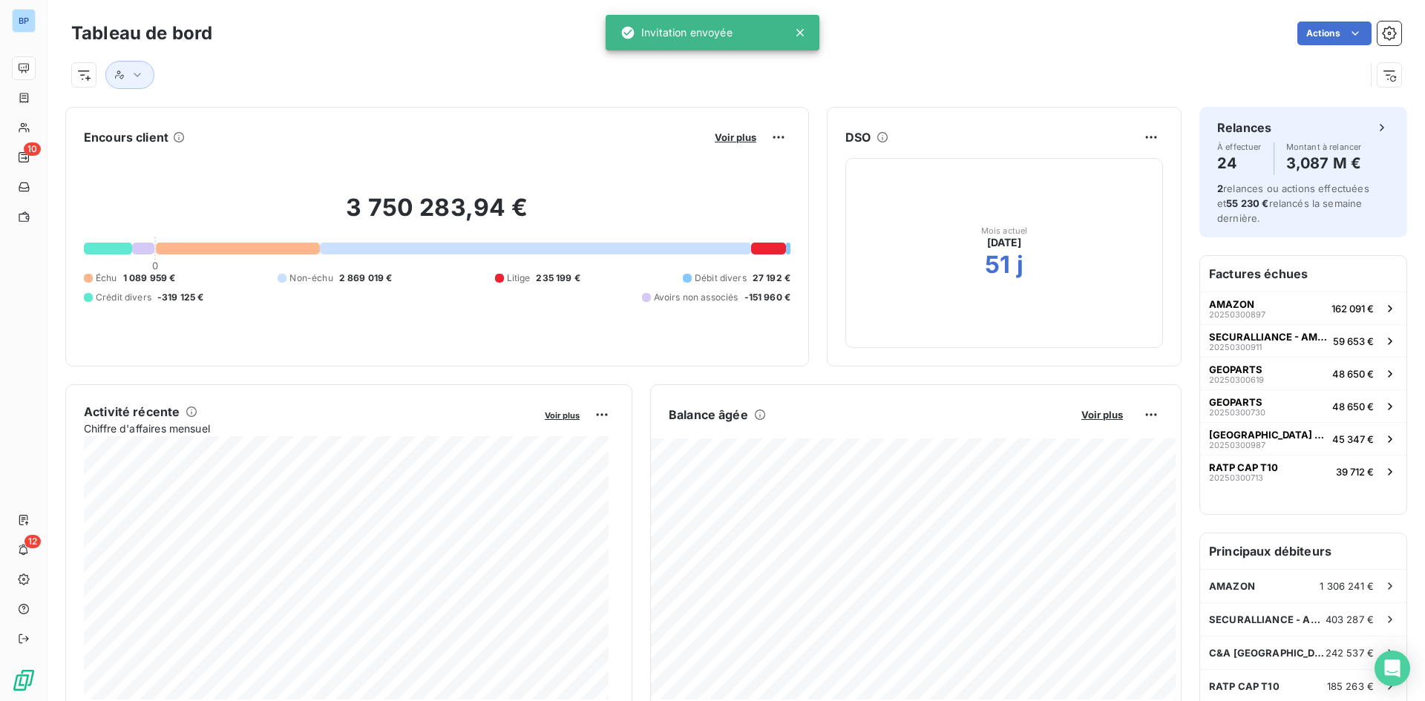
click at [799, 34] on icon at bounding box center [799, 32] width 7 height 7
drag, startPoint x: 266, startPoint y: 59, endPoint x: 157, endPoint y: 66, distance: 110.1
click at [266, 60] on div at bounding box center [736, 69] width 1330 height 40
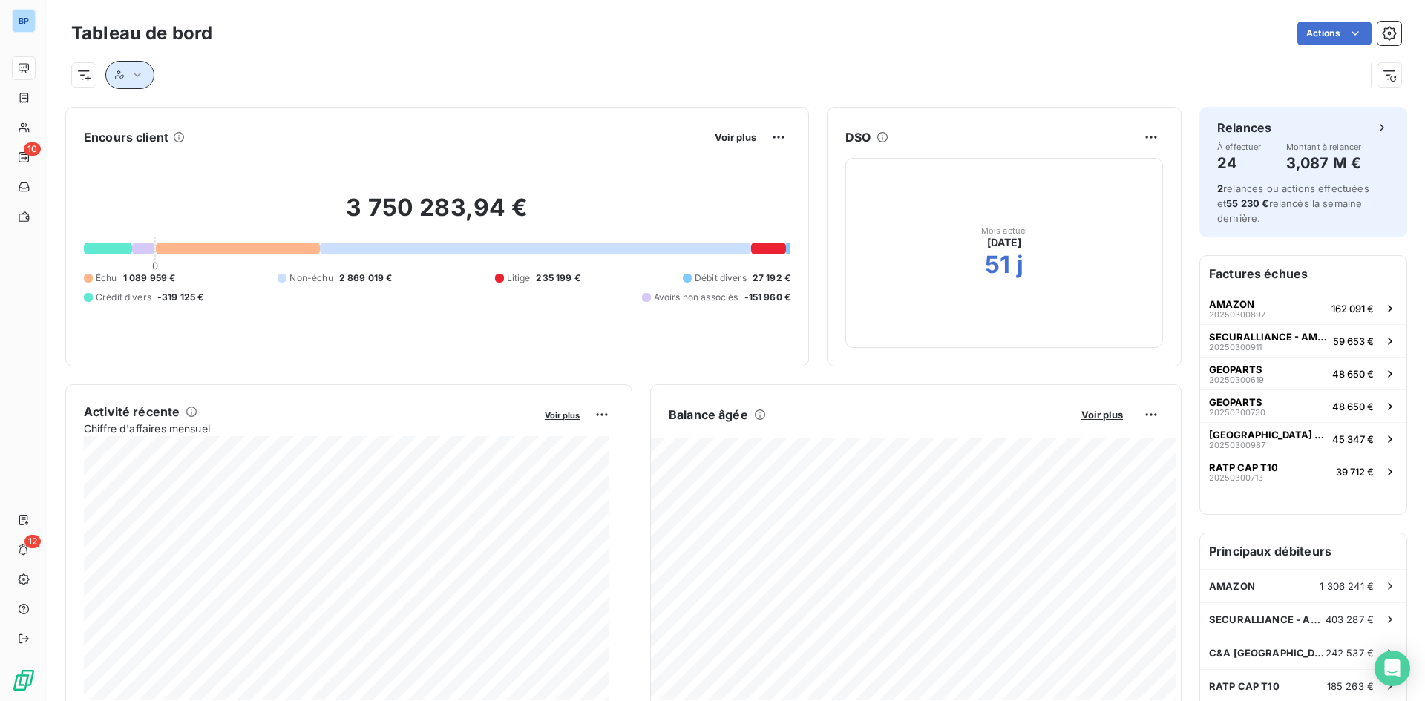
click at [148, 73] on button "button" at bounding box center [129, 75] width 49 height 28
click at [320, 112] on div at bounding box center [352, 113] width 214 height 31
click at [209, 65] on div at bounding box center [718, 75] width 1294 height 28
click at [137, 66] on button "button" at bounding box center [129, 75] width 49 height 28
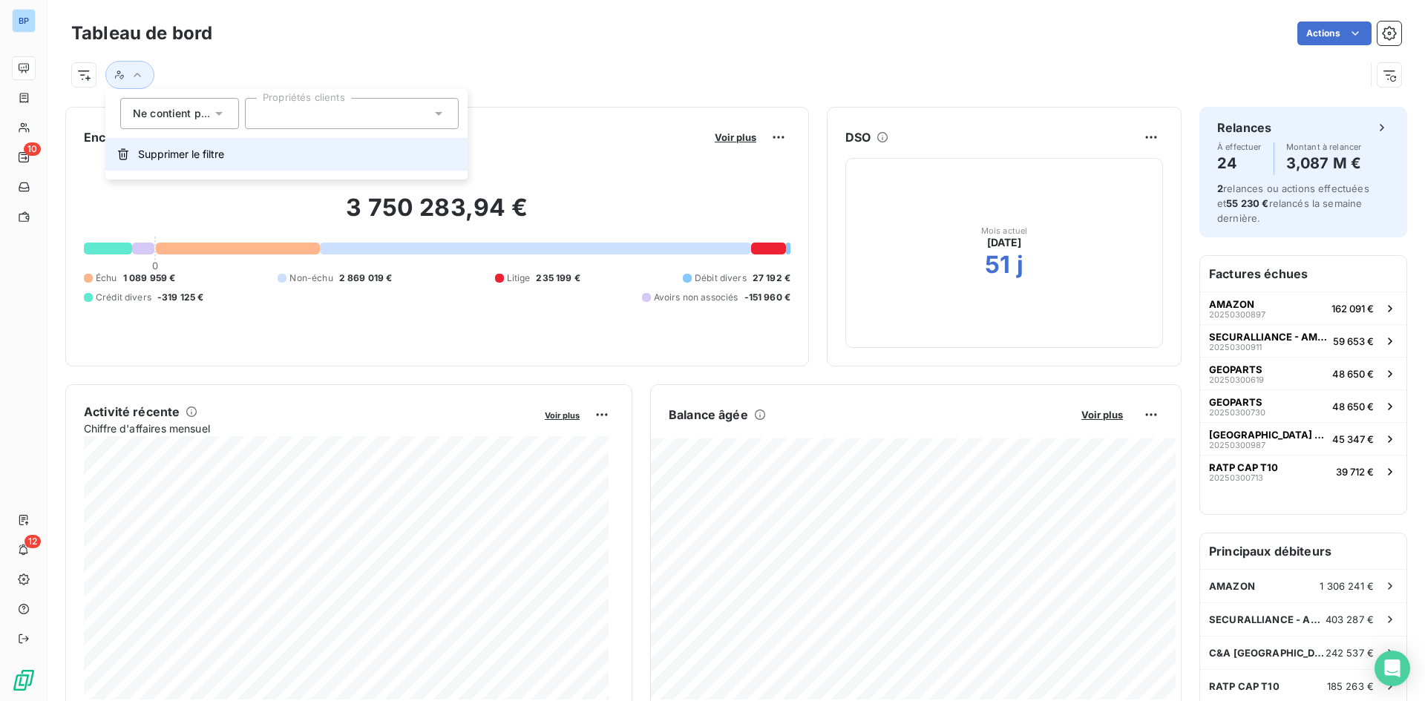
click at [174, 150] on span "Supprimer le filtre" at bounding box center [181, 154] width 86 height 15
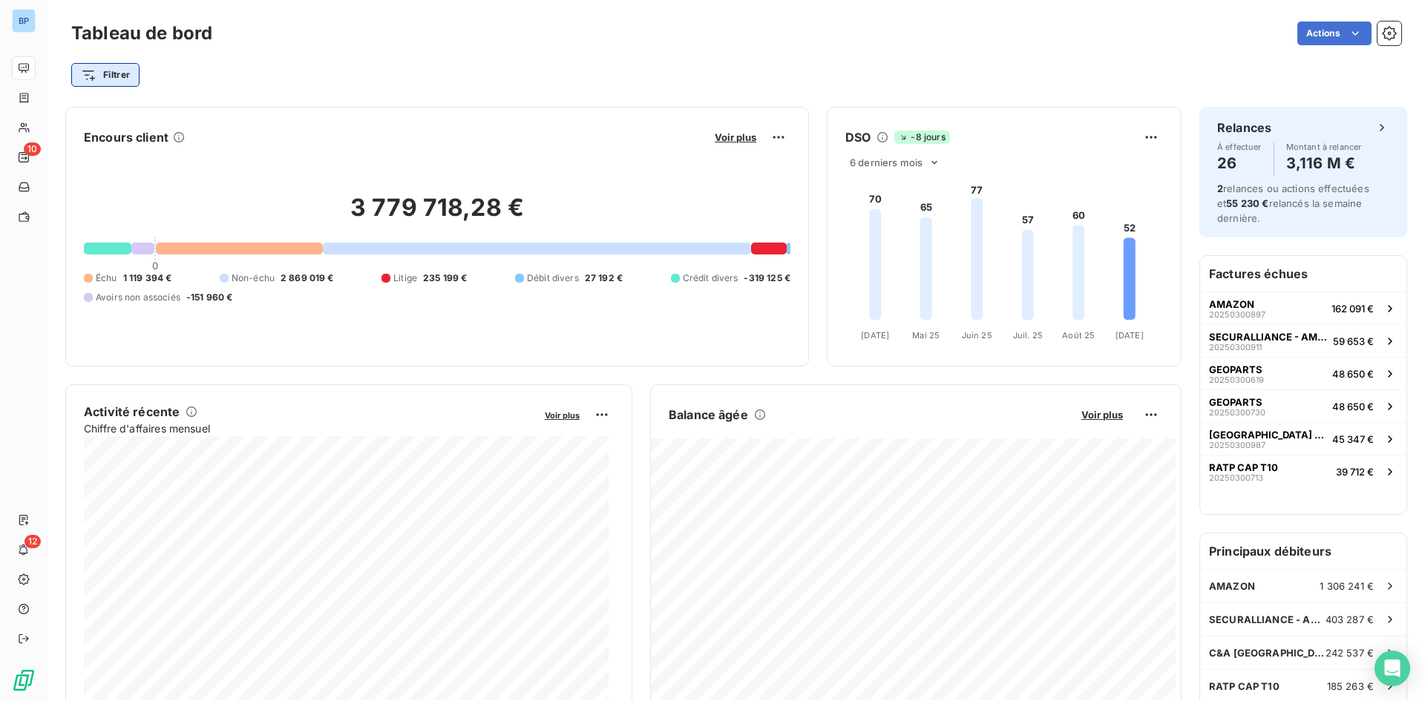
click at [109, 70] on html "BP 10 12 Tableau de bord Actions Filtrer Encours client Voir plus 3 779 718,28 …" at bounding box center [712, 350] width 1425 height 701
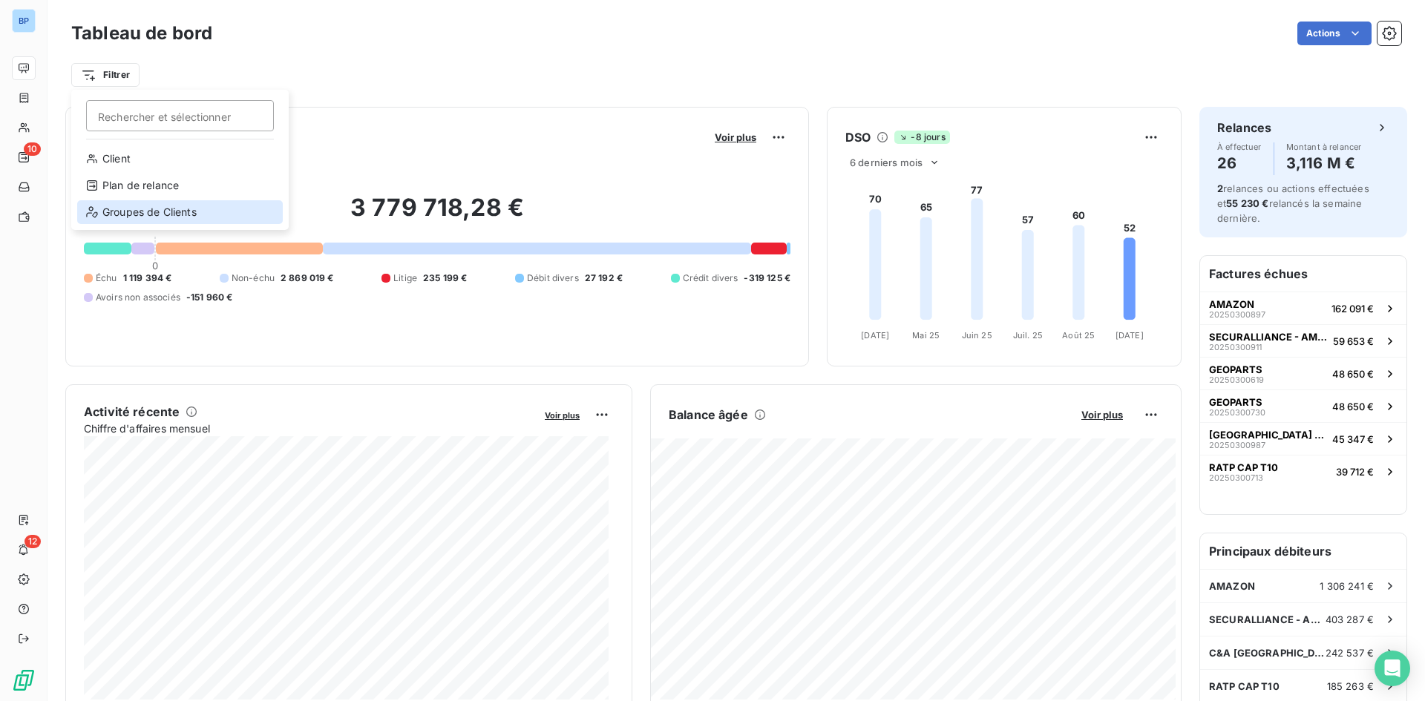
click at [163, 220] on div "Groupes de Clients" at bounding box center [180, 212] width 206 height 24
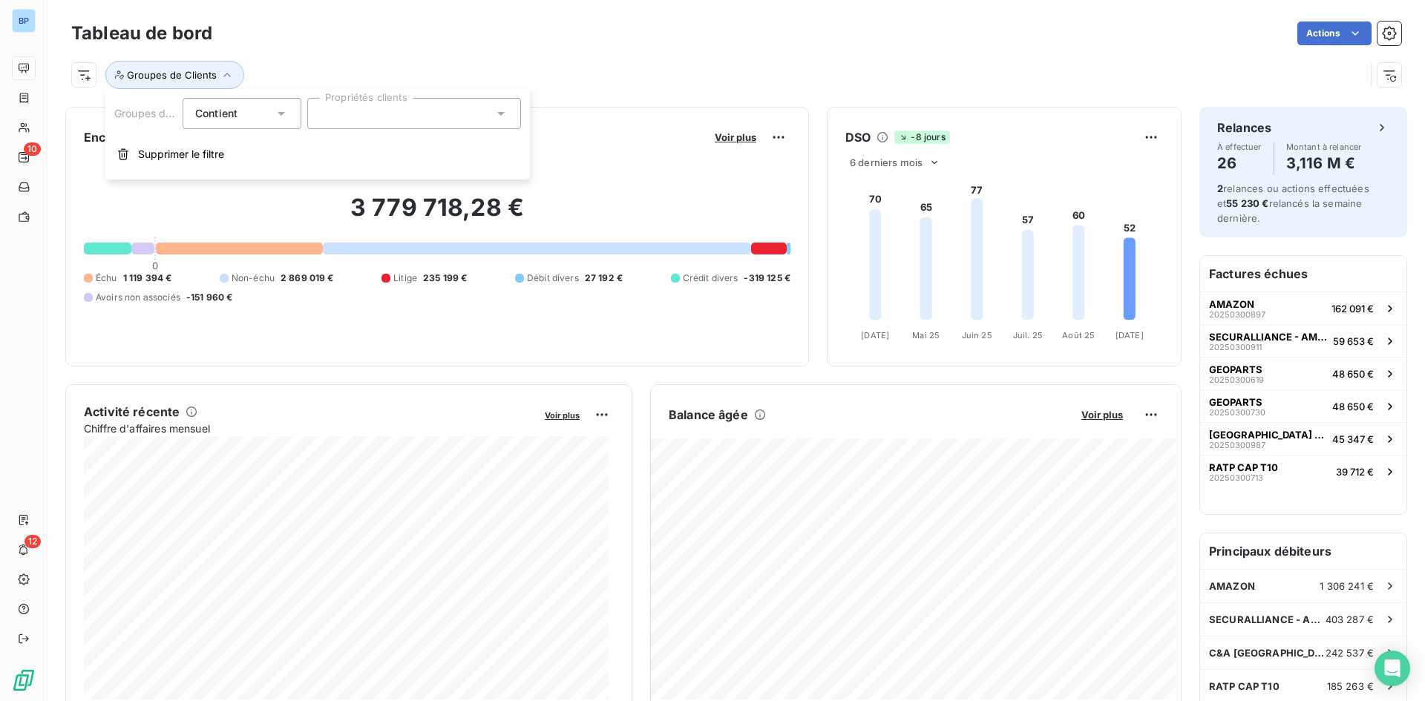
click at [262, 109] on div "Contient is" at bounding box center [234, 113] width 79 height 21
click at [236, 169] on span "Ne contient pas" at bounding box center [252, 175] width 80 height 13
click at [359, 111] on div at bounding box center [414, 113] width 214 height 31
click at [349, 145] on span "Interco" at bounding box center [357, 149] width 28 height 9
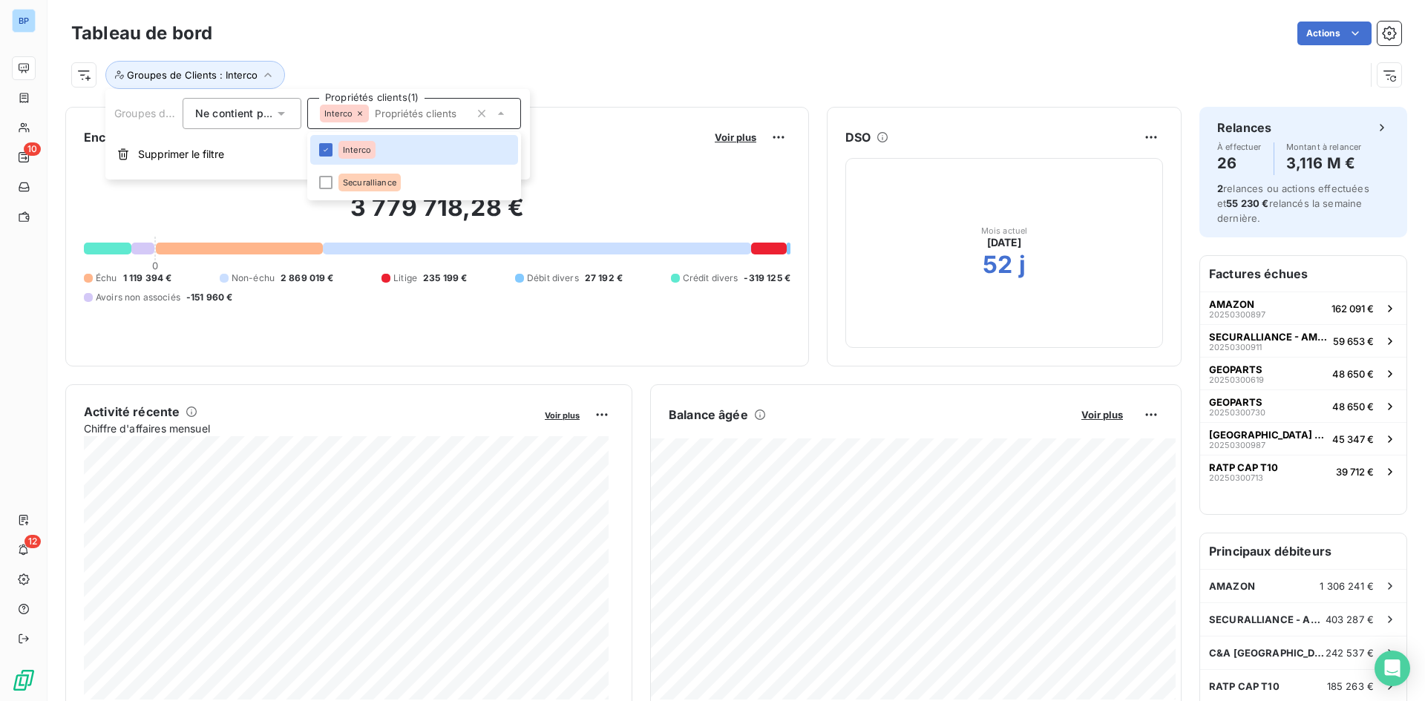
click at [417, 69] on div "Groupes de Clients : Interco" at bounding box center [718, 75] width 1294 height 28
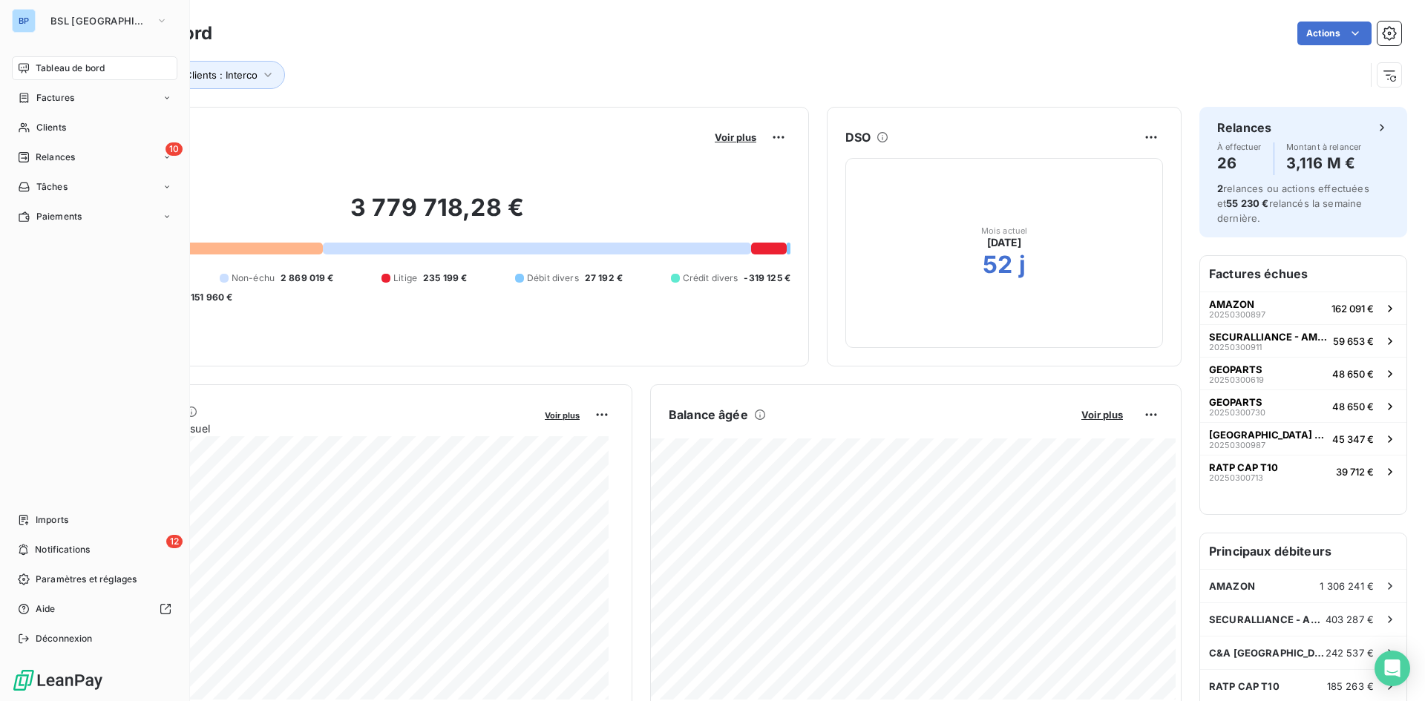
click at [45, 72] on span "Tableau de bord" at bounding box center [70, 68] width 69 height 13
click at [116, 12] on button "BSL [GEOGRAPHIC_DATA]" at bounding box center [109, 21] width 135 height 24
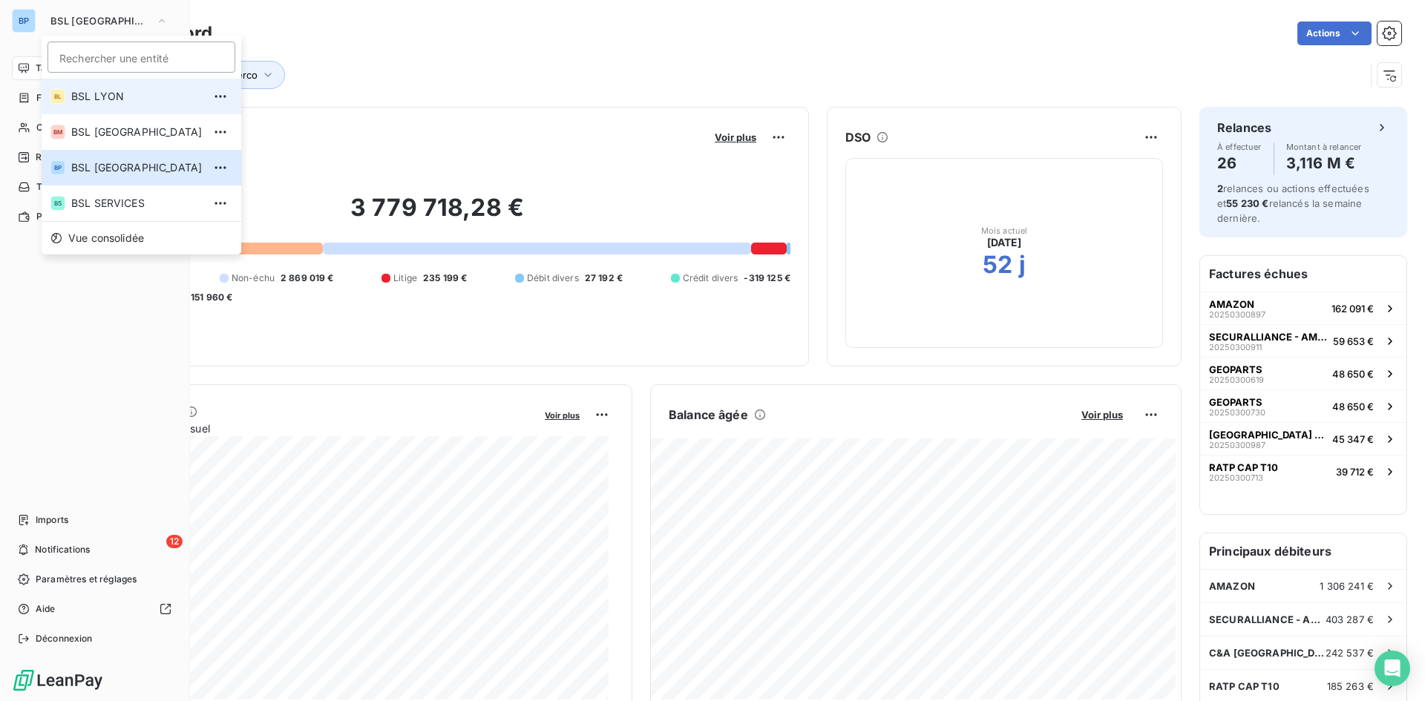
click at [96, 85] on li "BL BSL LYON" at bounding box center [142, 97] width 200 height 36
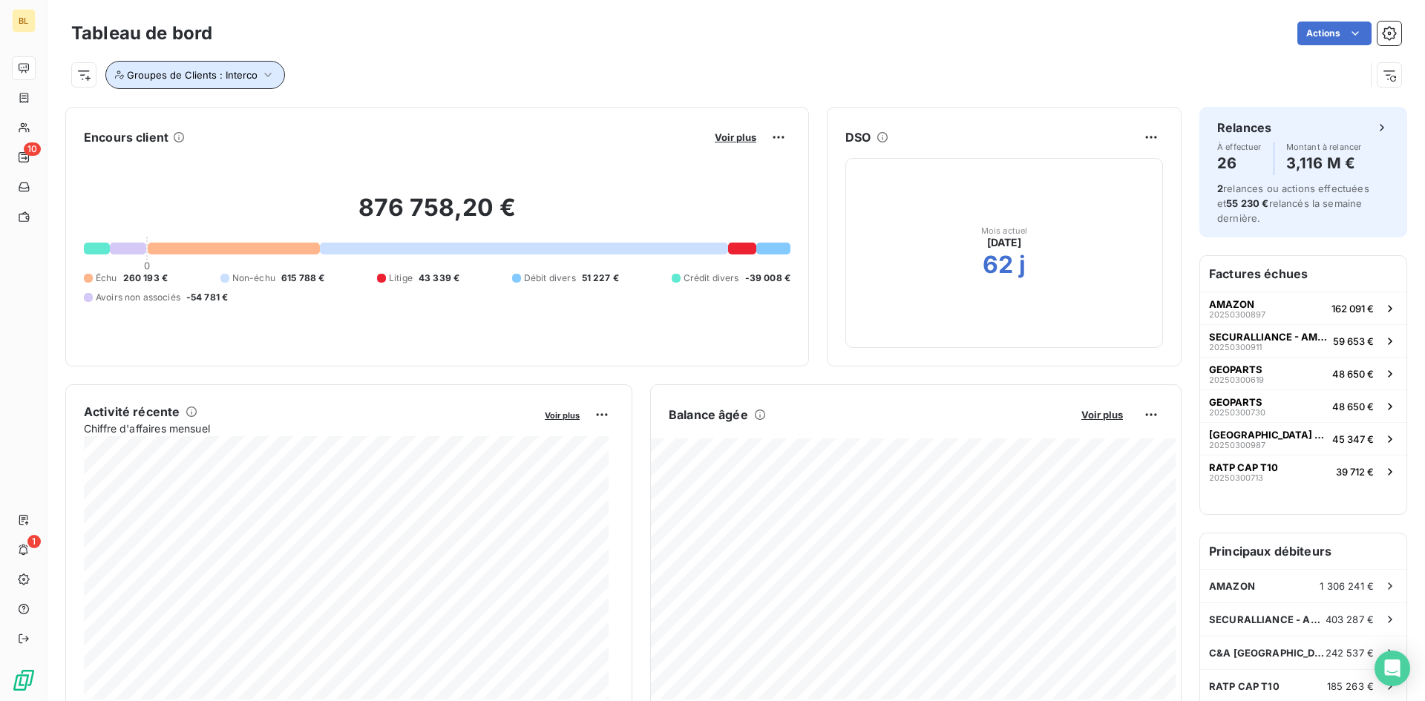
click at [230, 75] on span "Groupes de Clients : Interco" at bounding box center [192, 75] width 131 height 12
click at [373, 105] on div "Interco" at bounding box center [414, 113] width 214 height 31
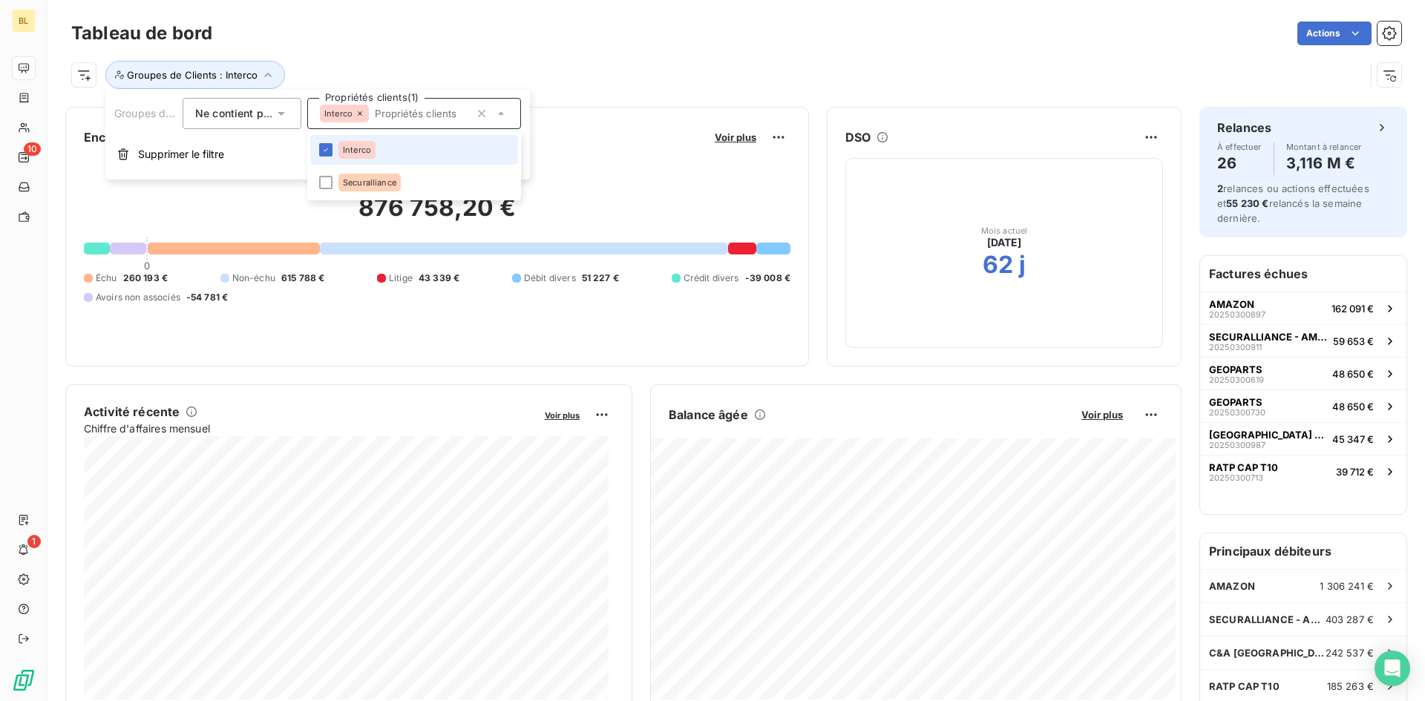
drag, startPoint x: 386, startPoint y: 56, endPoint x: 212, endPoint y: 54, distance: 174.4
click at [386, 55] on div "Groupes de Clients : Interco" at bounding box center [736, 69] width 1330 height 40
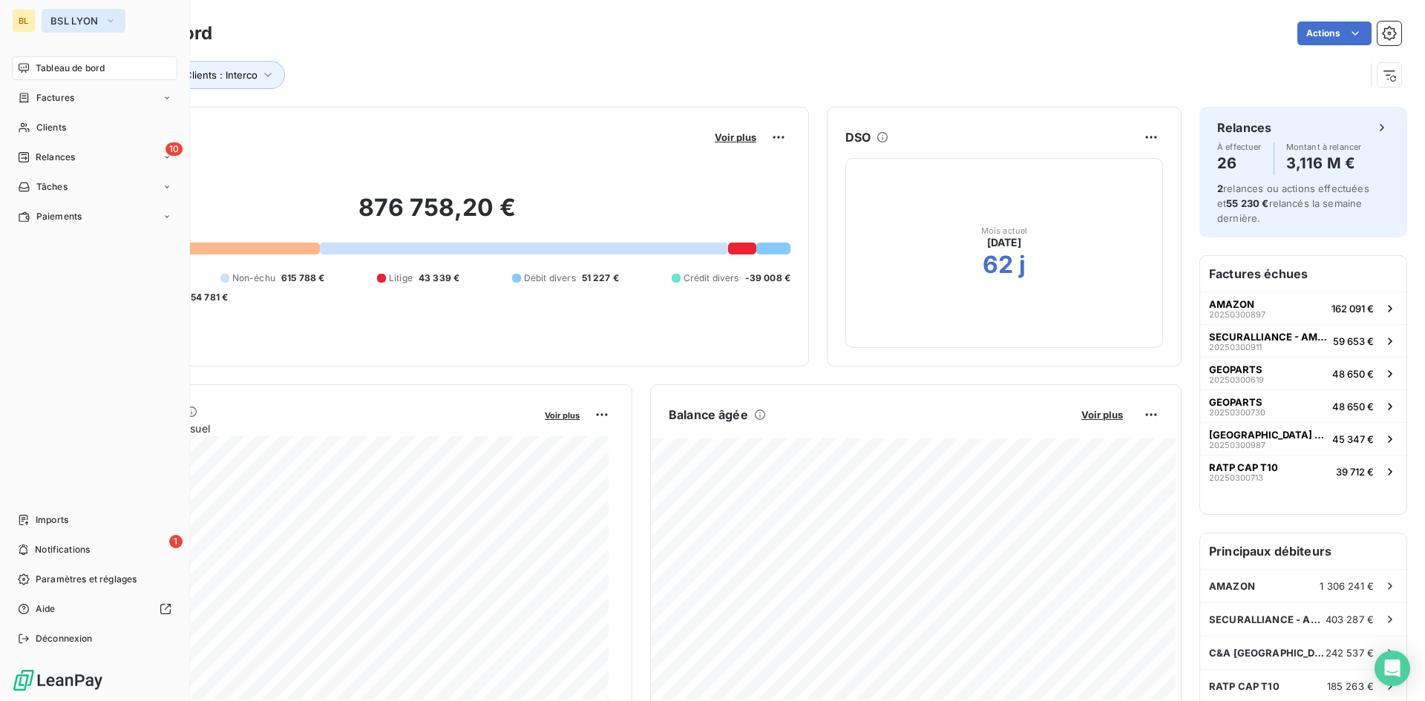
click at [96, 16] on span "BSL LYON" at bounding box center [74, 21] width 48 height 12
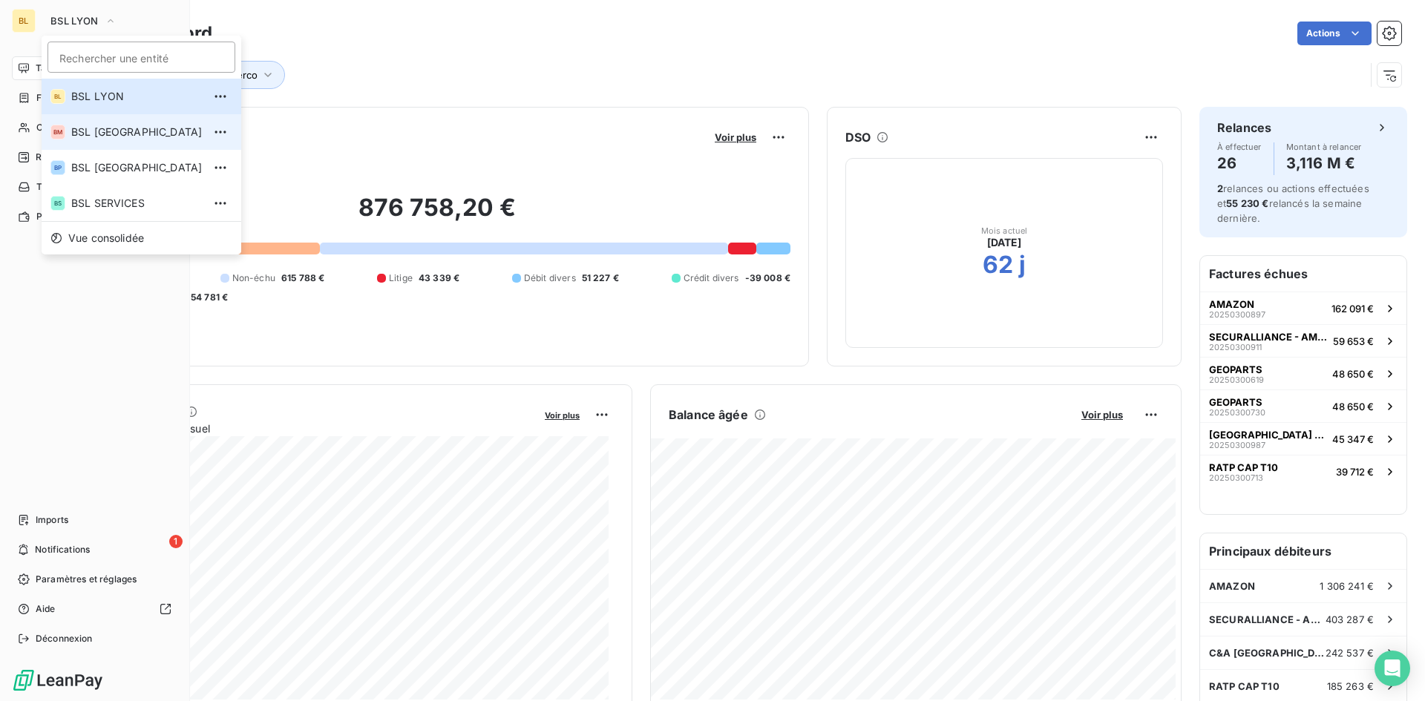
click at [88, 136] on span "BSL [GEOGRAPHIC_DATA]" at bounding box center [136, 132] width 131 height 15
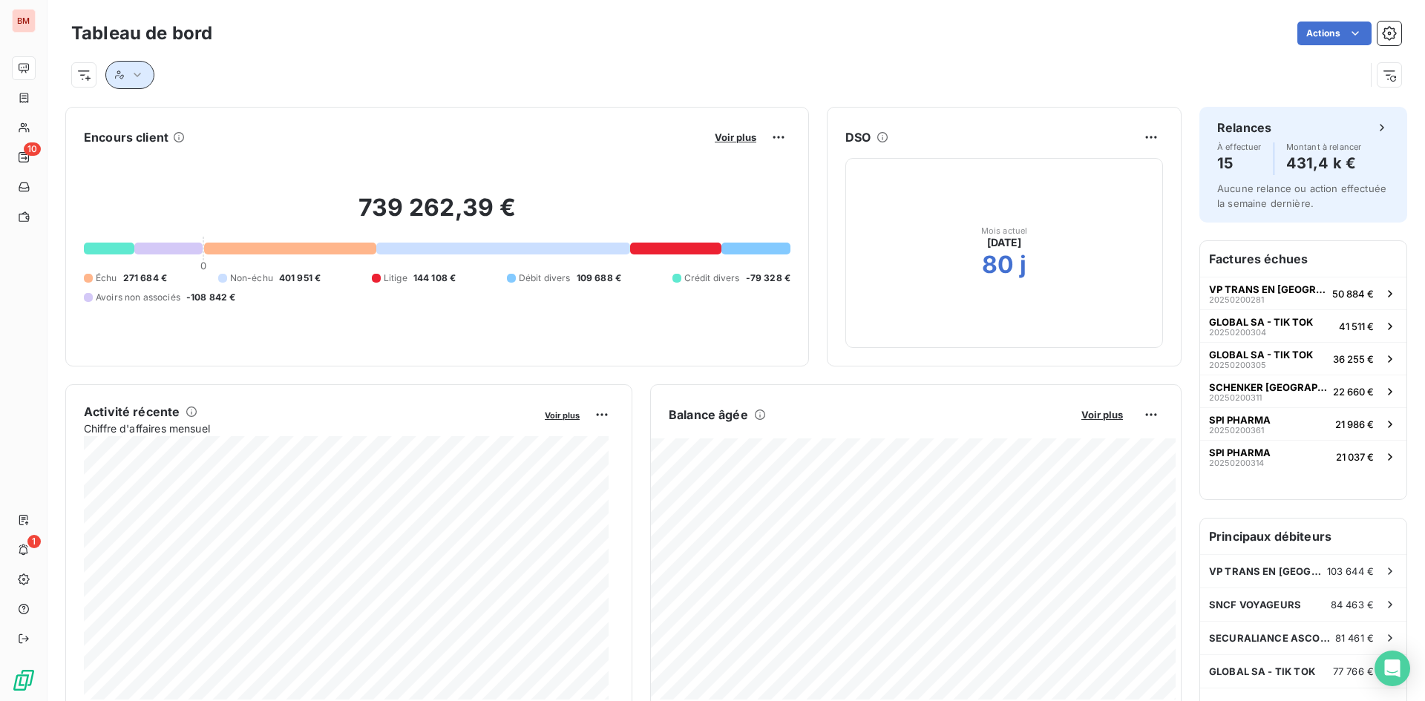
click at [130, 73] on icon "button" at bounding box center [137, 75] width 15 height 15
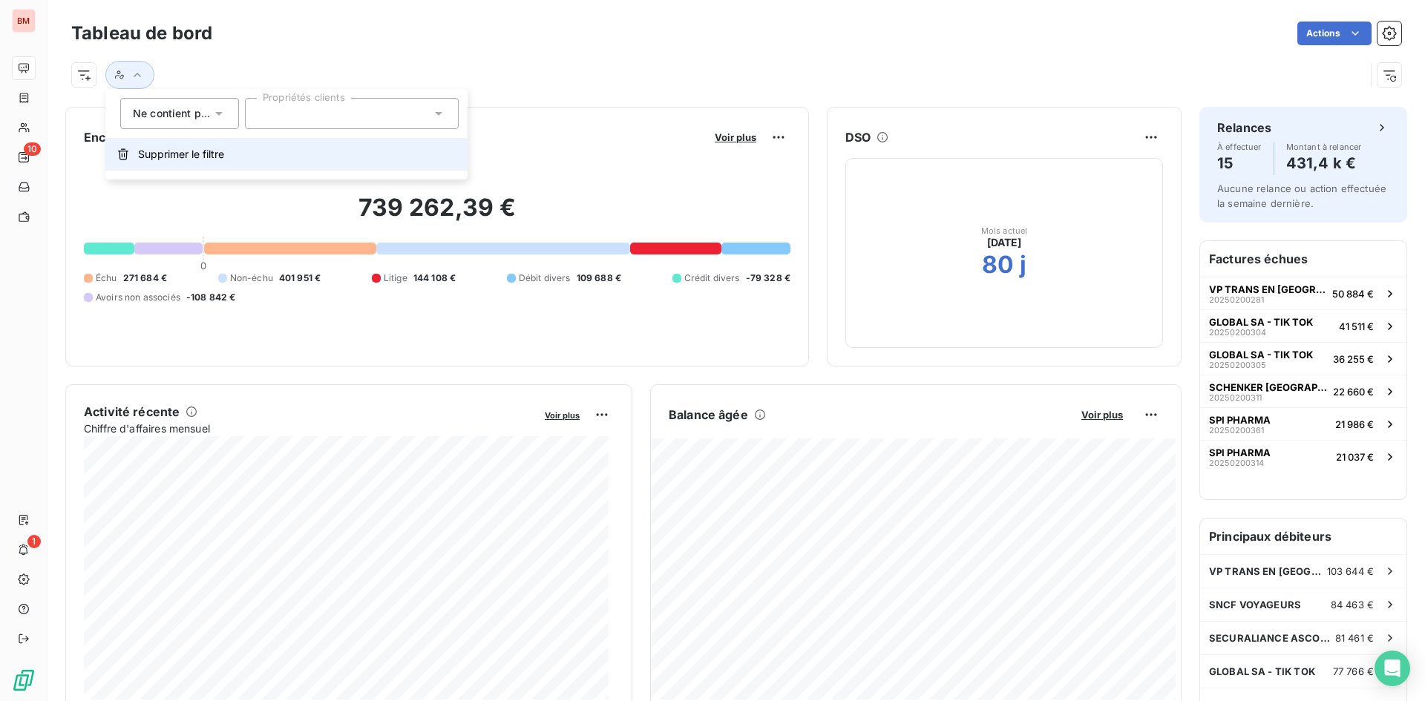
click at [151, 160] on span "Supprimer le filtre" at bounding box center [181, 154] width 86 height 15
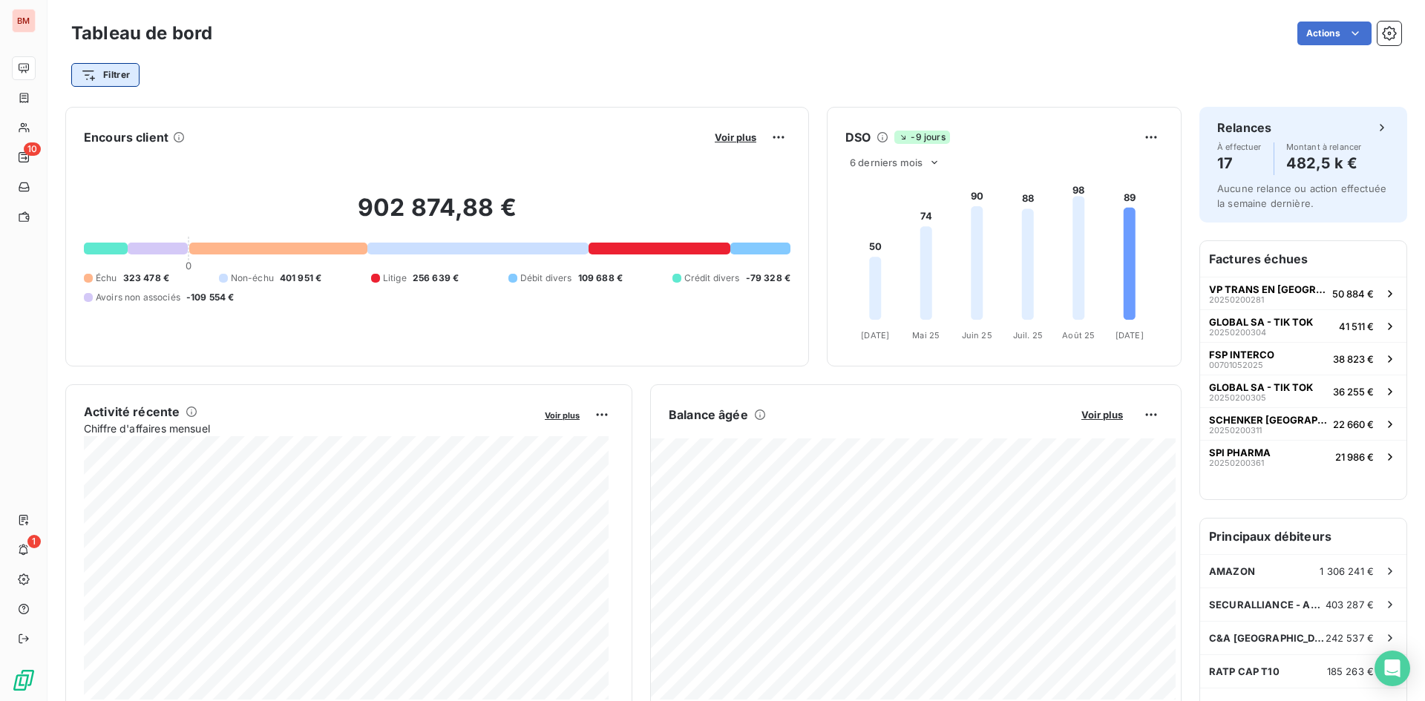
click at [94, 67] on html "BM 10 1 Tableau de bord Actions Filtrer Encours client Voir plus 902 874,88 € 0…" at bounding box center [712, 350] width 1425 height 701
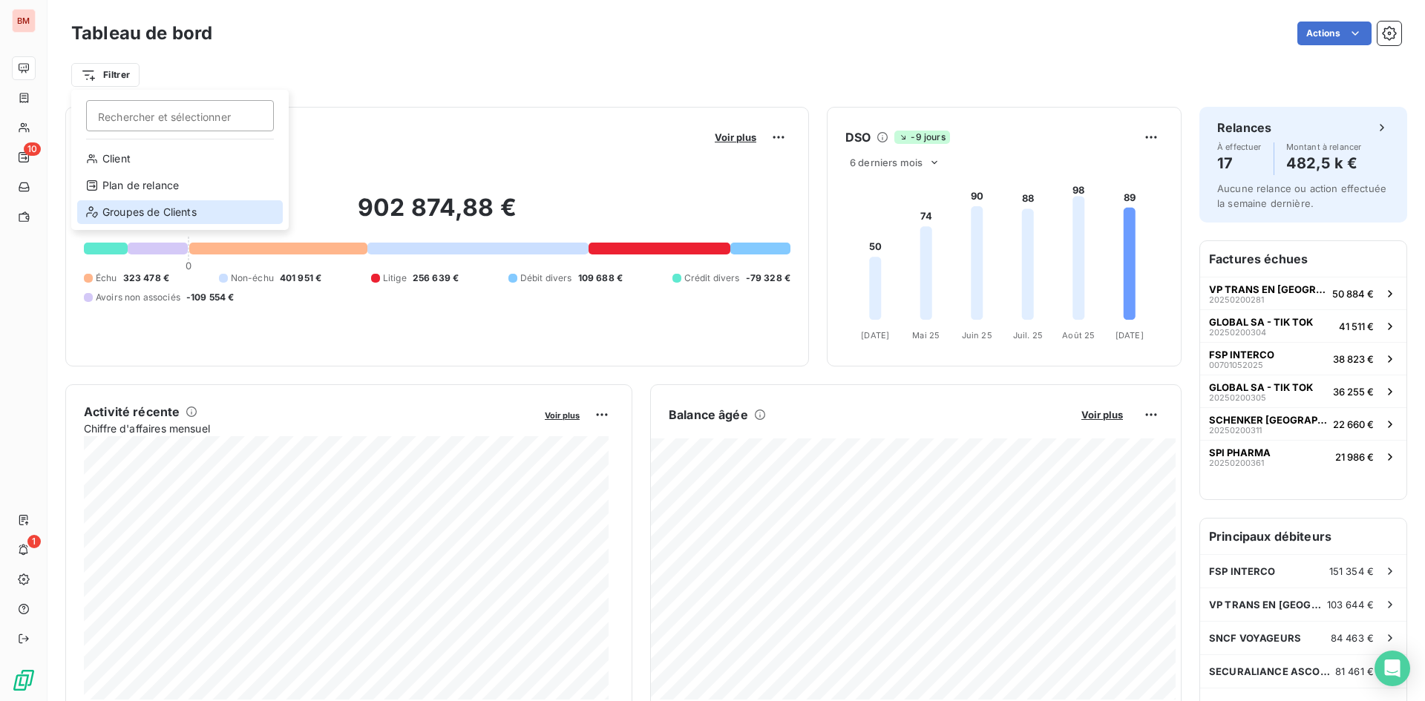
click at [162, 205] on div "Groupes de Clients" at bounding box center [180, 212] width 206 height 24
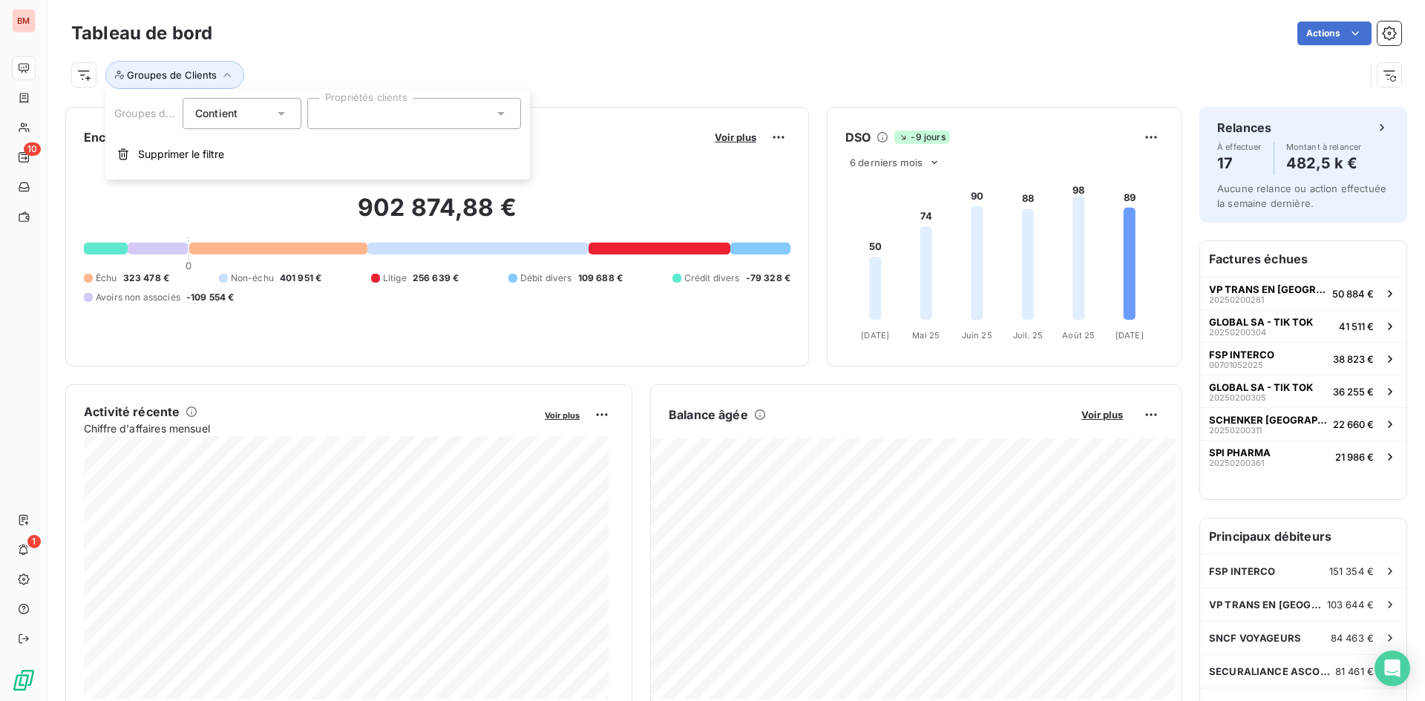
click at [226, 100] on div "Contient is" at bounding box center [242, 113] width 119 height 31
drag, startPoint x: 229, startPoint y: 181, endPoint x: 349, endPoint y: 123, distance: 133.5
click at [229, 180] on span "Ne contient pas" at bounding box center [252, 175] width 80 height 13
click at [349, 123] on div at bounding box center [414, 113] width 214 height 31
click at [342, 148] on div "Interco" at bounding box center [356, 150] width 37 height 18
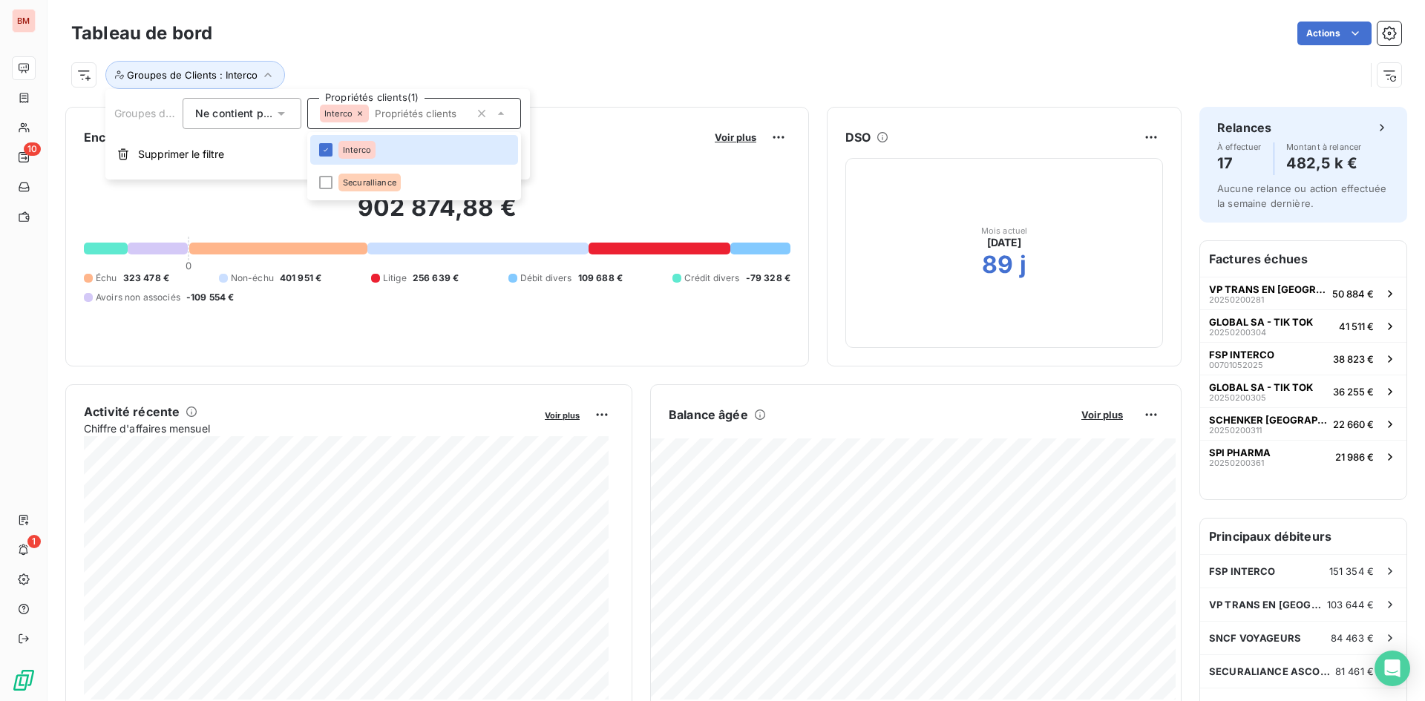
click at [494, 42] on div "Actions" at bounding box center [815, 34] width 1171 height 24
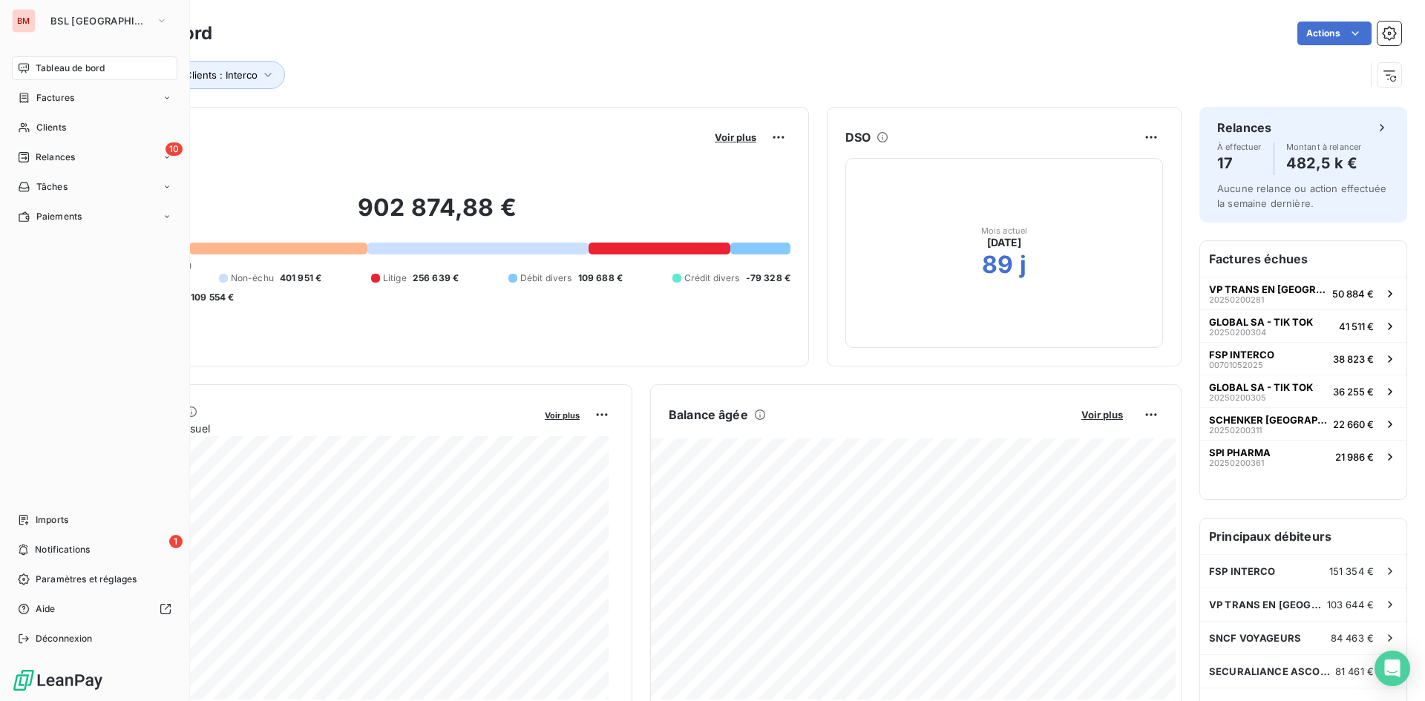
click at [51, 71] on span "Tableau de bord" at bounding box center [70, 68] width 69 height 13
click at [108, 19] on span "BSL [GEOGRAPHIC_DATA]" at bounding box center [99, 21] width 99 height 12
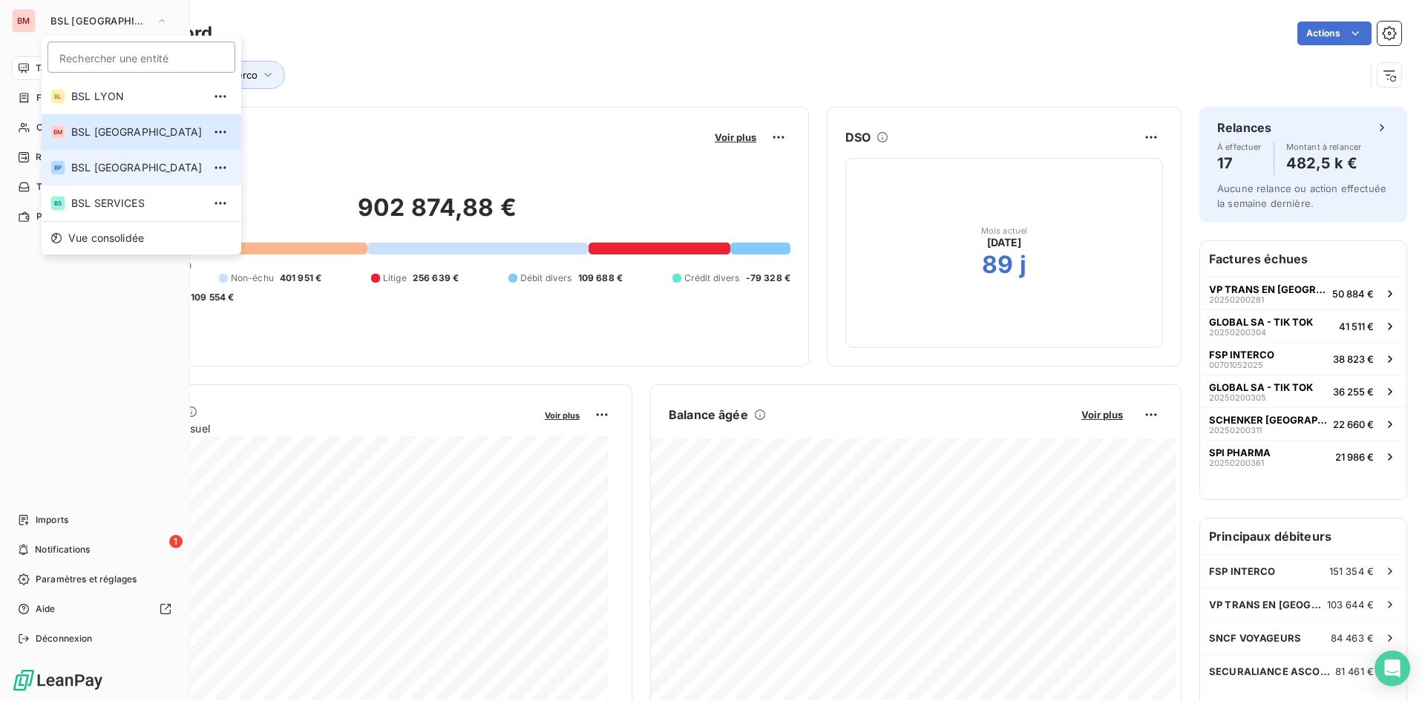
click at [108, 163] on span "BSL [GEOGRAPHIC_DATA]" at bounding box center [136, 167] width 131 height 15
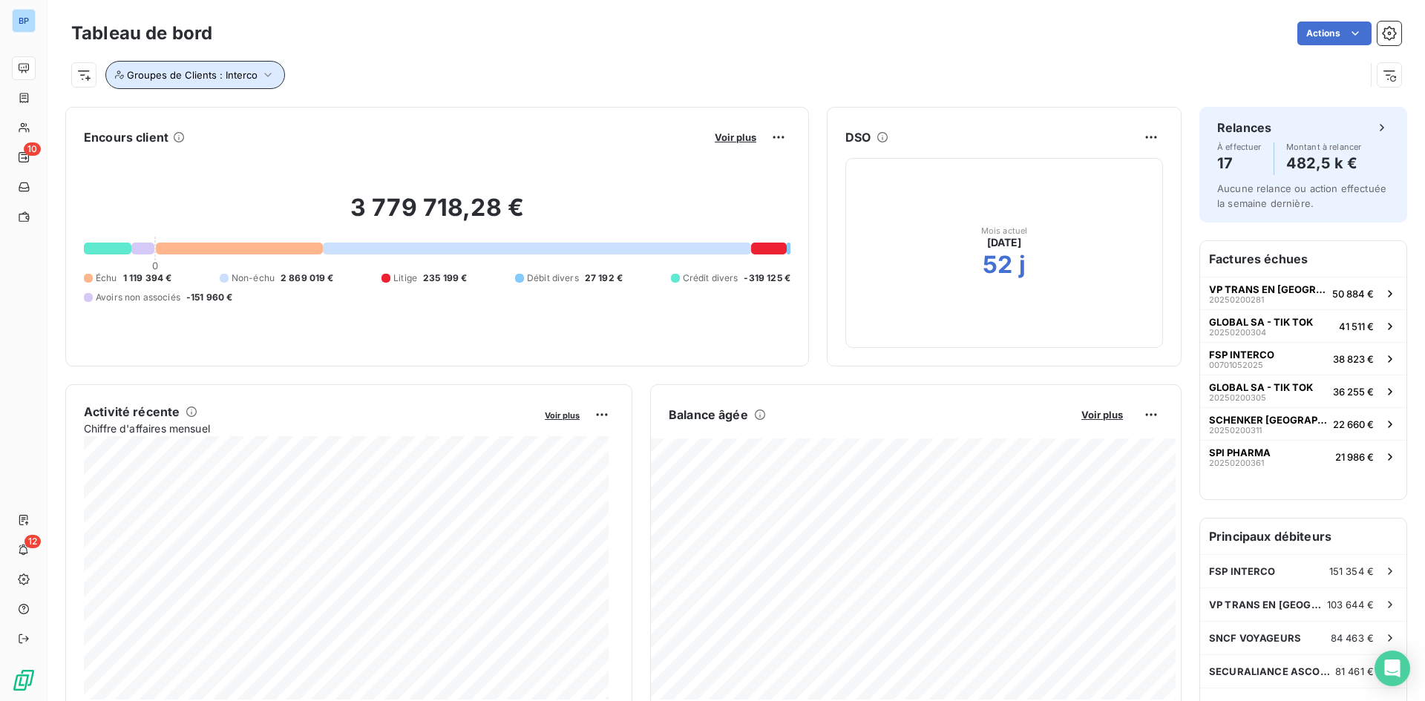
click at [263, 68] on icon "button" at bounding box center [268, 75] width 15 height 15
click at [425, 117] on div "Interco" at bounding box center [414, 113] width 214 height 31
click at [442, 50] on div "Groupes de Clients : Interco" at bounding box center [736, 69] width 1330 height 40
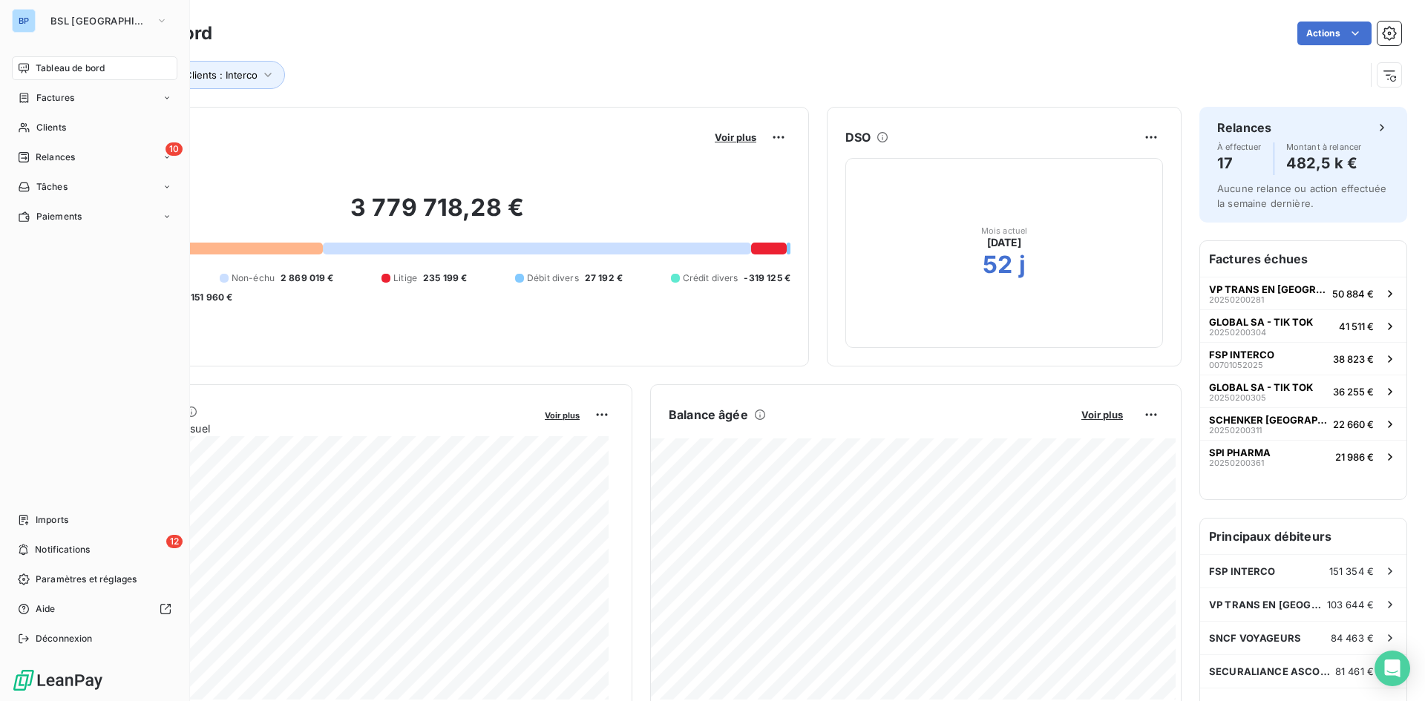
click at [65, 63] on span "Tableau de bord" at bounding box center [70, 68] width 69 height 13
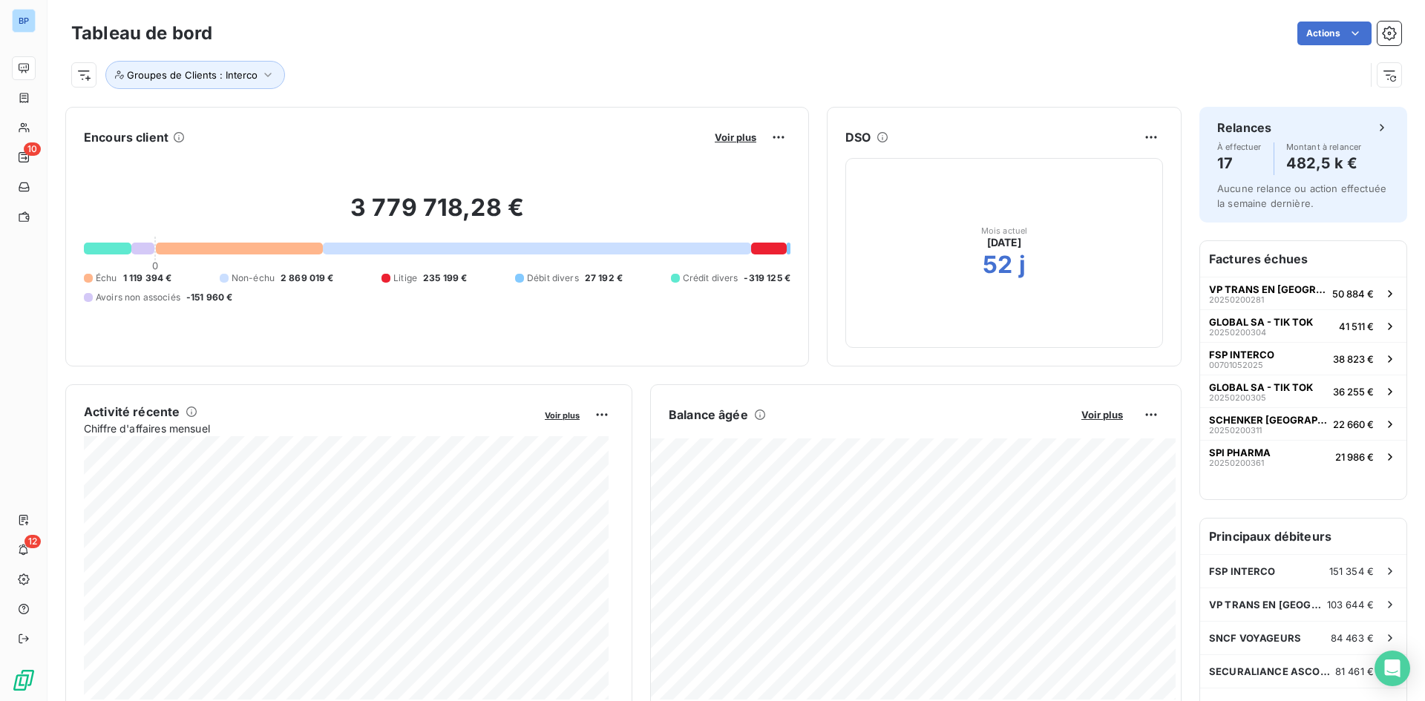
click at [571, 47] on div "Tableau de bord Actions" at bounding box center [736, 33] width 1330 height 31
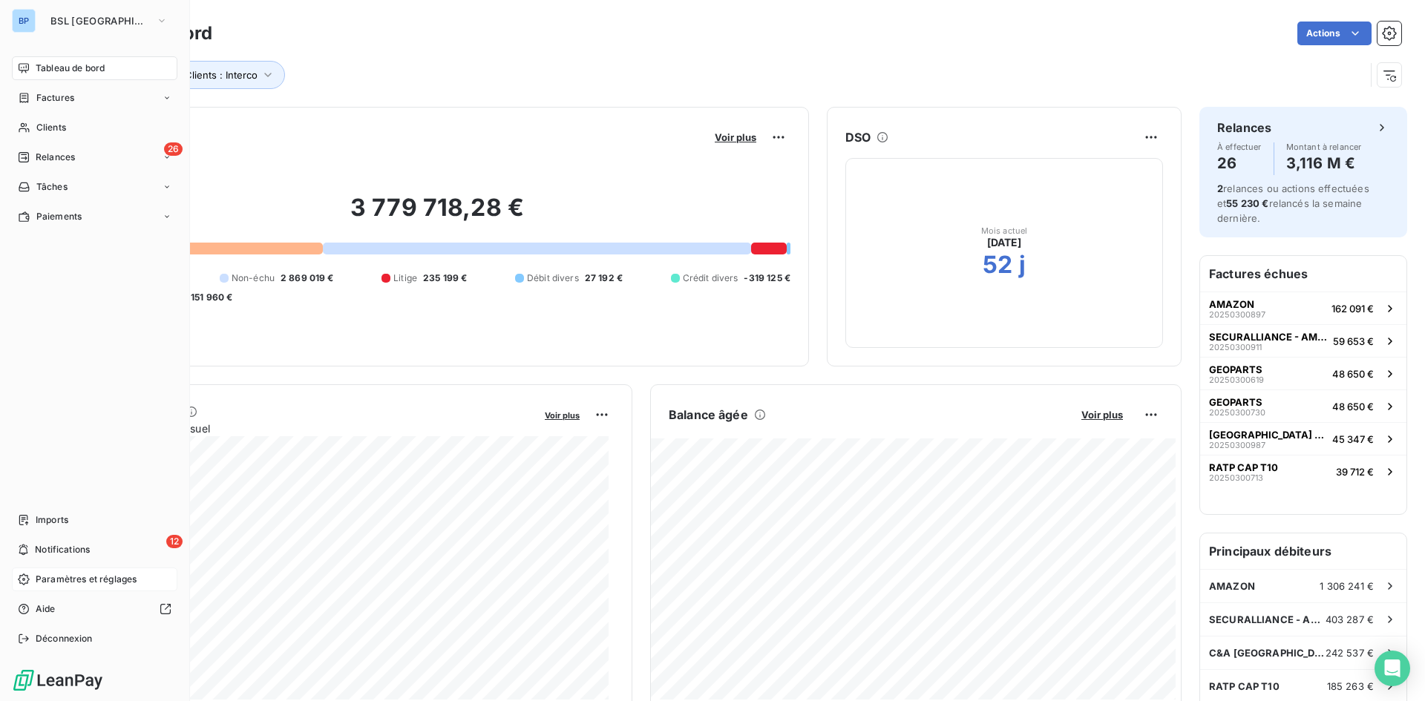
click at [70, 569] on div "Paramètres et réglages" at bounding box center [95, 580] width 166 height 24
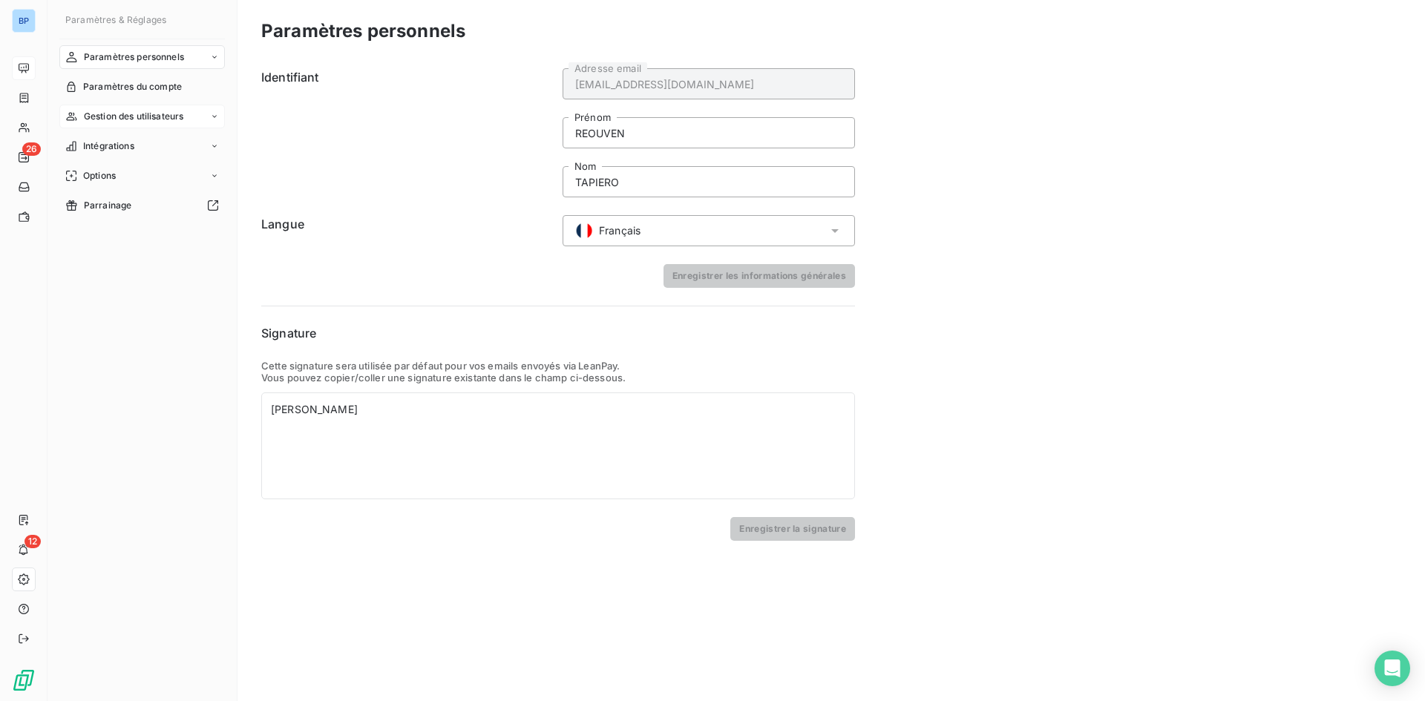
click at [158, 114] on span "Gestion des utilisateurs" at bounding box center [134, 116] width 100 height 13
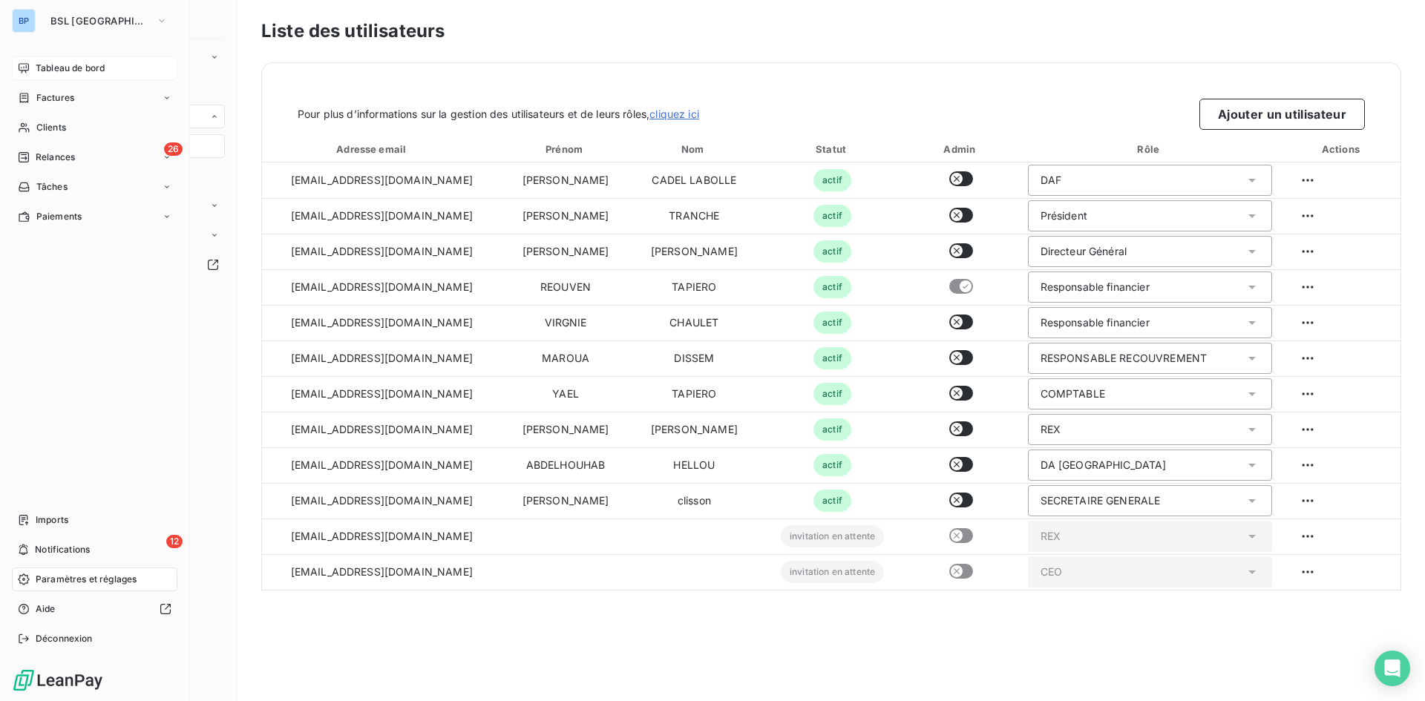
click at [36, 17] on div "BP BSL [GEOGRAPHIC_DATA]" at bounding box center [95, 21] width 166 height 24
click at [91, 17] on span "BSL [GEOGRAPHIC_DATA]" at bounding box center [99, 21] width 99 height 12
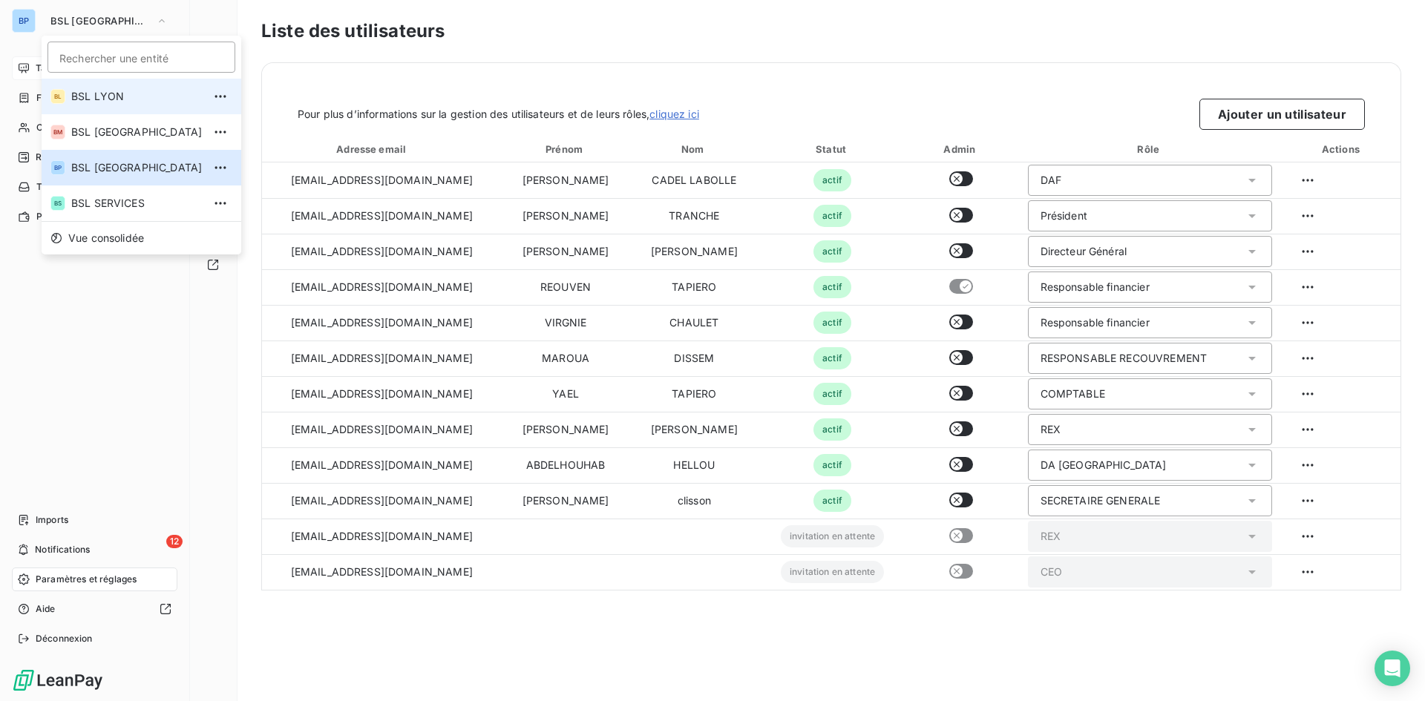
click at [105, 112] on li "BL BSL LYON" at bounding box center [142, 97] width 200 height 36
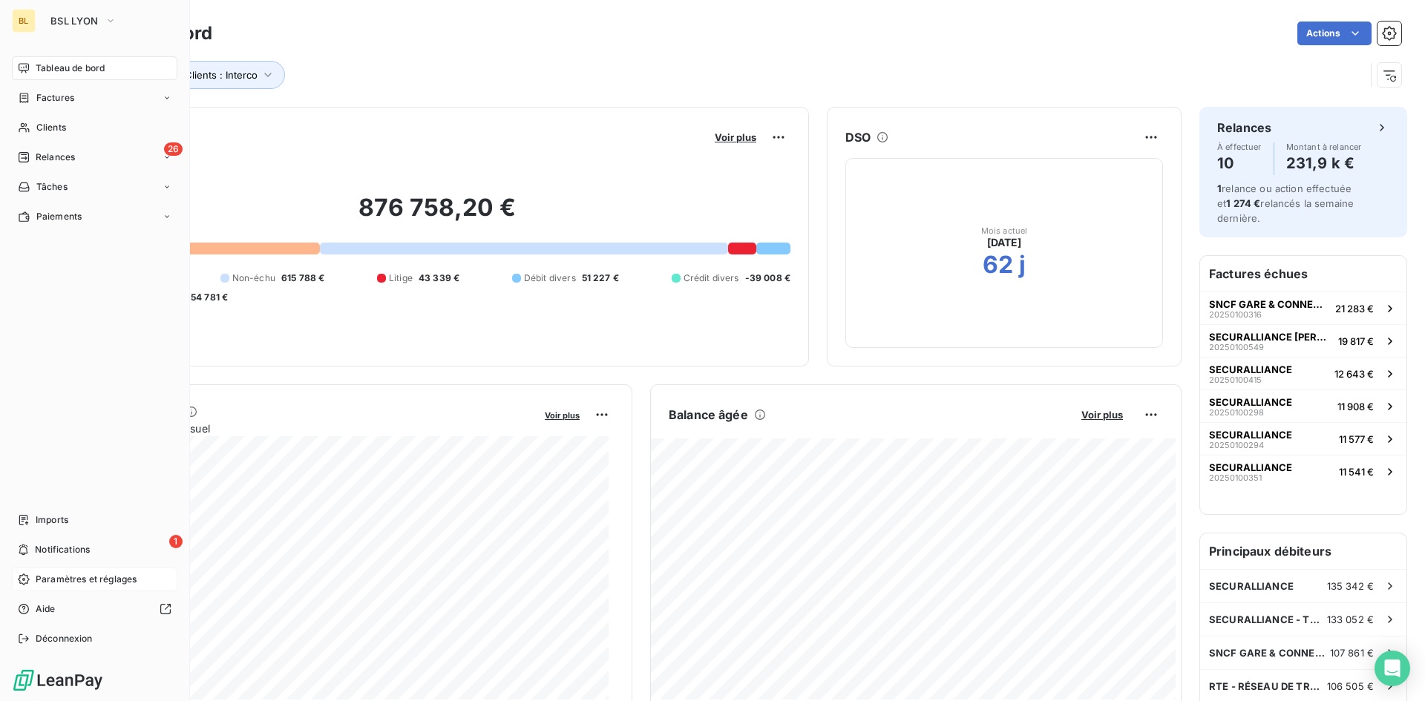
click at [69, 577] on span "Paramètres et réglages" at bounding box center [86, 579] width 101 height 13
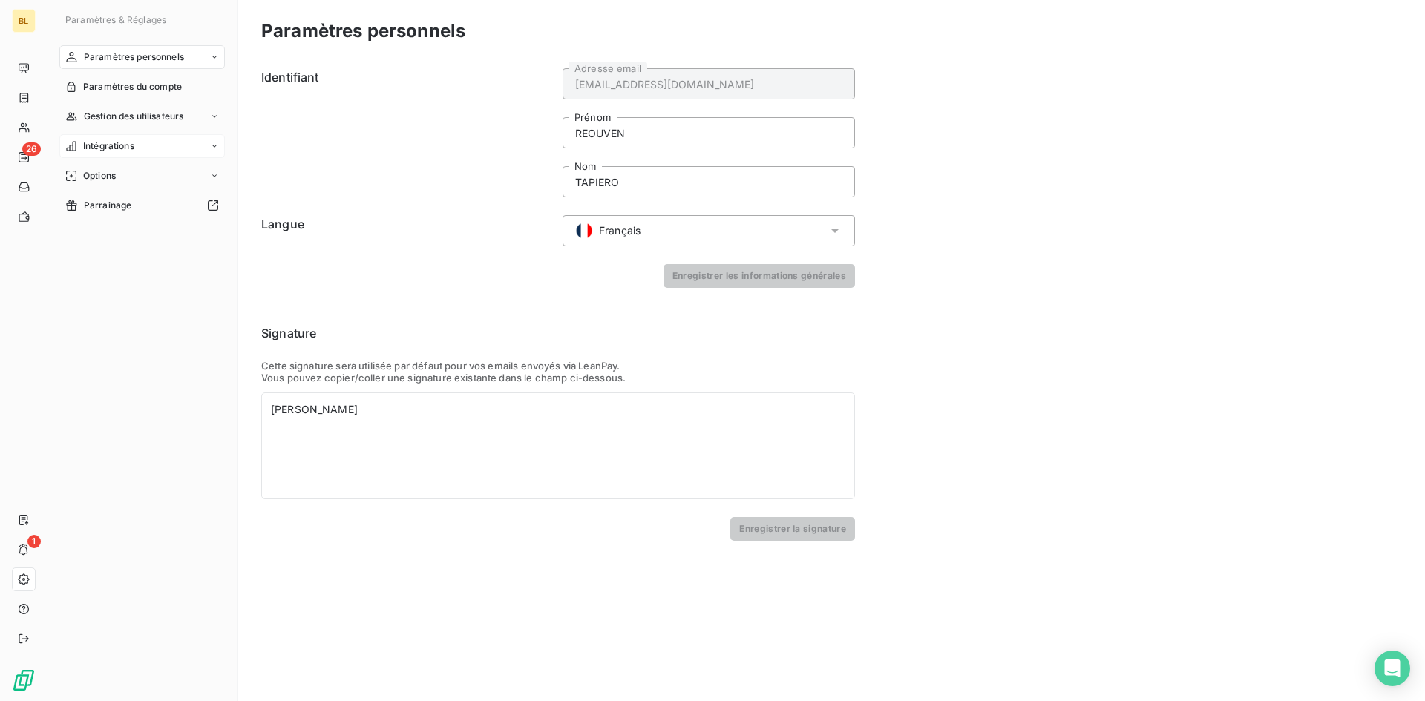
click at [143, 148] on div "Intégrations" at bounding box center [142, 146] width 166 height 24
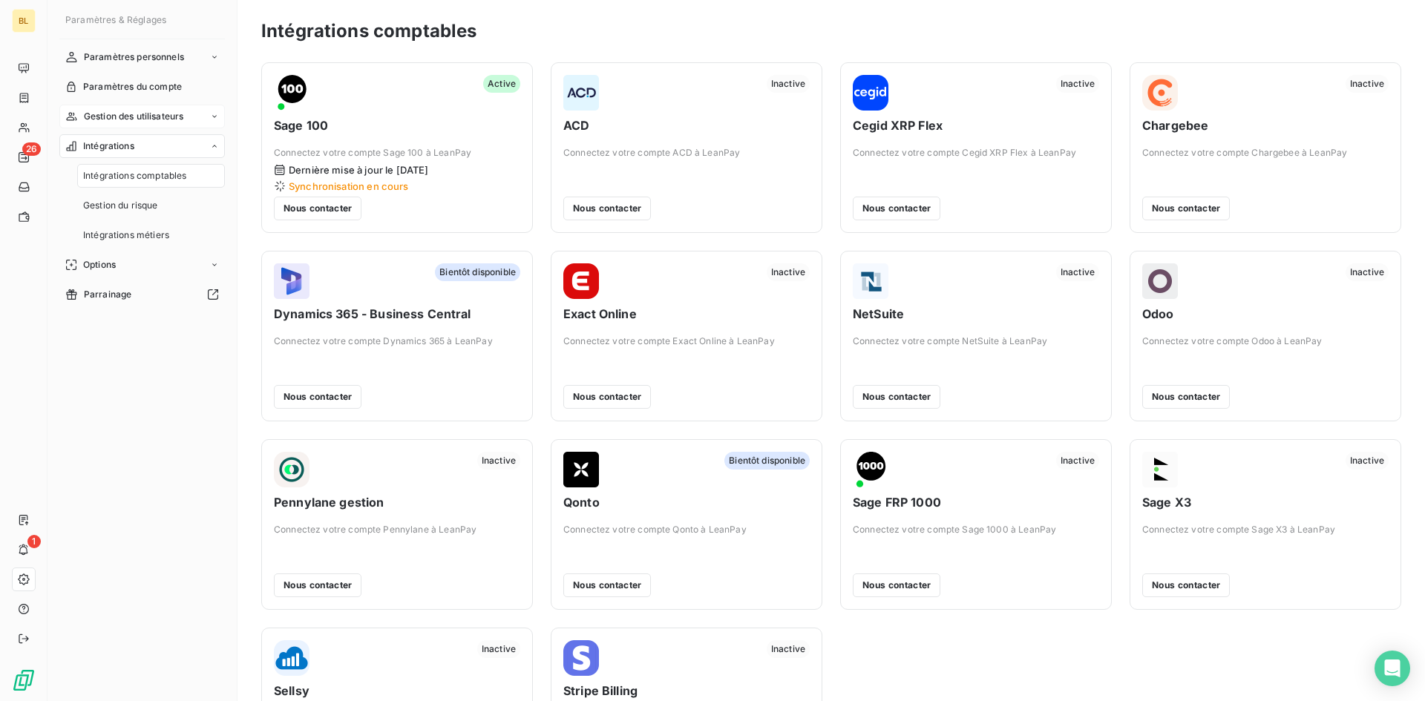
click at [112, 126] on div "Gestion des utilisateurs" at bounding box center [142, 117] width 166 height 24
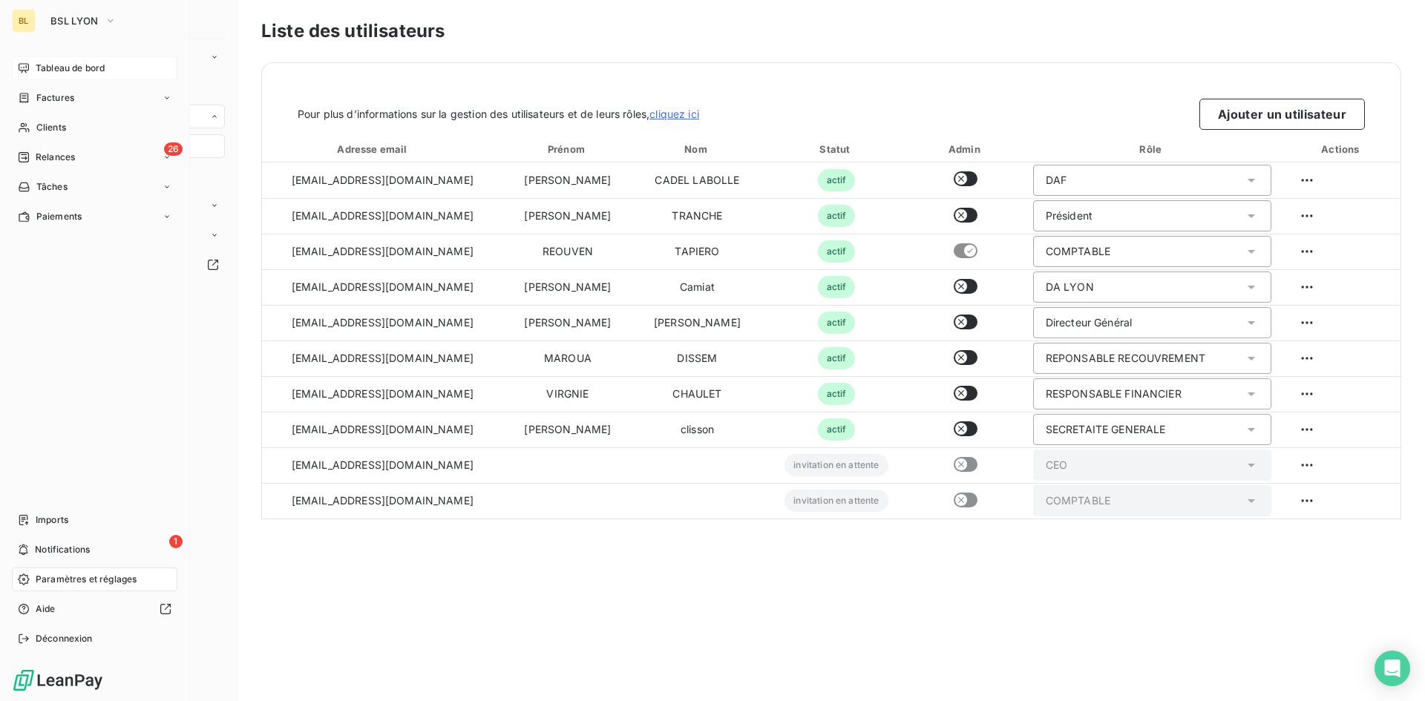
click at [125, 65] on div "Tableau de bord" at bounding box center [95, 68] width 166 height 24
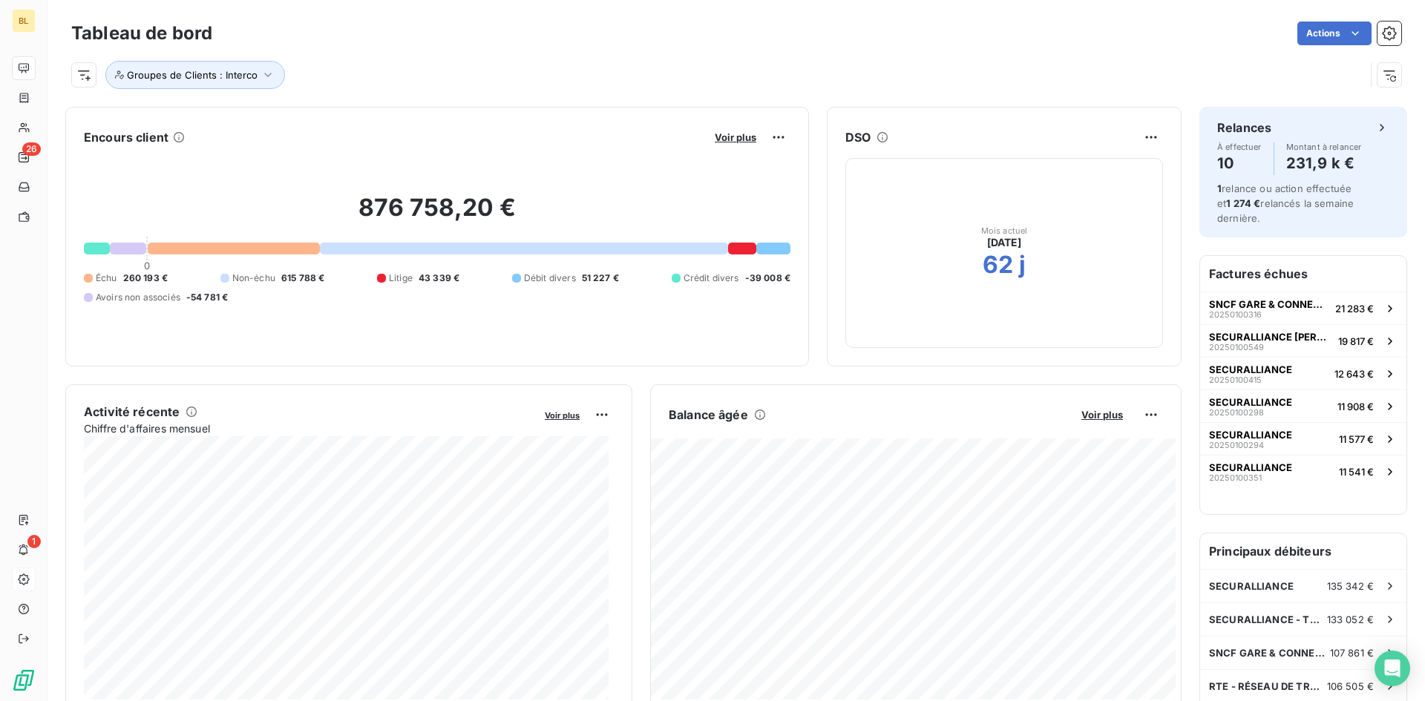
click at [736, 130] on div "Voir plus" at bounding box center [750, 137] width 80 height 24
click at [734, 135] on span "Voir plus" at bounding box center [736, 137] width 42 height 12
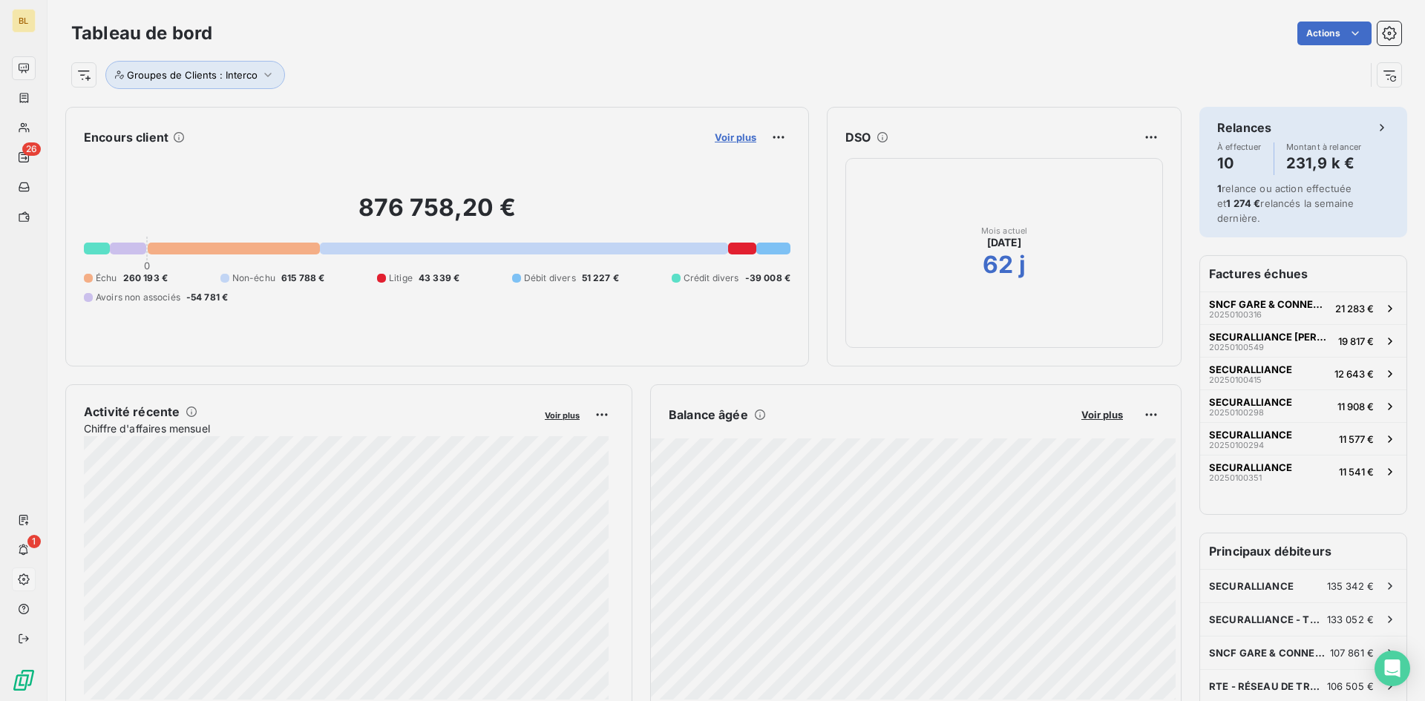
scroll to position [479, 559]
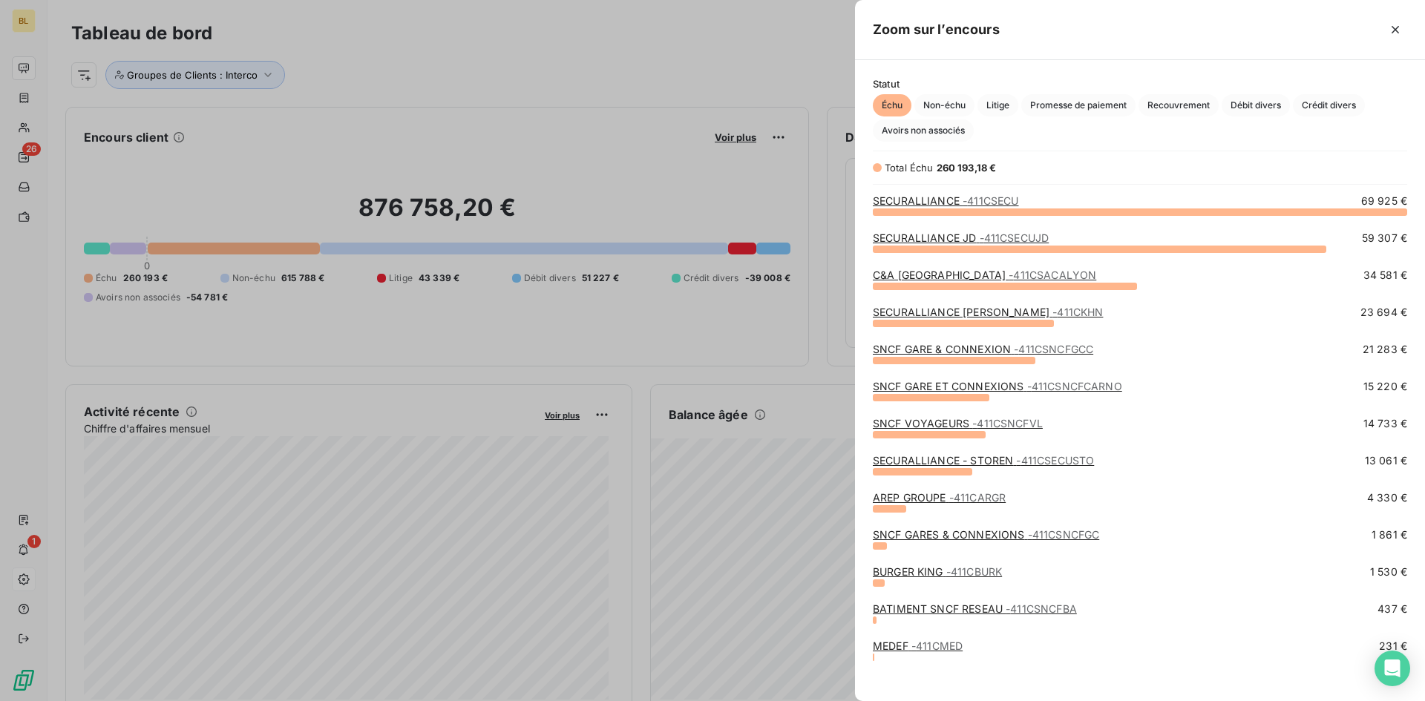
click at [531, 119] on div at bounding box center [712, 350] width 1425 height 701
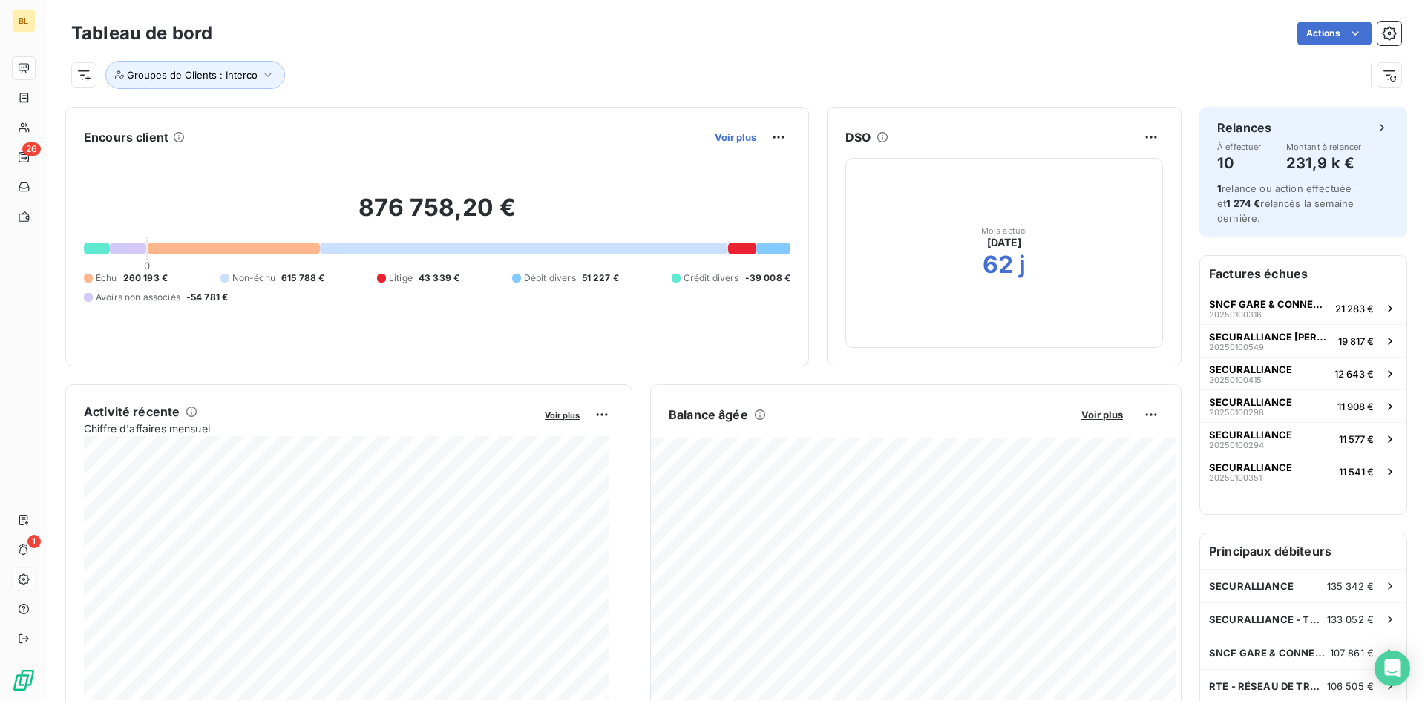
click at [718, 139] on span "Voir plus" at bounding box center [736, 137] width 42 height 12
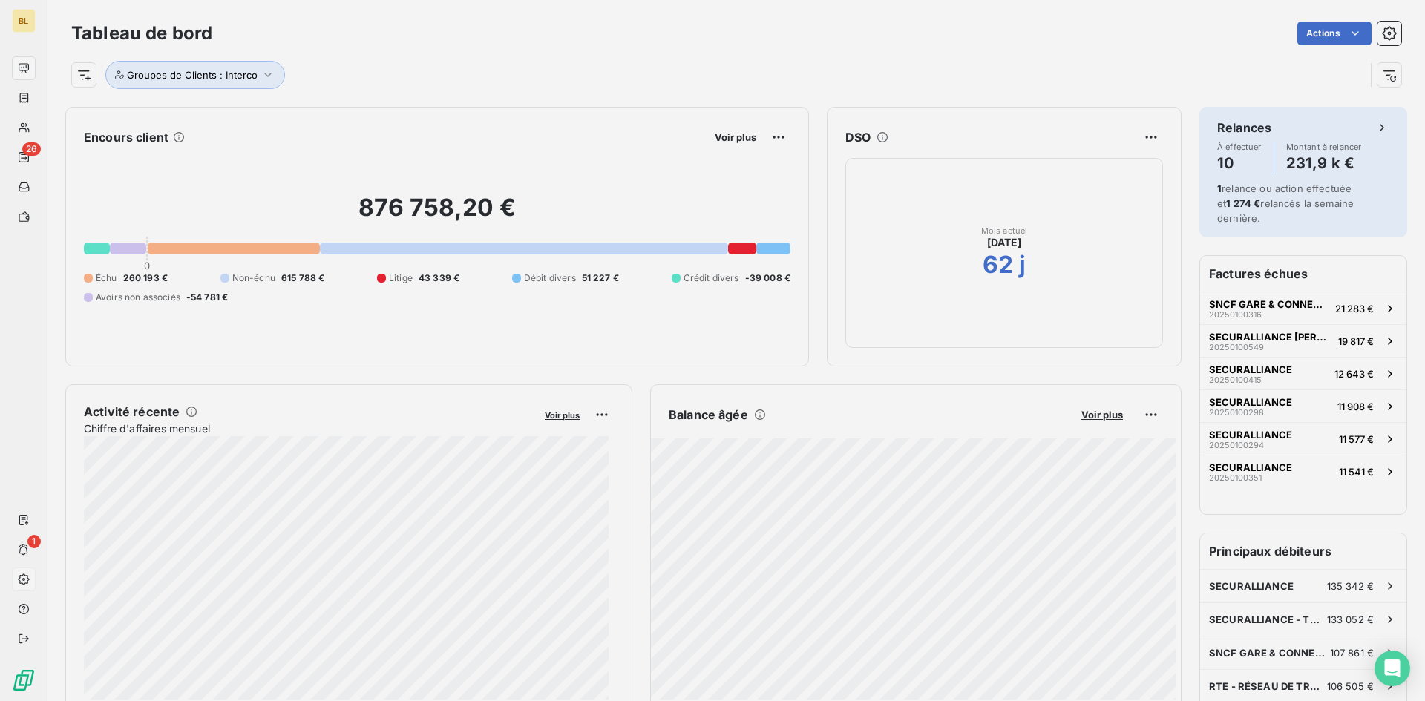
scroll to position [690, 559]
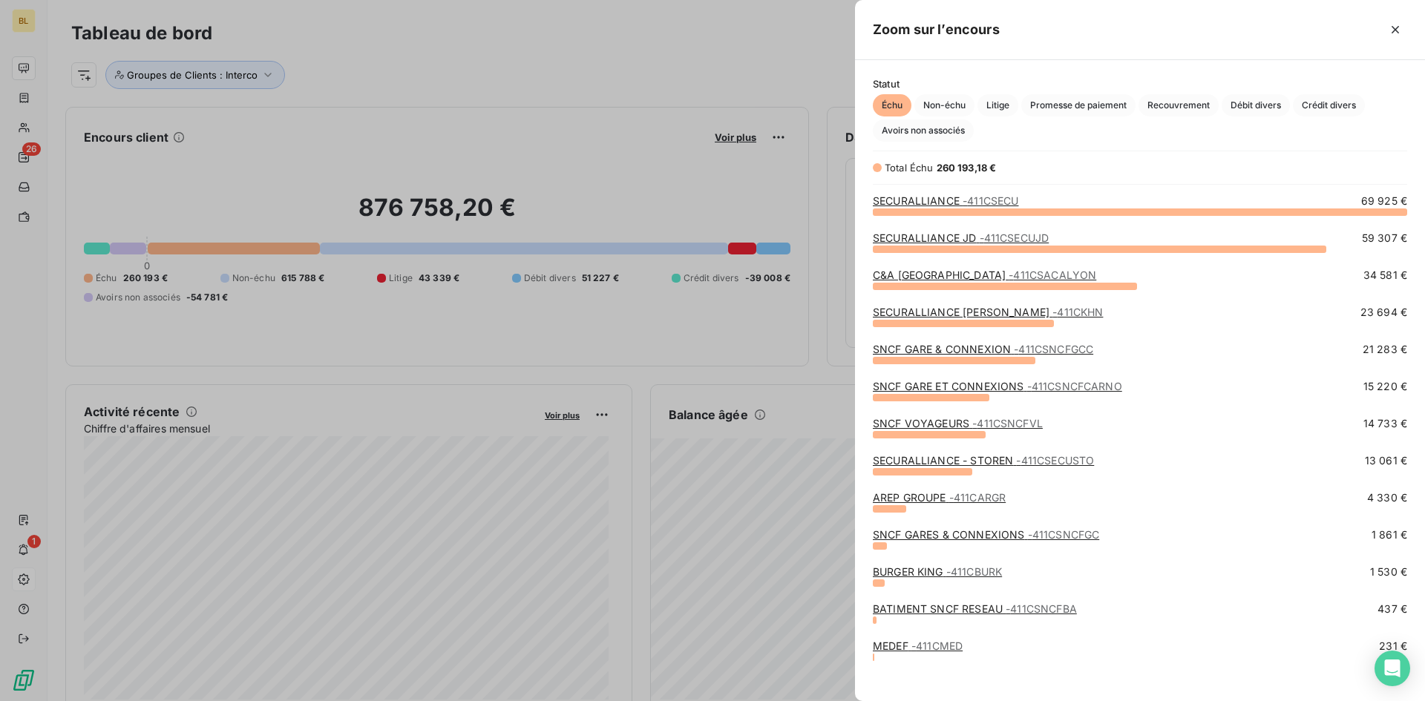
click at [617, 99] on div at bounding box center [712, 350] width 1425 height 701
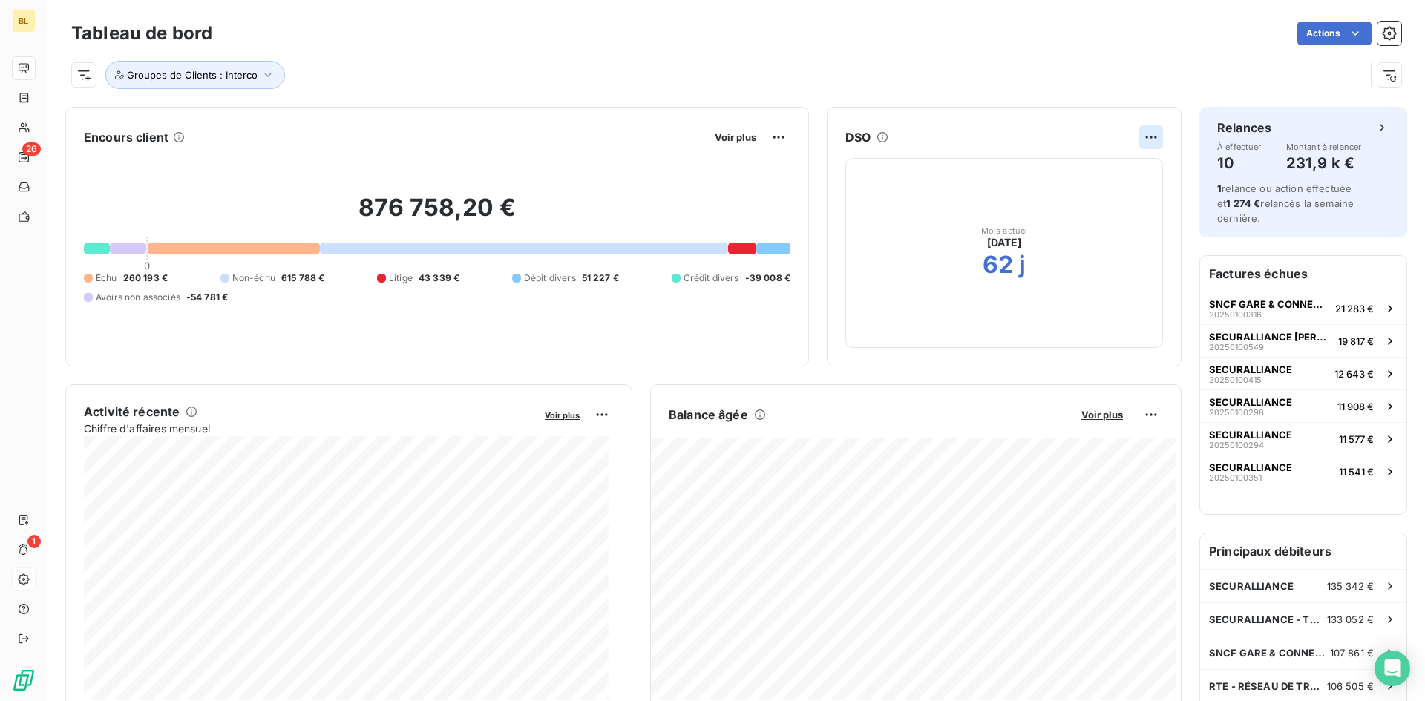
click at [1135, 137] on html "BL 26 1 Tableau de bord Actions Groupes de Clients : Interco Encours client Voi…" at bounding box center [712, 350] width 1425 height 701
click at [1011, 118] on html "BL 26 1 Tableau de bord Actions Groupes de Clients : Interco Encours client Voi…" at bounding box center [712, 350] width 1425 height 701
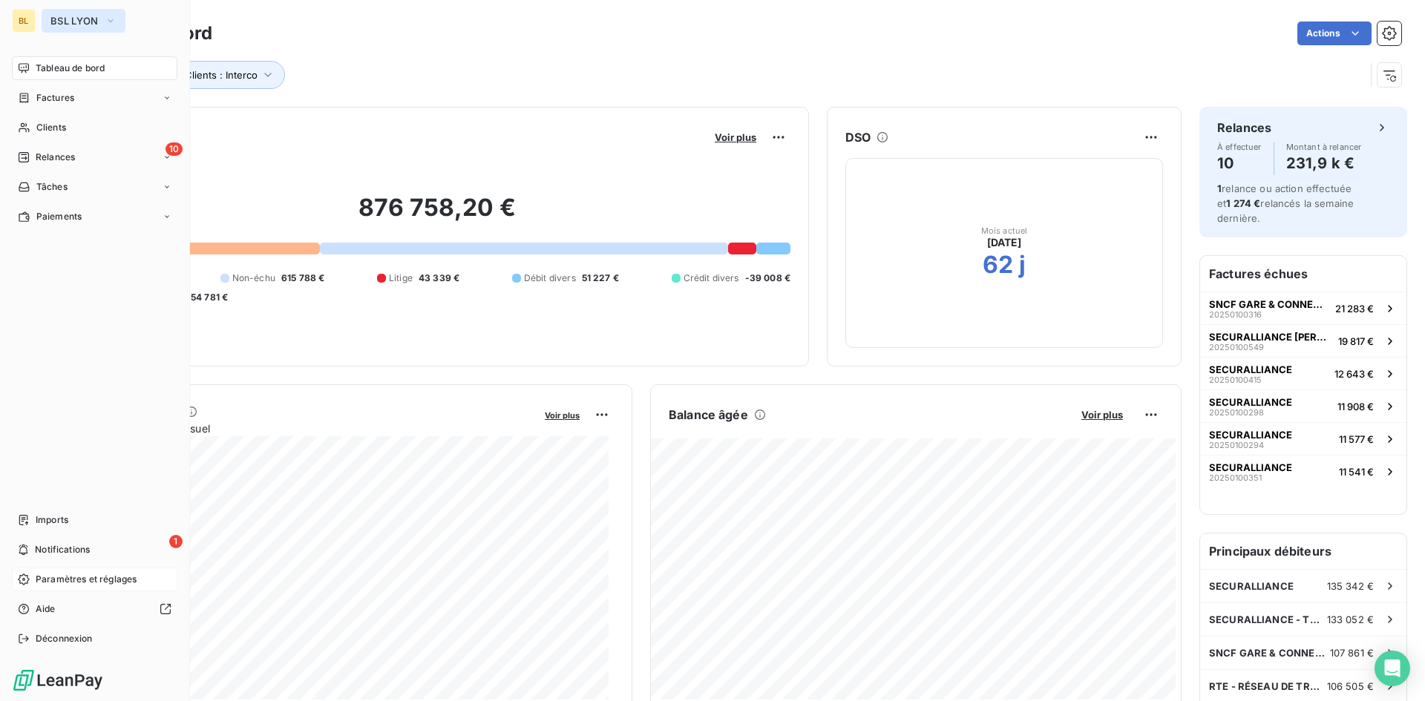
click at [104, 17] on button "BSL LYON" at bounding box center [84, 21] width 84 height 24
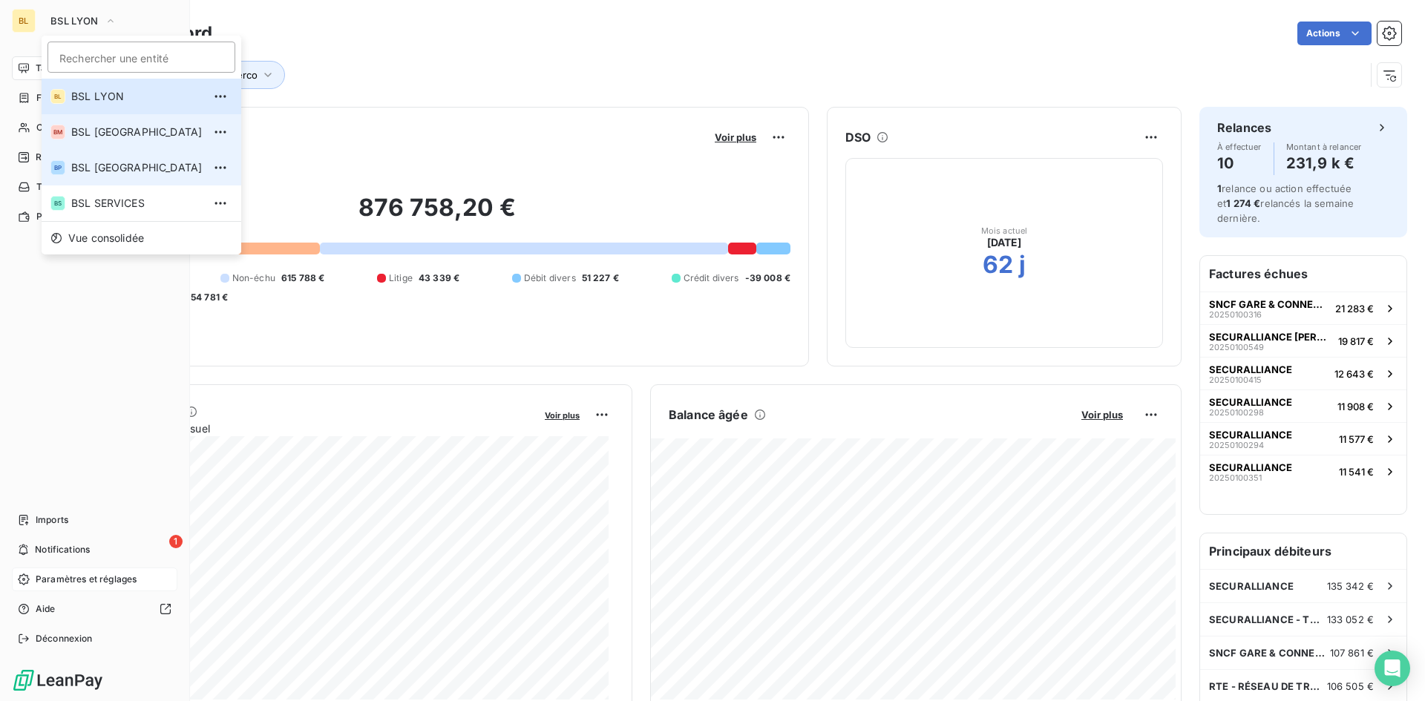
click at [129, 137] on span "BSL [GEOGRAPHIC_DATA]" at bounding box center [136, 132] width 131 height 15
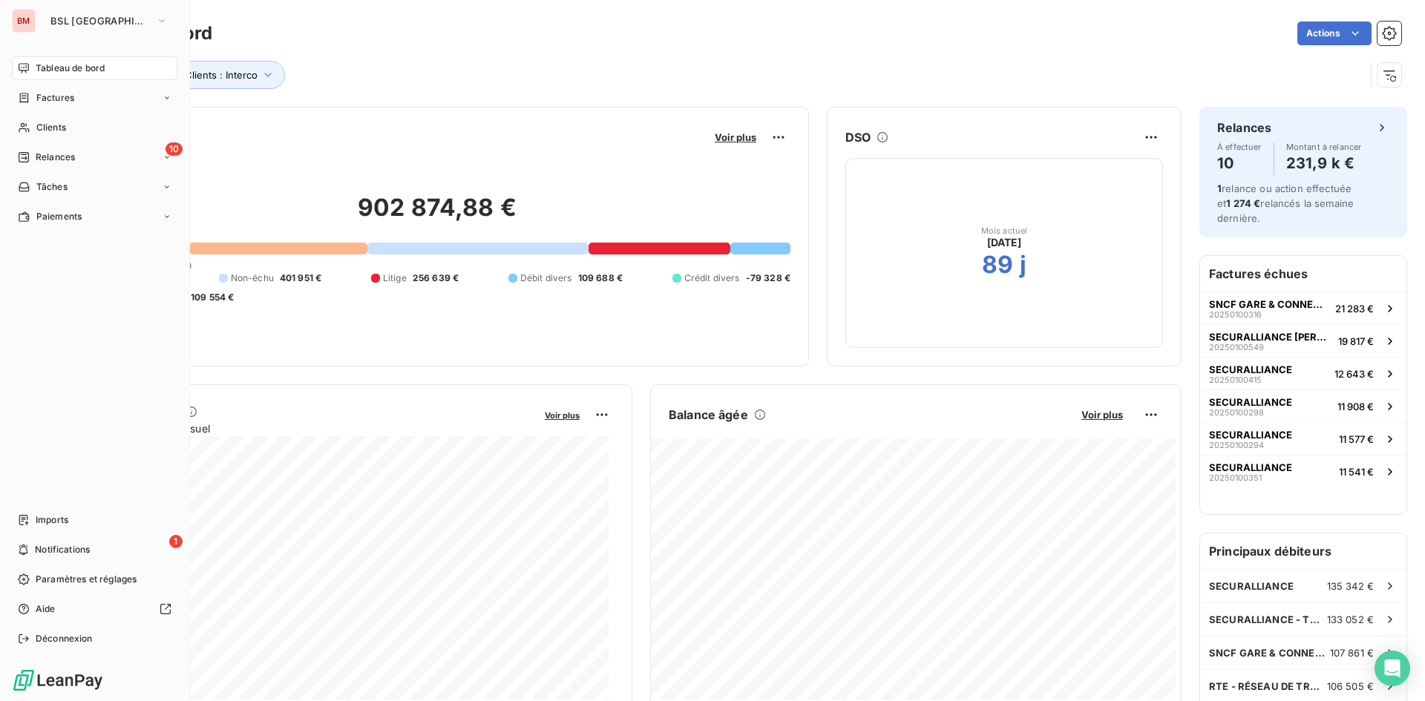
click at [105, 72] on span "Tableau de bord" at bounding box center [70, 68] width 69 height 13
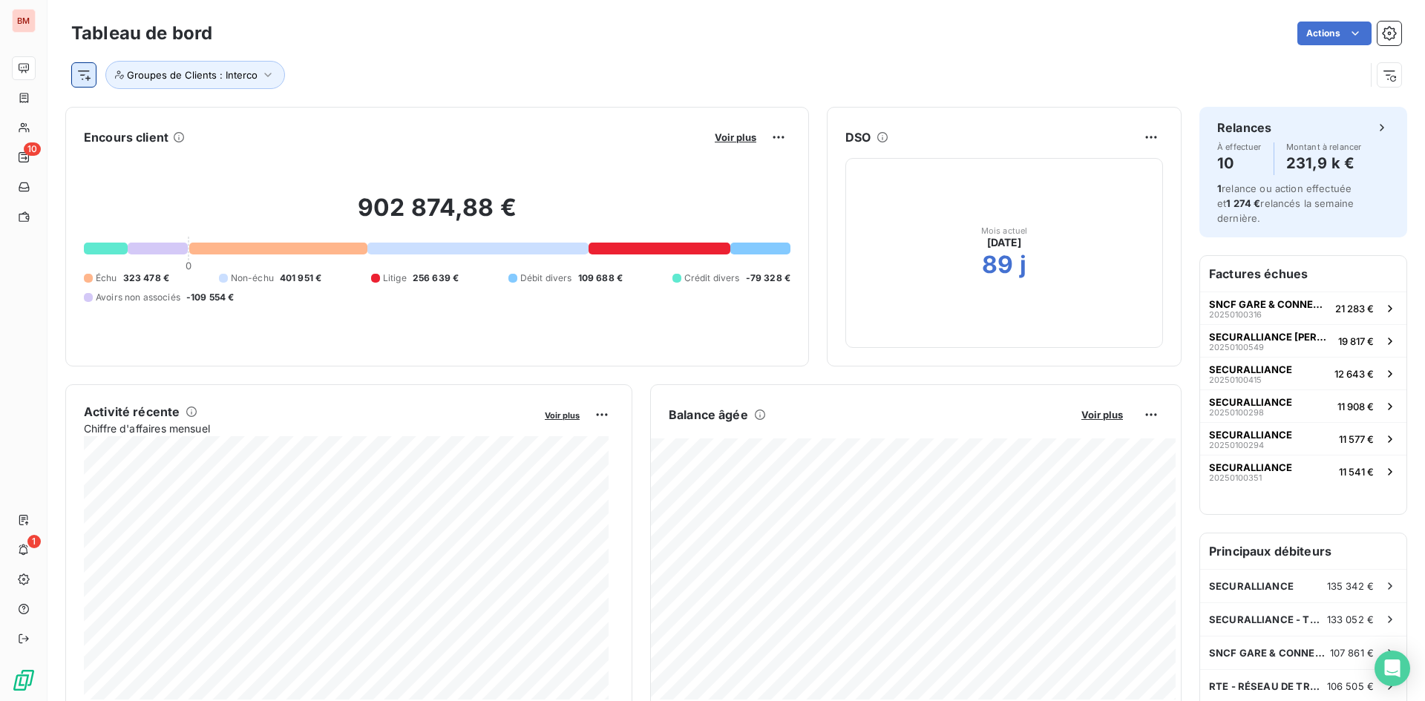
click at [94, 73] on html "BM 10 1 Tableau de bord Actions Groupes de Clients : Interco Encours client Voi…" at bounding box center [712, 350] width 1425 height 701
click at [192, 73] on html "BM 10 1 Tableau de bord Actions Rechercher et sélectionner Client Plan de relan…" at bounding box center [712, 350] width 1425 height 701
click at [192, 73] on span "Groupes de Clients : Interco" at bounding box center [192, 75] width 131 height 12
click at [408, 117] on div "Interco" at bounding box center [414, 113] width 214 height 31
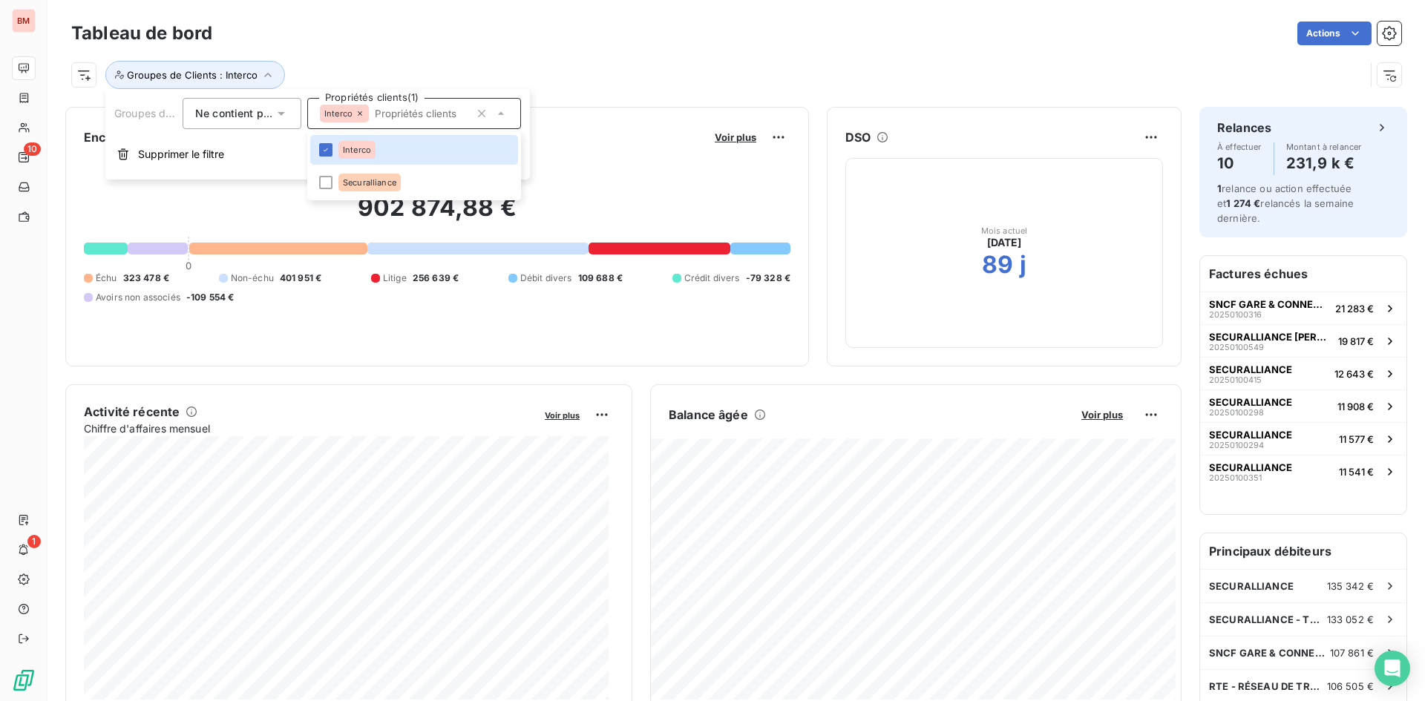
click at [404, 35] on div "Actions" at bounding box center [815, 34] width 1171 height 24
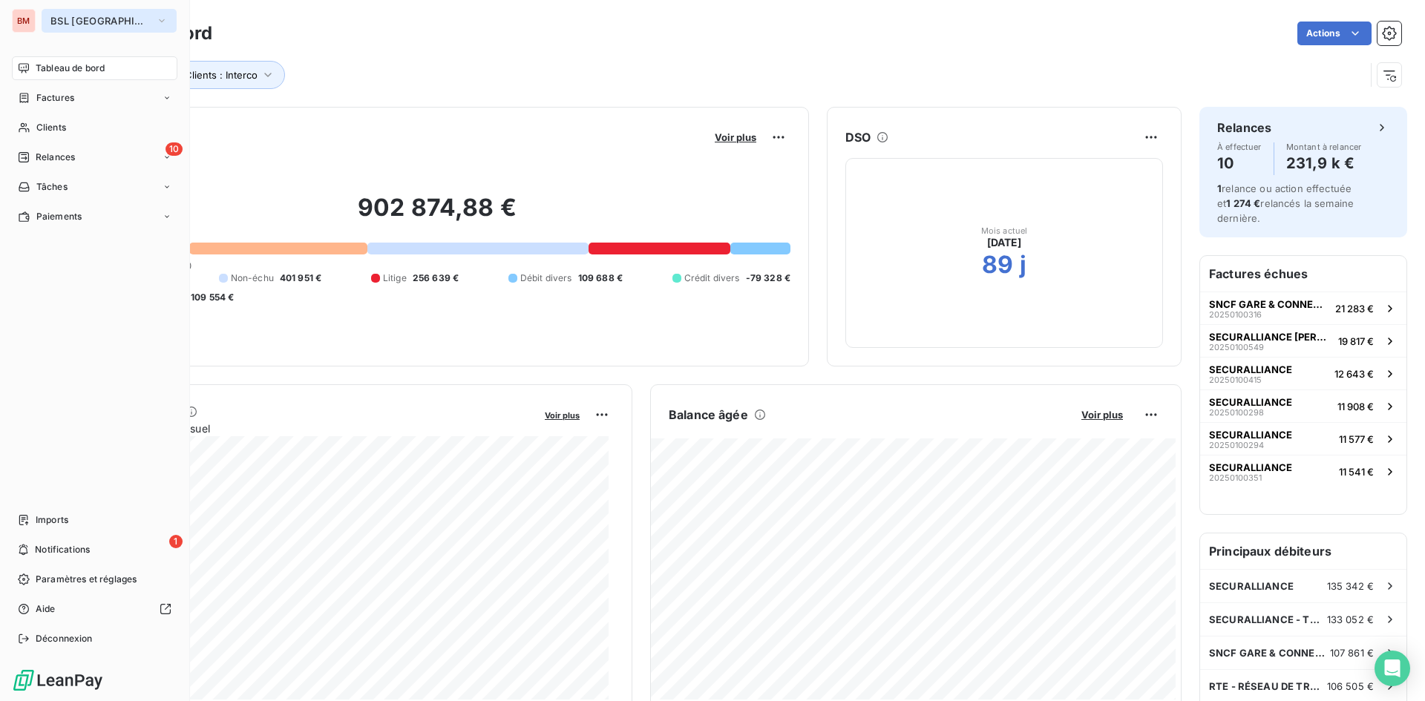
click at [129, 24] on button "BSL [GEOGRAPHIC_DATA]" at bounding box center [109, 21] width 135 height 24
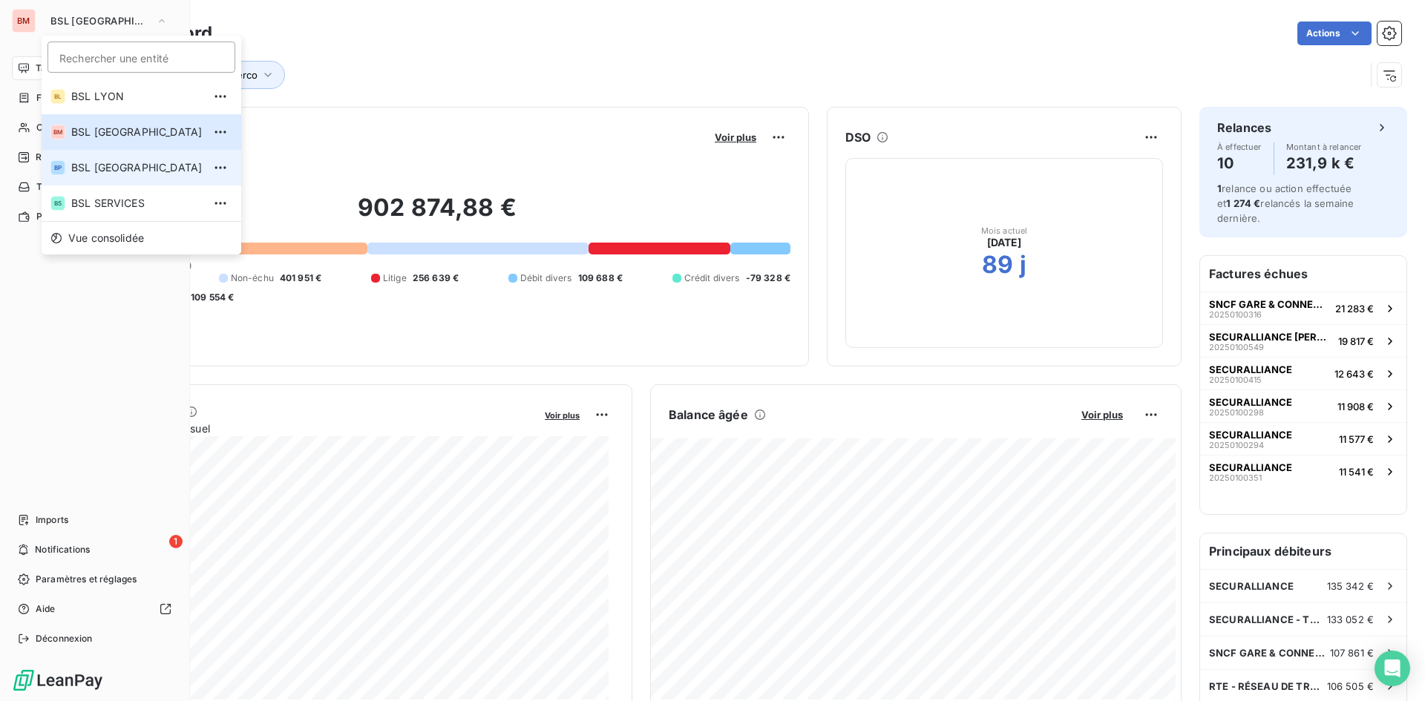
click at [111, 163] on span "BSL [GEOGRAPHIC_DATA]" at bounding box center [136, 167] width 131 height 15
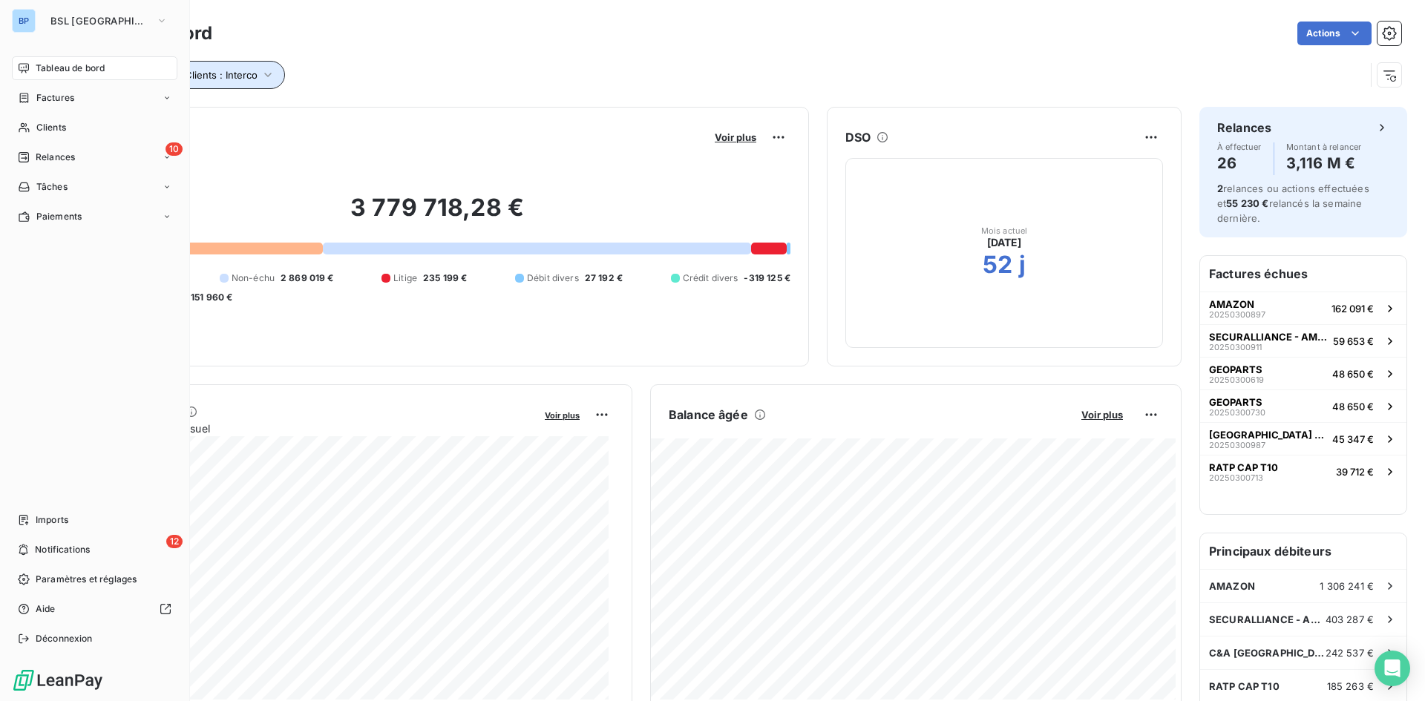
click at [226, 76] on span "Groupes de Clients : Interco" at bounding box center [192, 75] width 131 height 12
click at [452, 102] on div "Interco" at bounding box center [414, 113] width 214 height 31
click at [442, 39] on div "Actions" at bounding box center [815, 34] width 1171 height 24
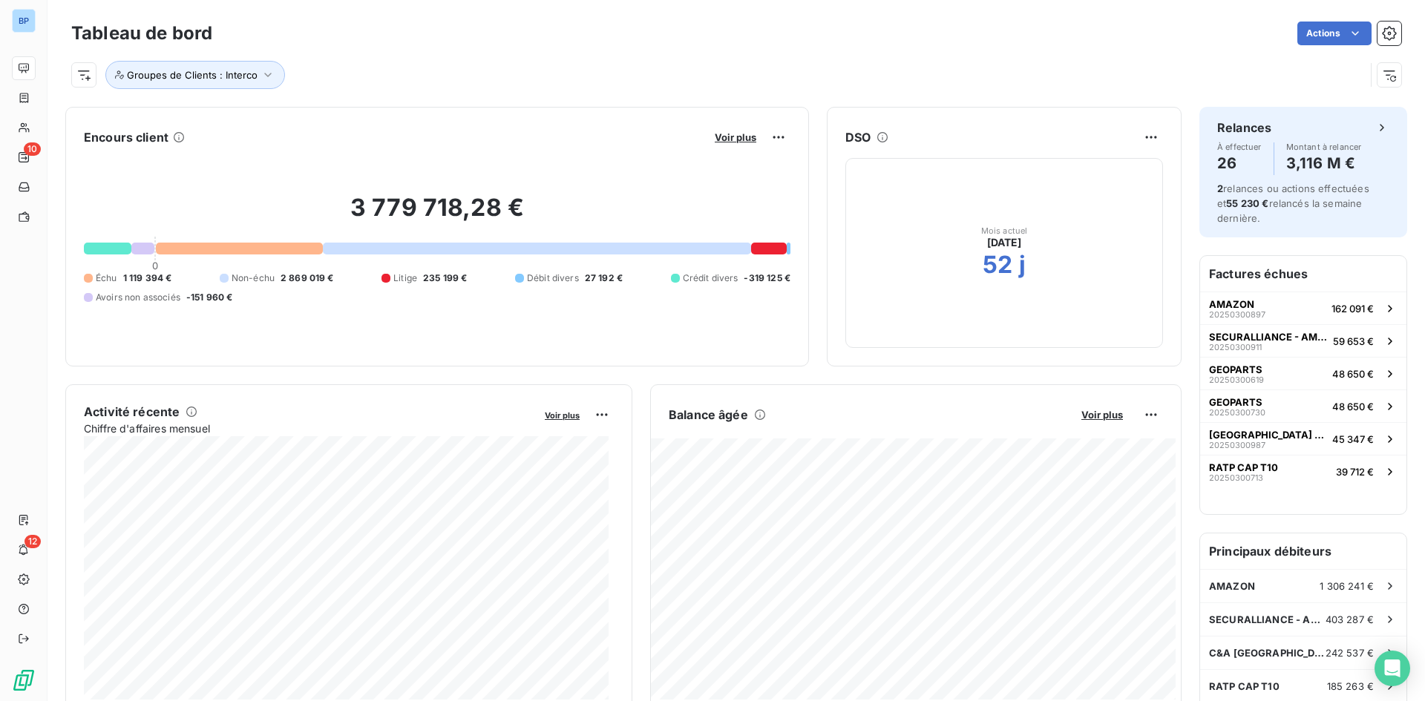
click at [460, 59] on div "Groupes de Clients : Interco" at bounding box center [736, 69] width 1330 height 40
click at [516, 56] on div "Groupes de Clients : Interco" at bounding box center [736, 69] width 1330 height 40
click at [732, 140] on span "Voir plus" at bounding box center [736, 137] width 42 height 12
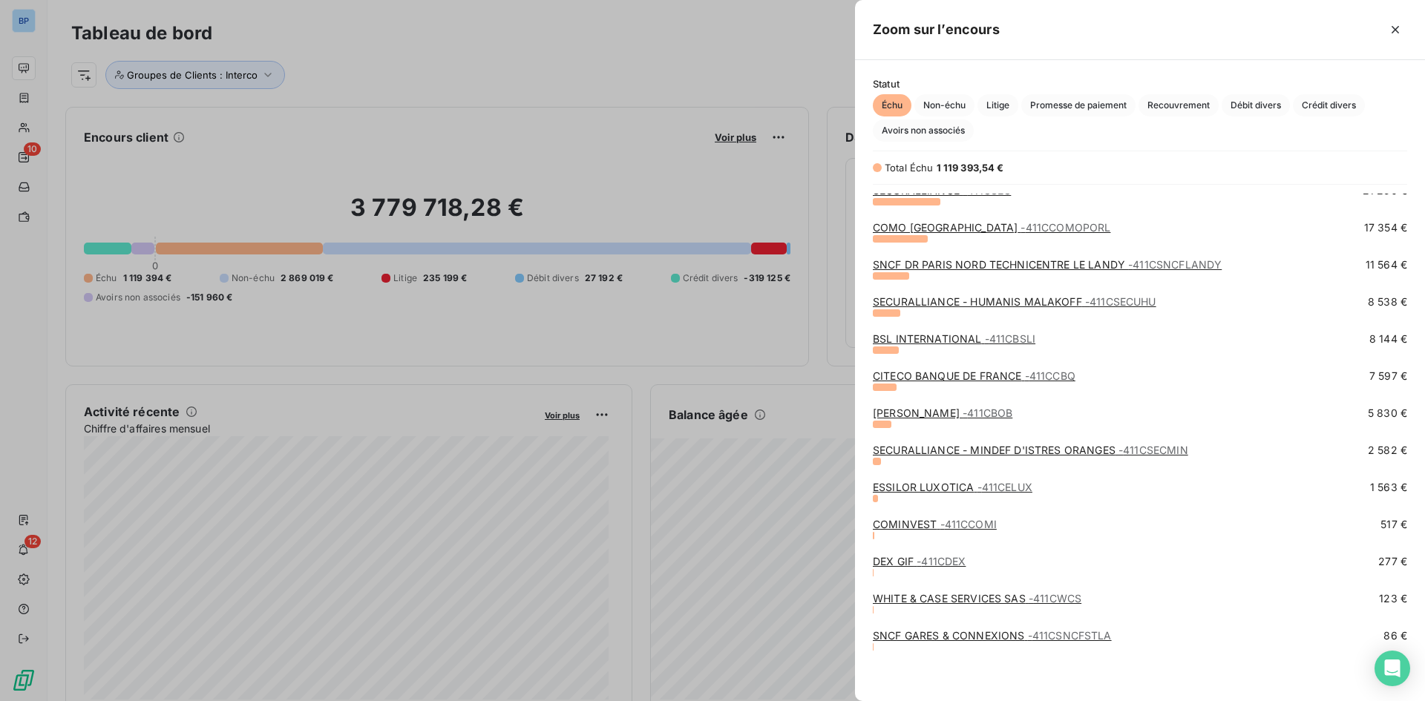
scroll to position [0, 0]
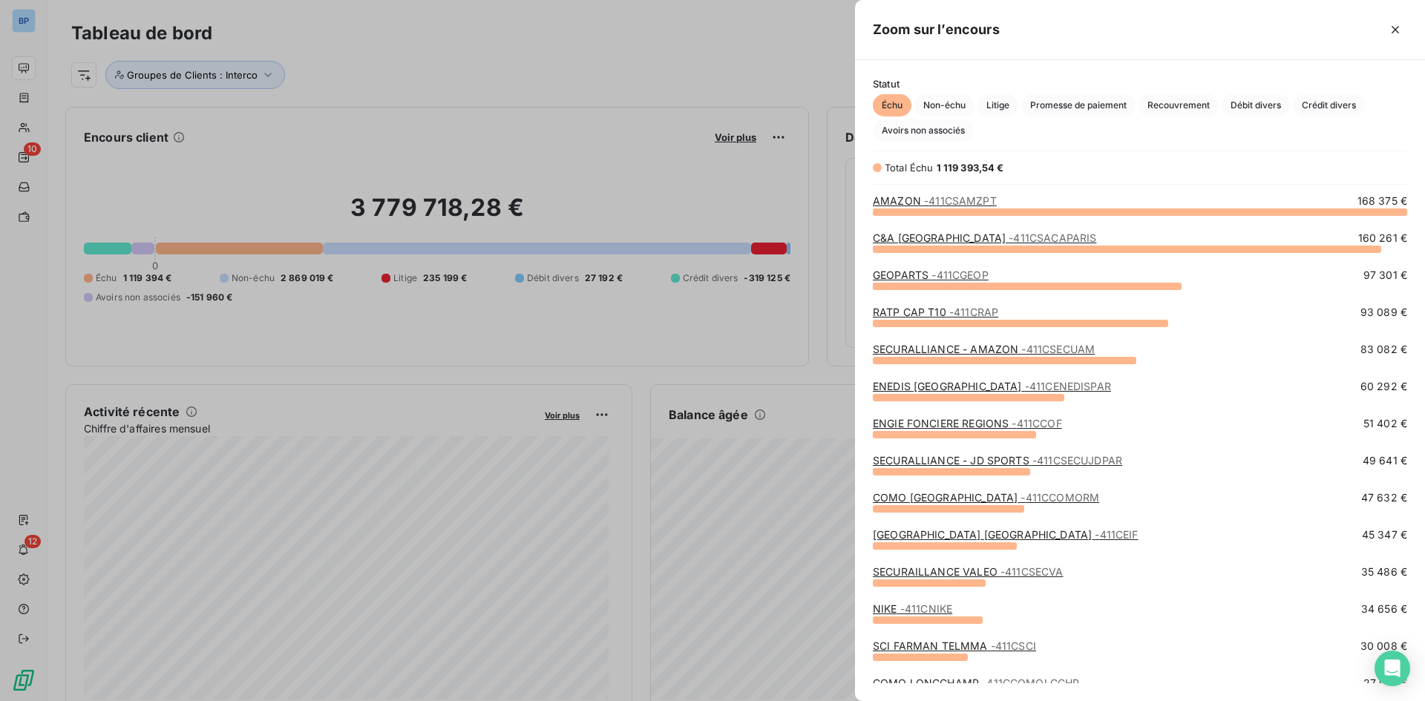
click at [660, 65] on div at bounding box center [712, 350] width 1425 height 701
